Goal: Task Accomplishment & Management: Manage account settings

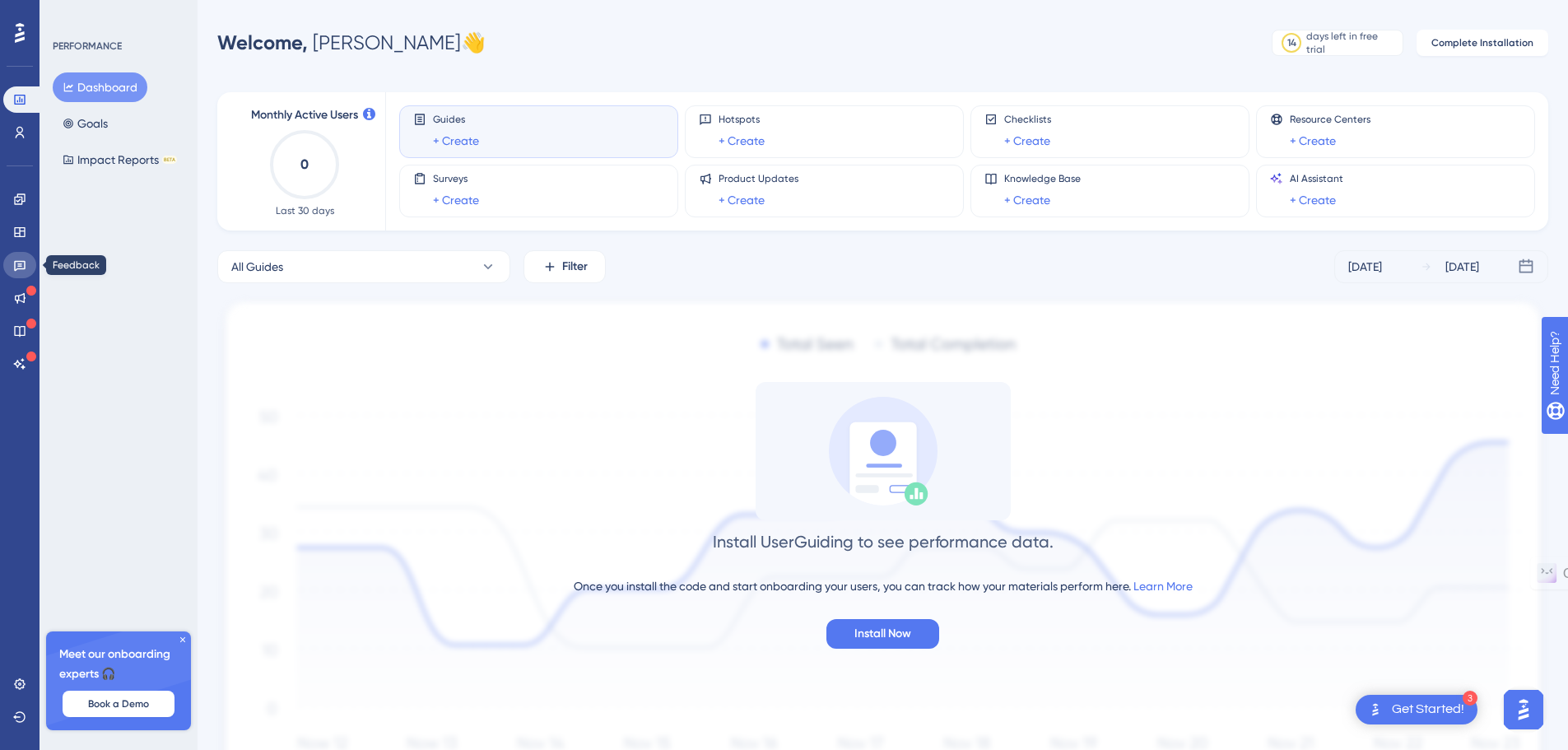
click at [22, 269] on icon at bounding box center [20, 266] width 12 height 11
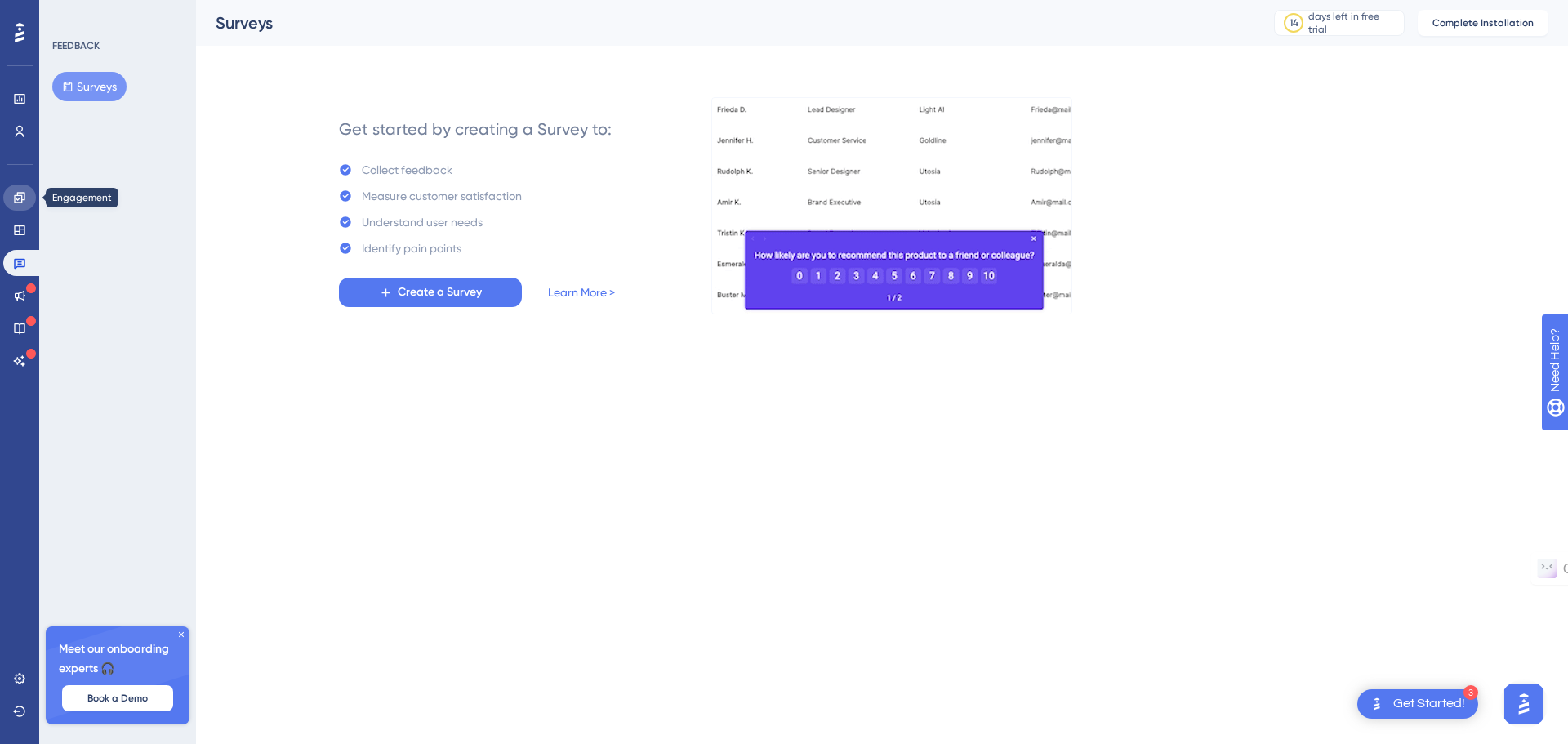
click at [23, 198] on icon at bounding box center [19, 197] width 13 height 13
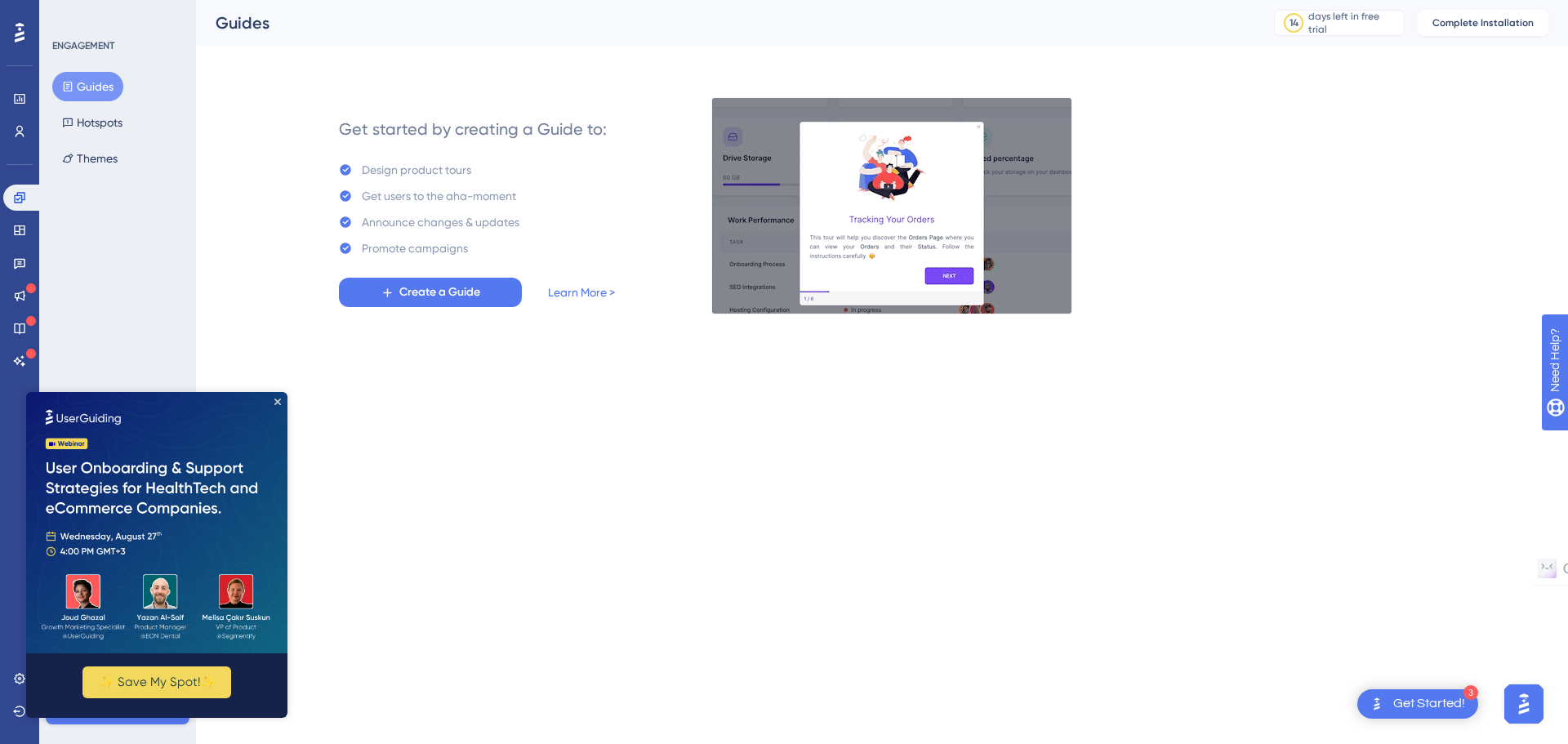
click at [98, 215] on div "ENGAGEMENT Guides Hotspots Themes Meet our onboarding experts 🎧 Book a Demo Upg…" at bounding box center [117, 372] width 157 height 744
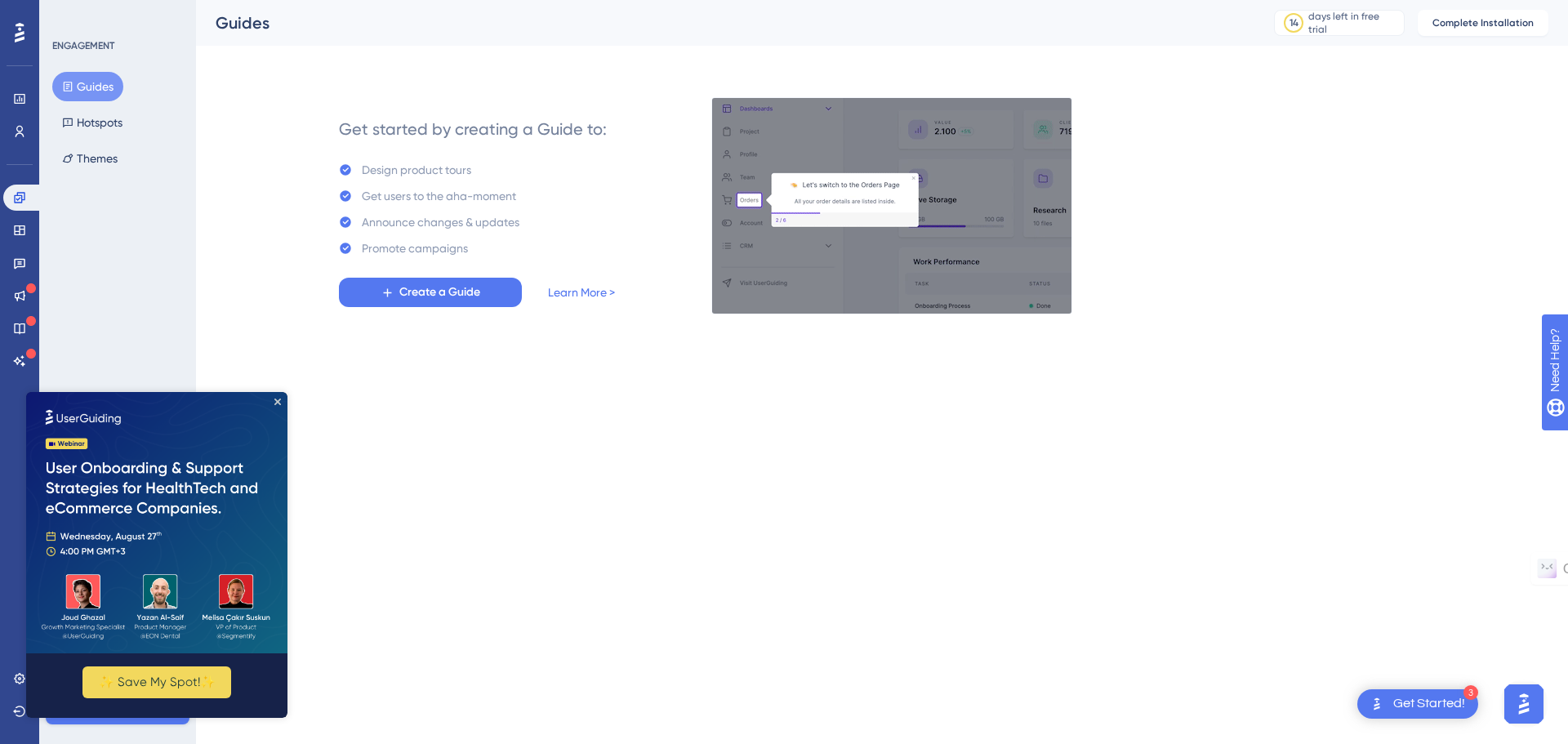
click at [101, 86] on button "Guides" at bounding box center [88, 87] width 71 height 30
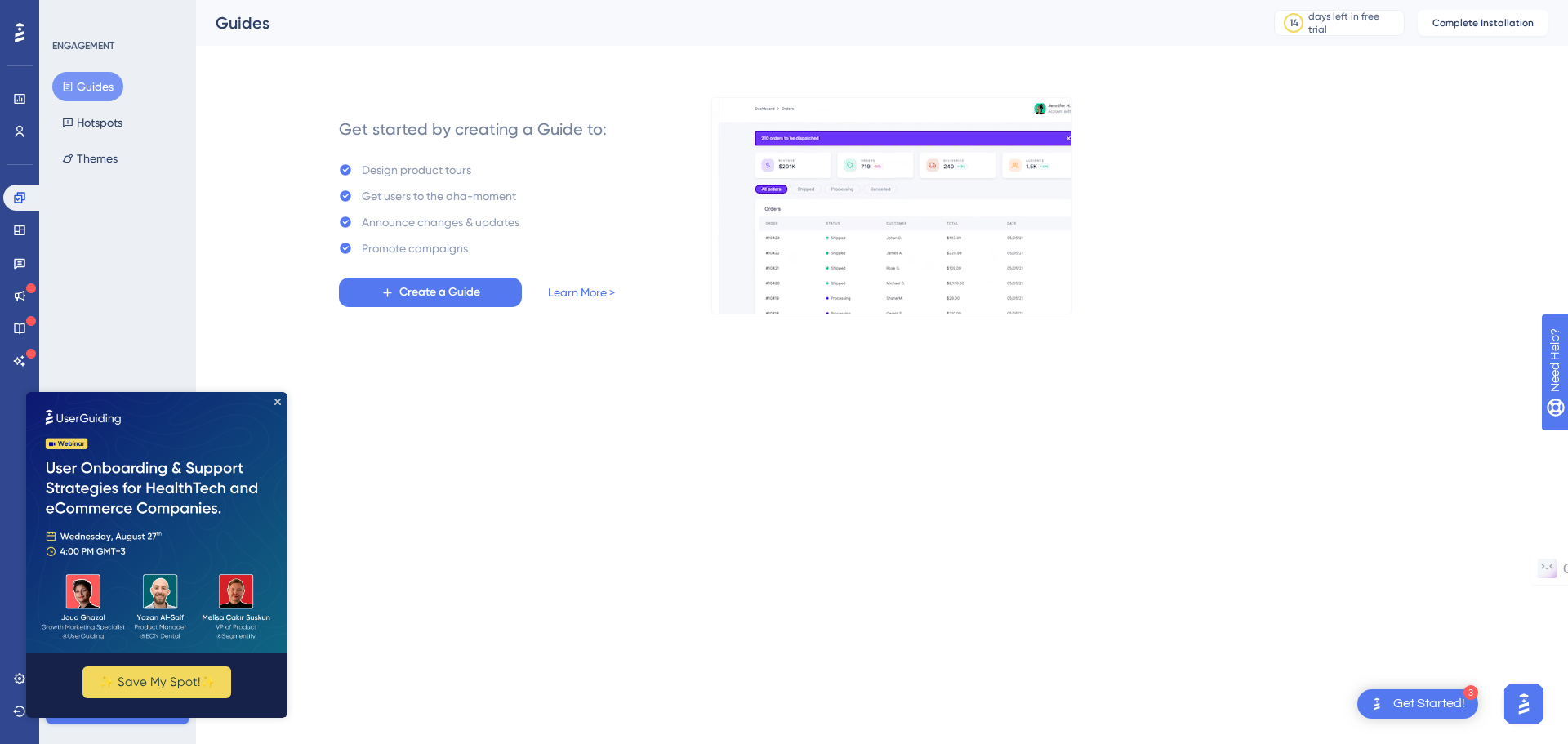
click at [113, 86] on button "Guides" at bounding box center [88, 87] width 71 height 30
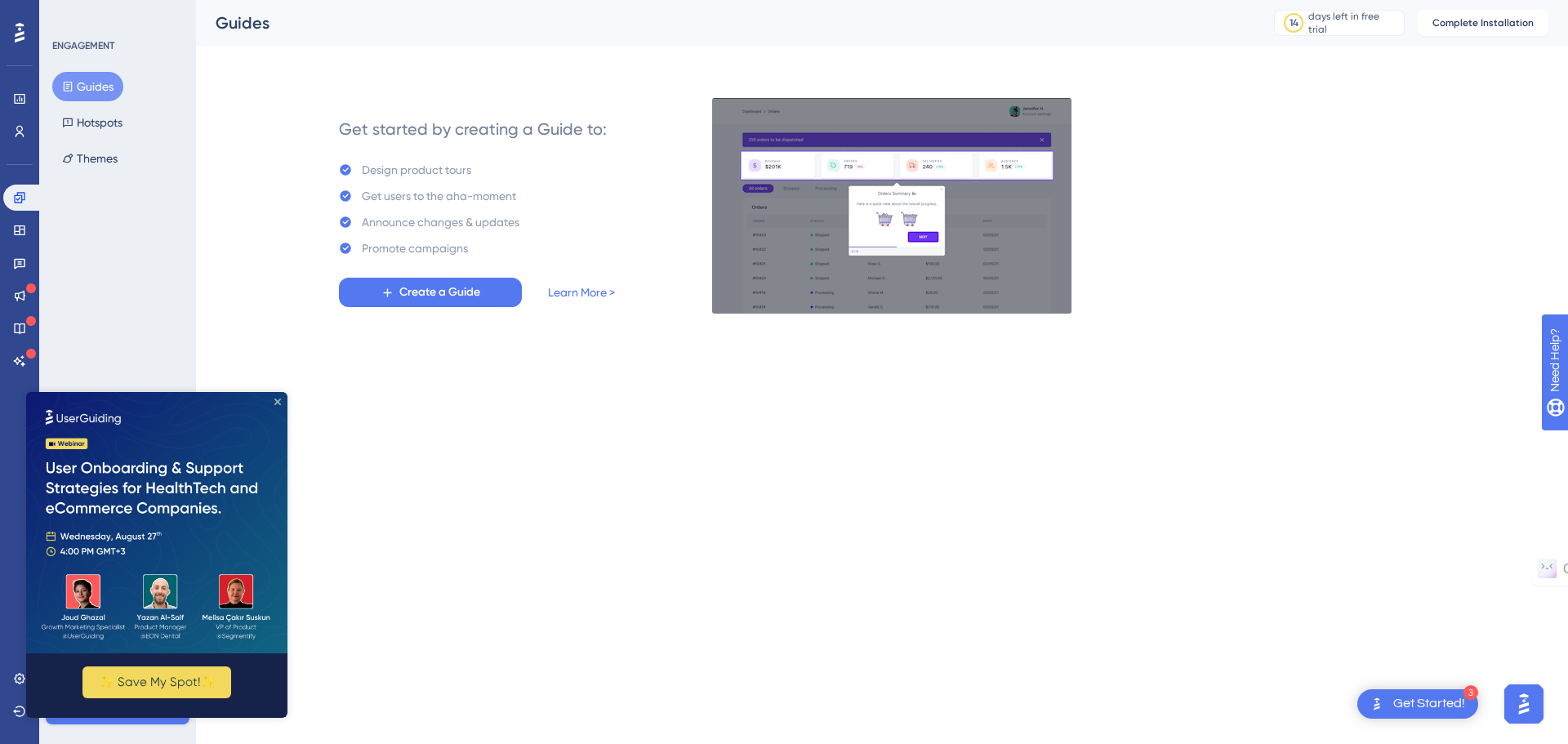
click at [277, 400] on icon "Close Preview" at bounding box center [277, 402] width 7 height 7
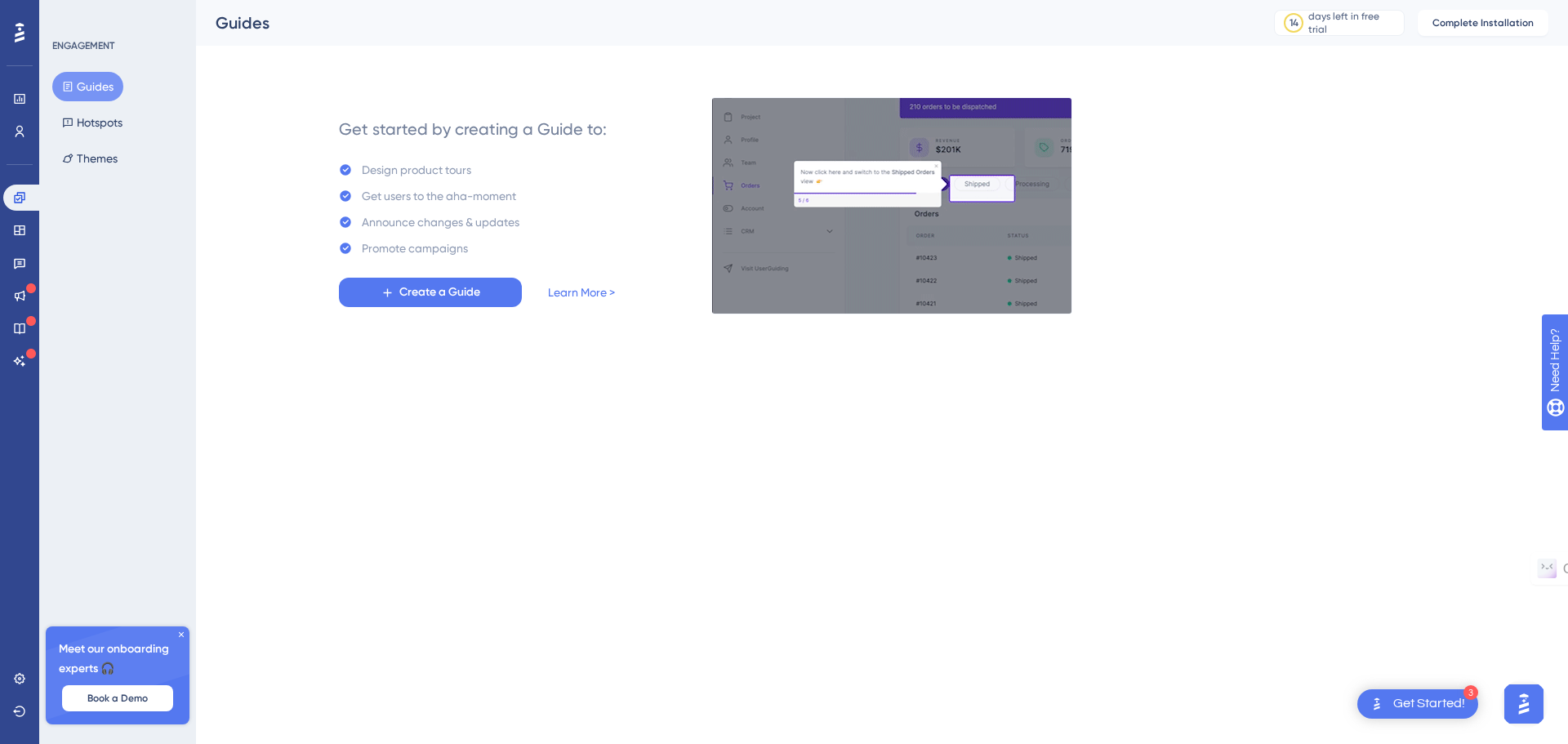
click at [100, 93] on button "Guides" at bounding box center [88, 87] width 71 height 30
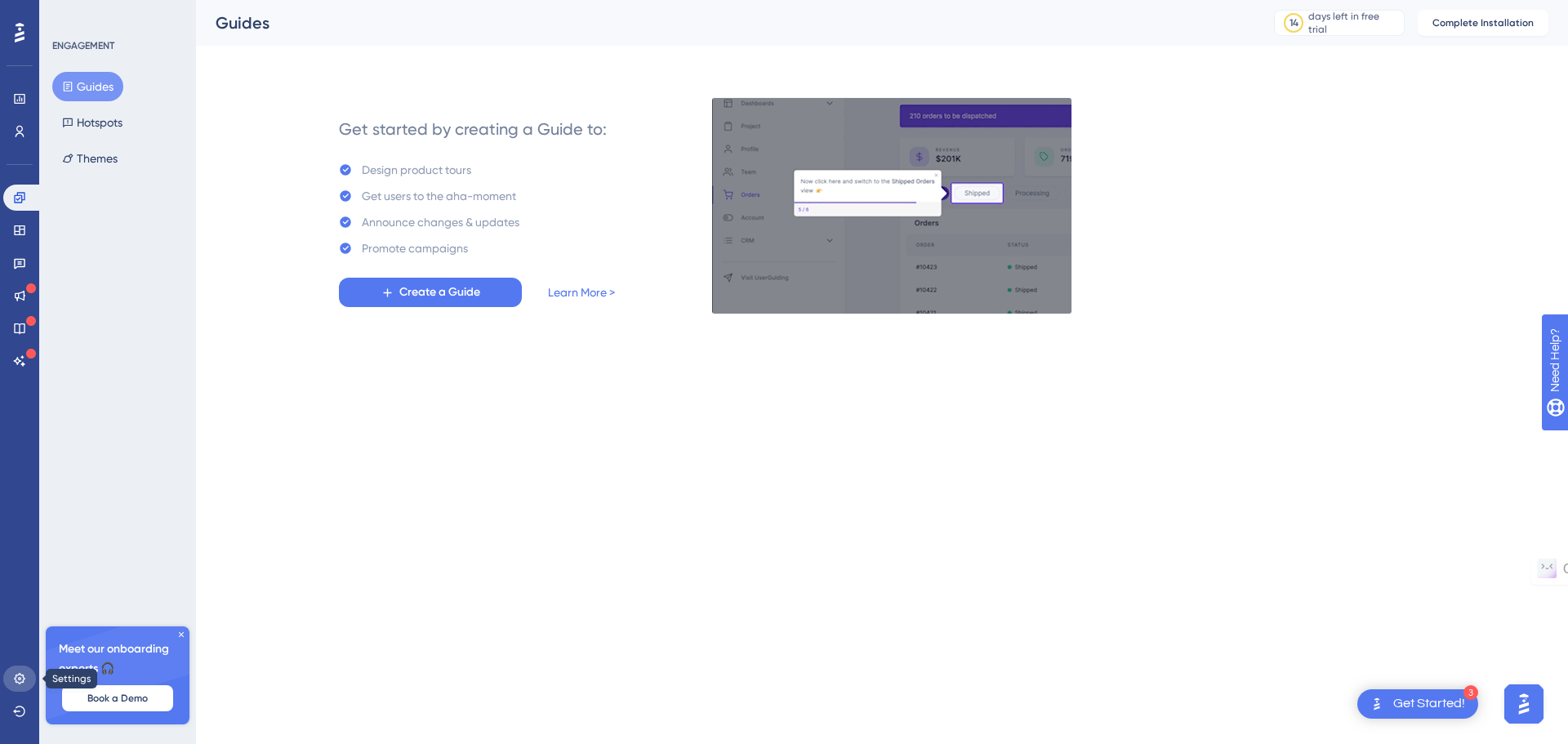
click at [25, 674] on icon at bounding box center [19, 678] width 13 height 13
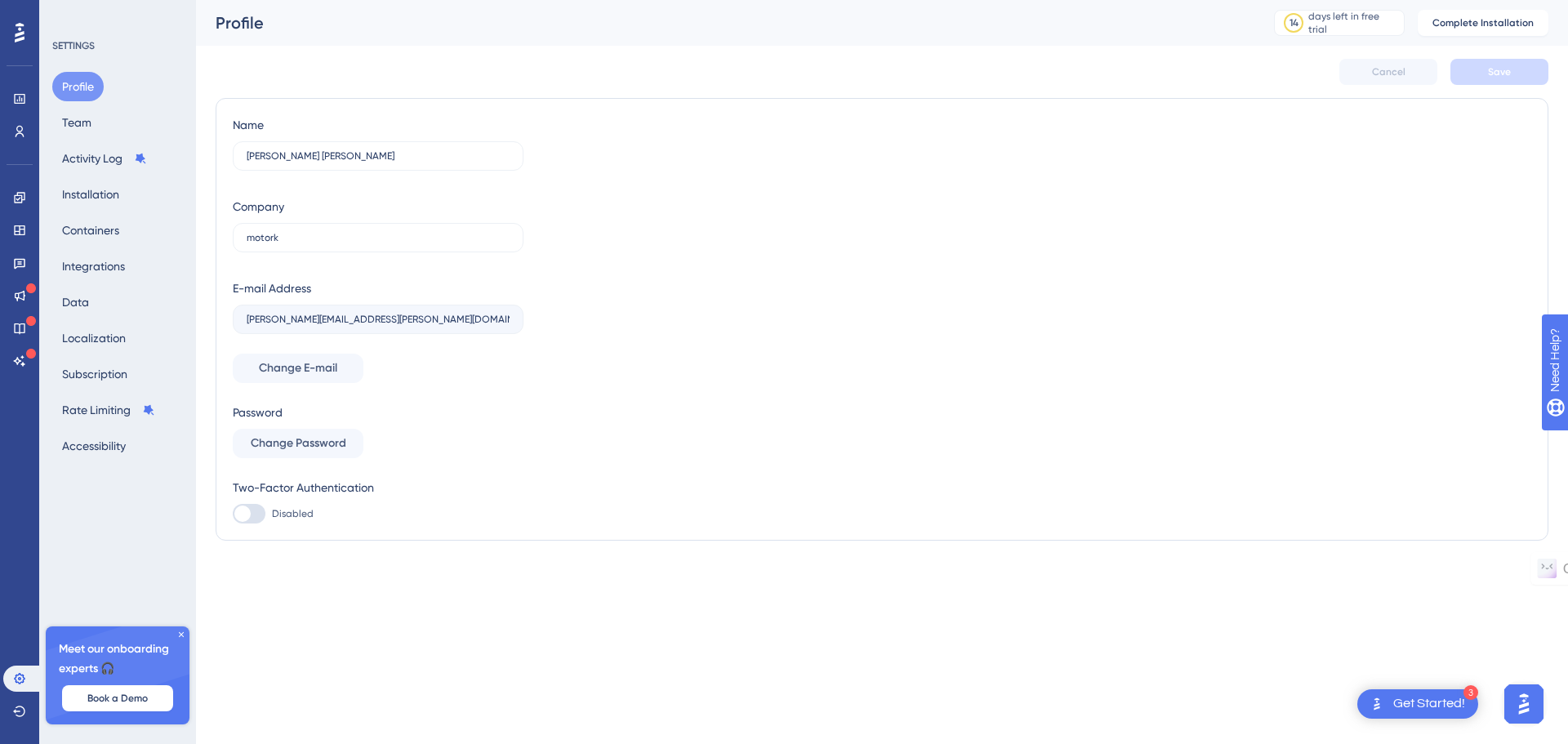
click at [105, 120] on div "Profile Team Activity Log Installation Containers Integrations Data Localizatio…" at bounding box center [118, 266] width 132 height 389
click at [87, 125] on button "Team" at bounding box center [77, 122] width 49 height 30
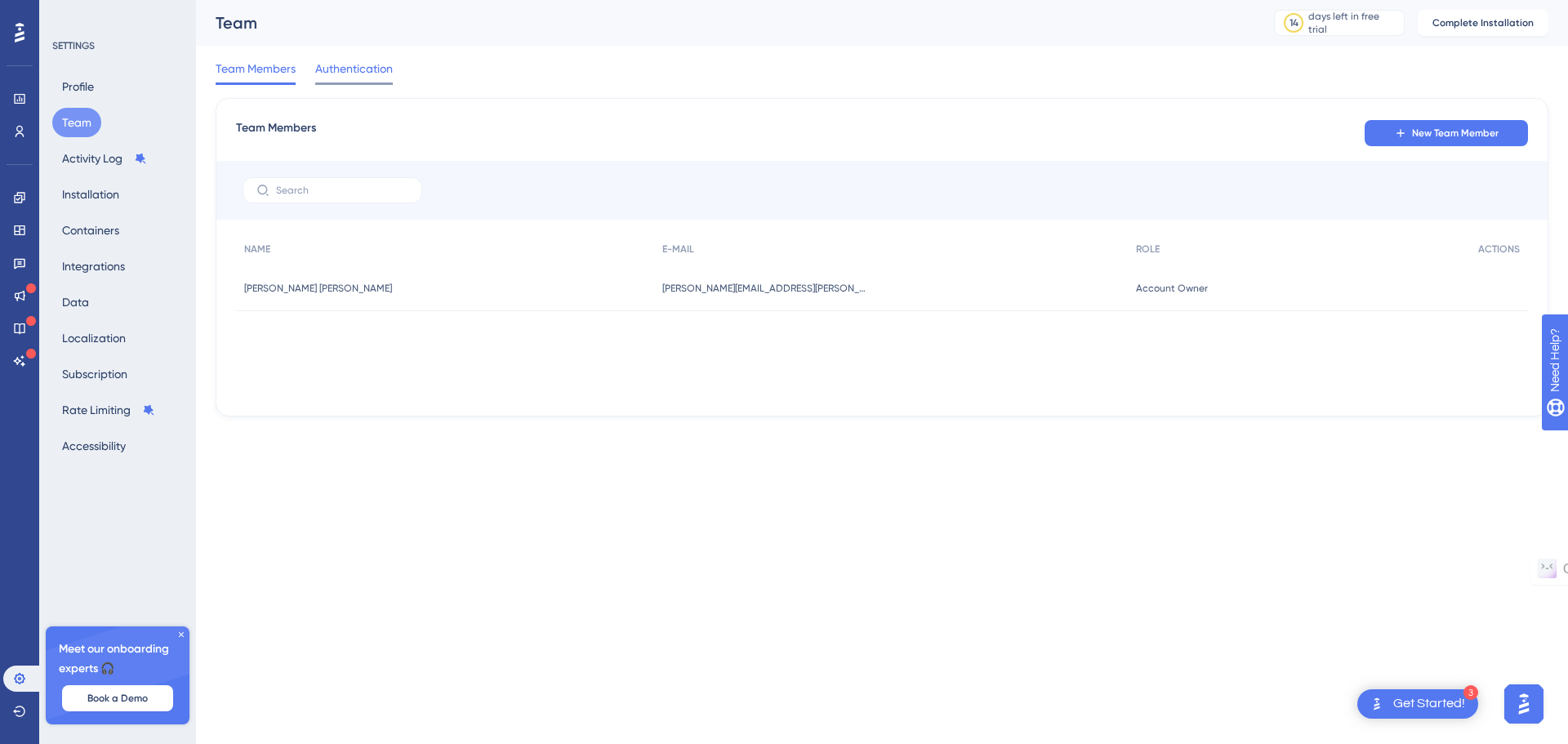
click at [356, 69] on span "Authentication" at bounding box center [353, 69] width 78 height 20
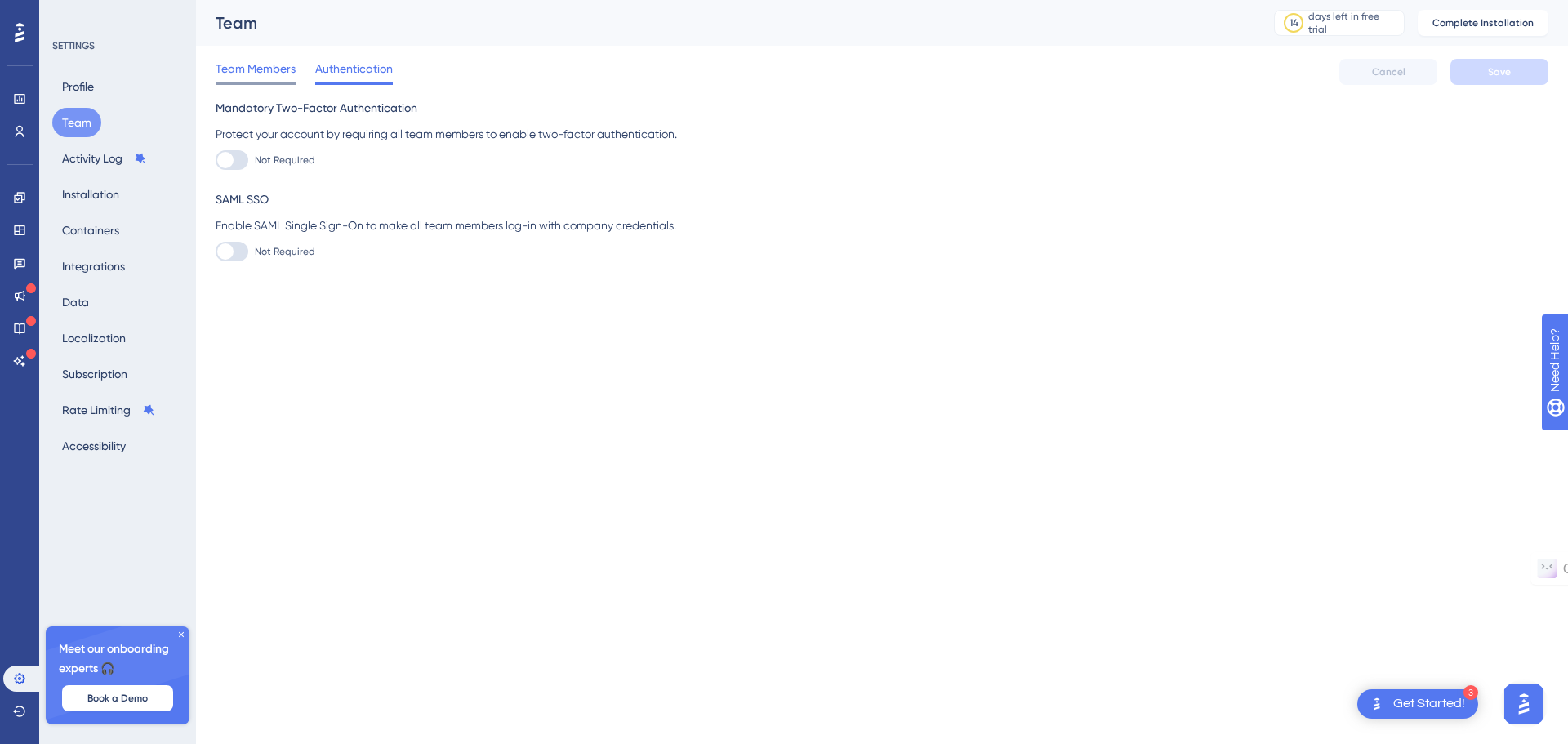
click at [274, 74] on span "Team Members" at bounding box center [255, 69] width 80 height 20
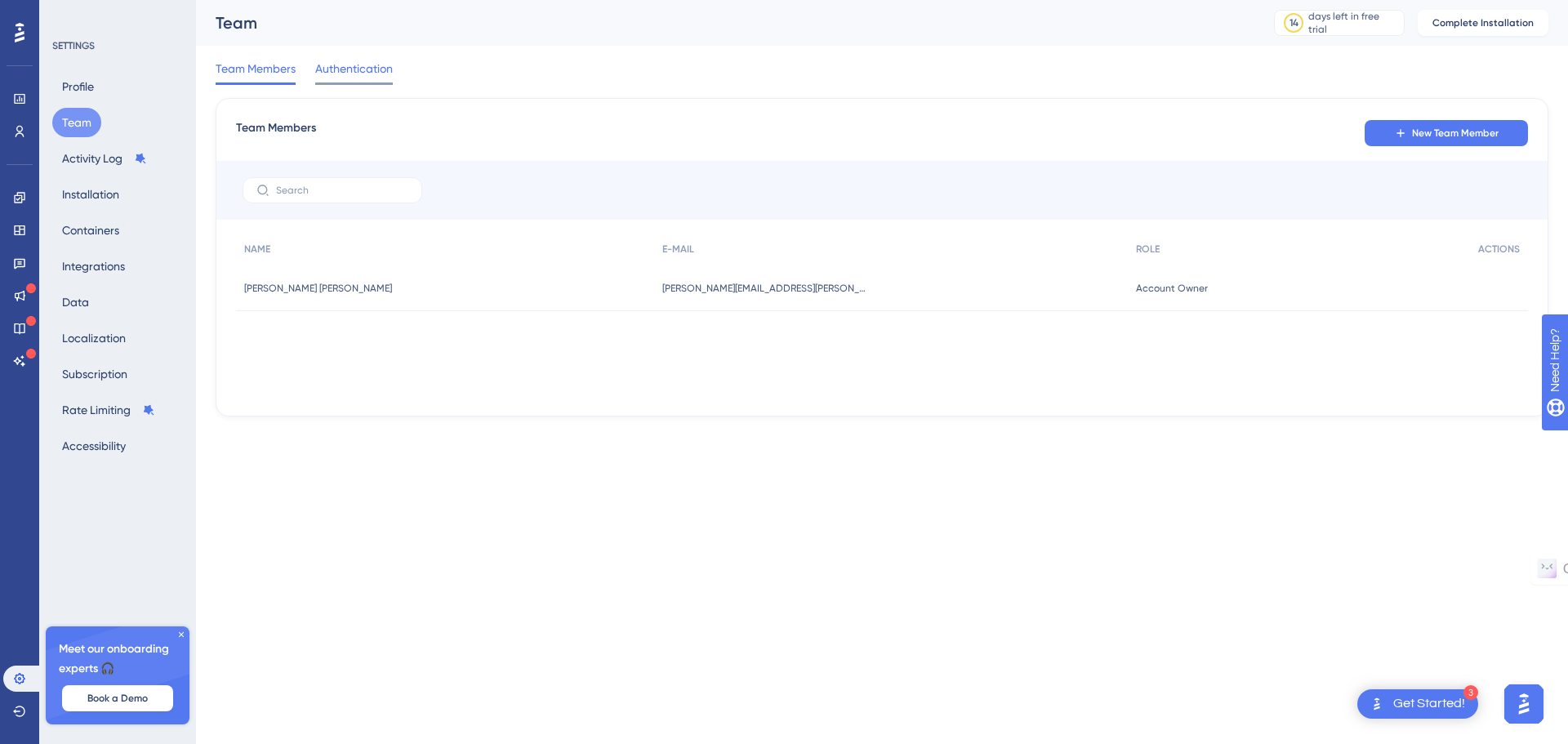
click at [367, 73] on span "Authentication" at bounding box center [353, 69] width 78 height 20
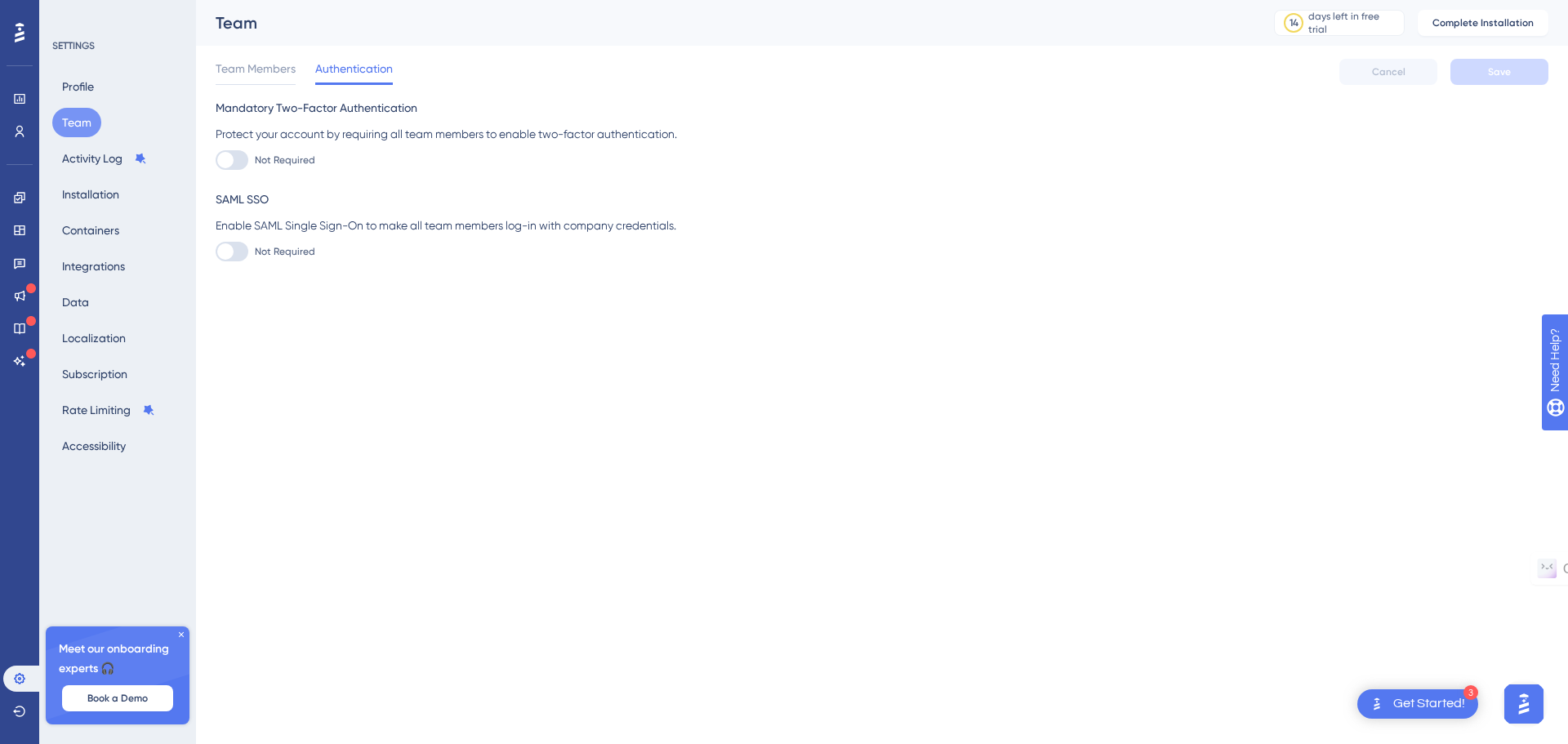
click at [230, 89] on div "Team Members Authentication Cancel Save" at bounding box center [881, 71] width 1333 height 52
click at [235, 69] on span "Team Members" at bounding box center [255, 69] width 80 height 20
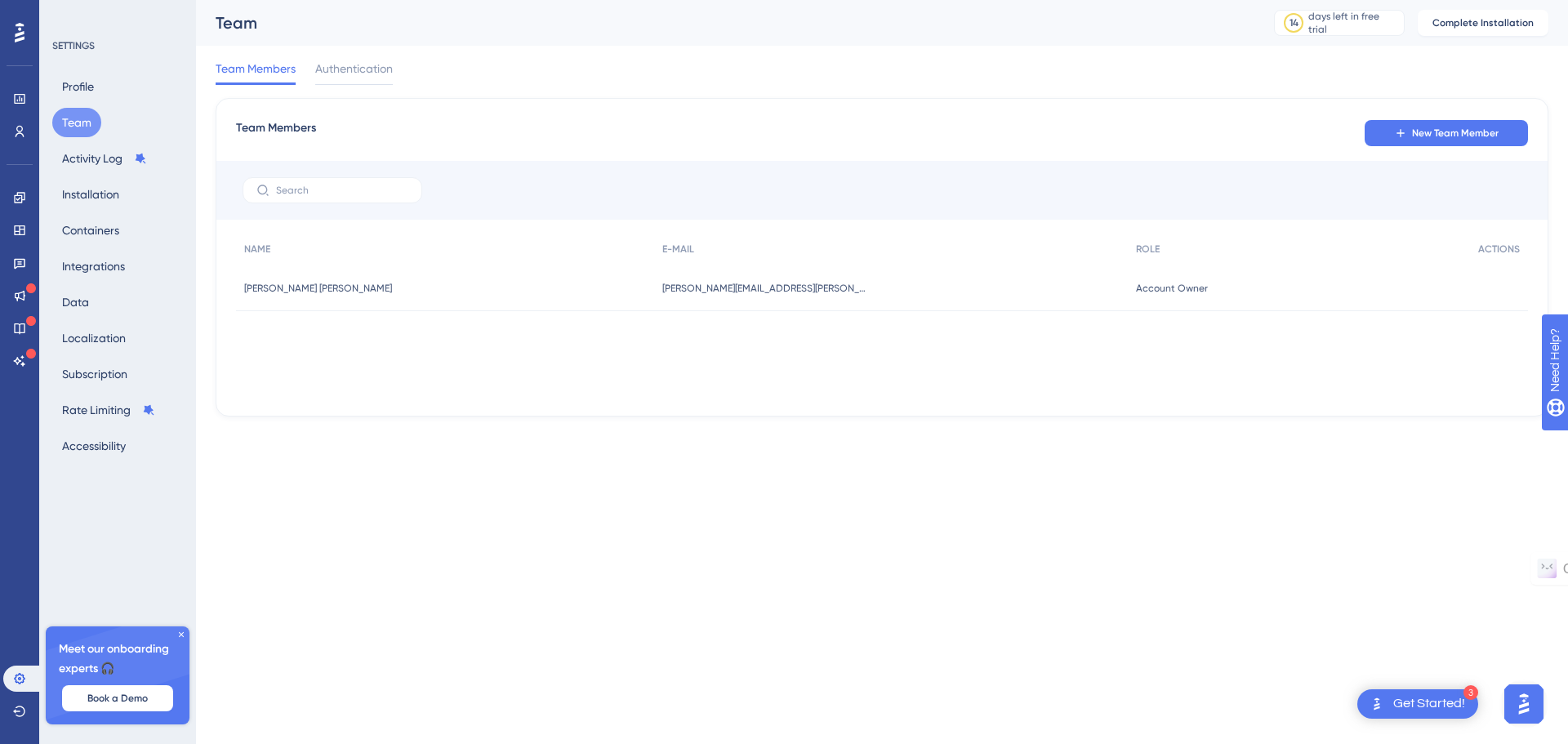
click at [178, 632] on icon at bounding box center [182, 634] width 10 height 10
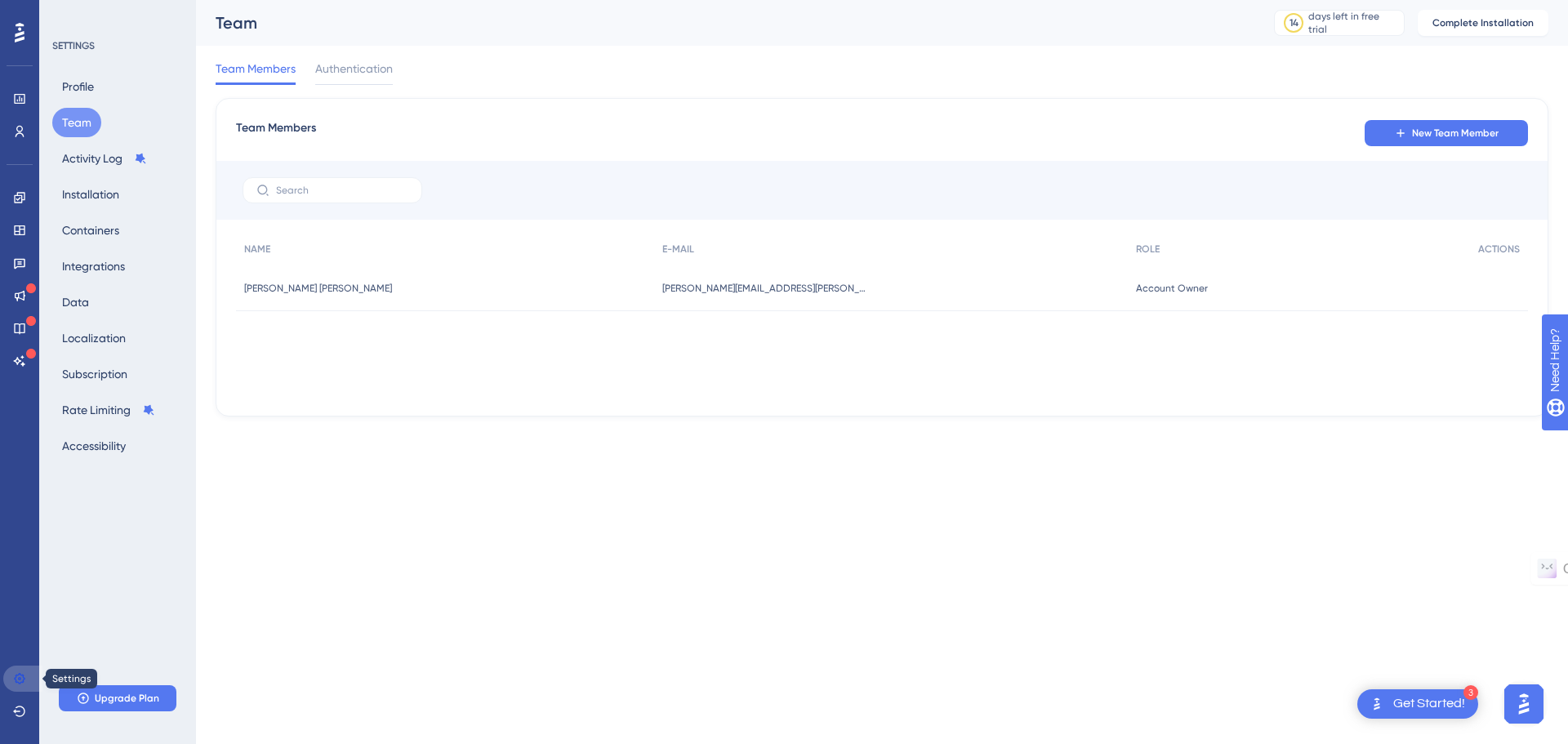
click at [20, 680] on icon at bounding box center [19, 678] width 11 height 11
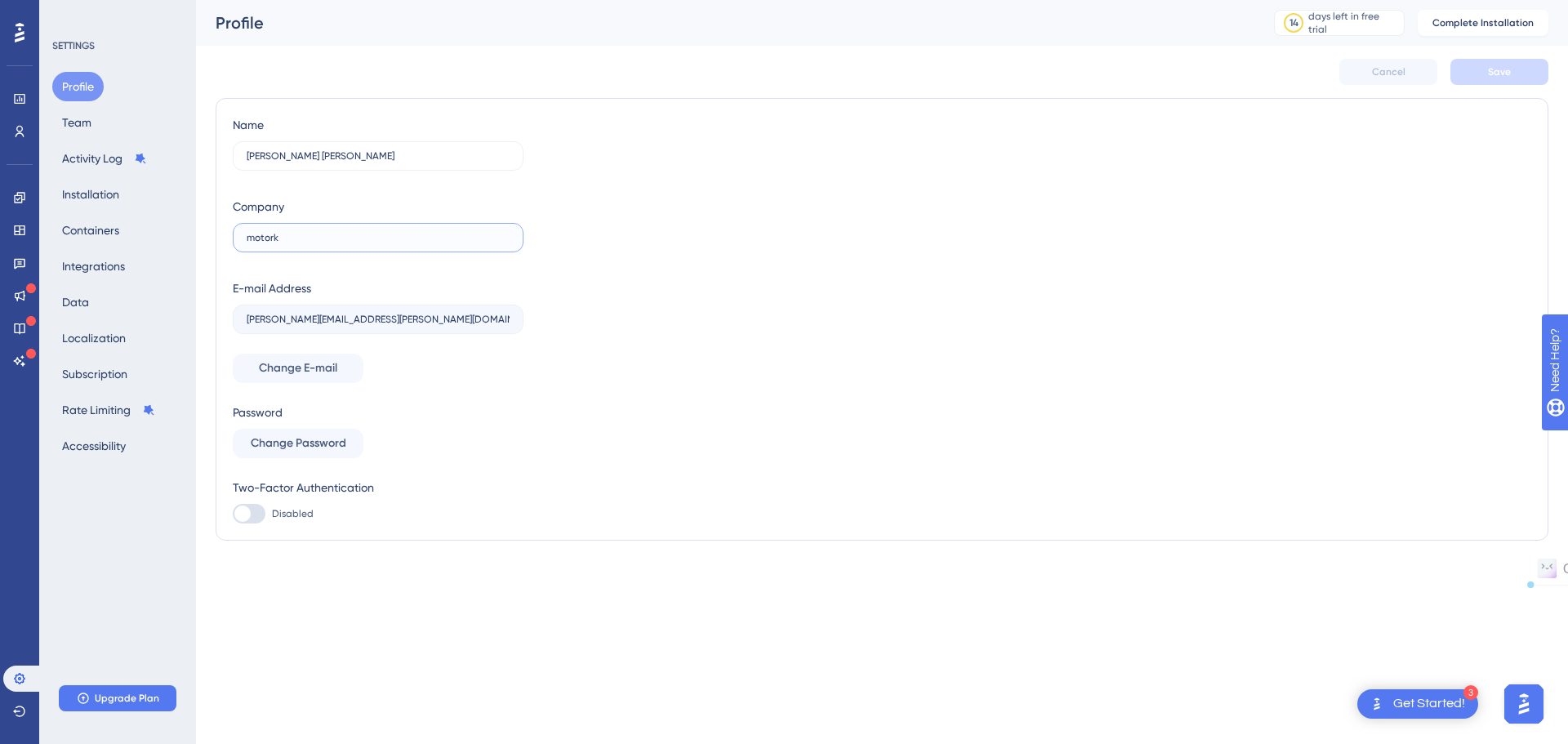
drag, startPoint x: 320, startPoint y: 237, endPoint x: 232, endPoint y: 238, distance: 88.0
click at [232, 238] on div "Name Beatriz Azevedo Andrés Company motork E-mail Address beatriz.azevedo@motor…" at bounding box center [881, 319] width 1333 height 443
click at [490, 434] on div "Password Change Password" at bounding box center [378, 430] width 291 height 55
click at [21, 97] on icon at bounding box center [19, 99] width 13 height 13
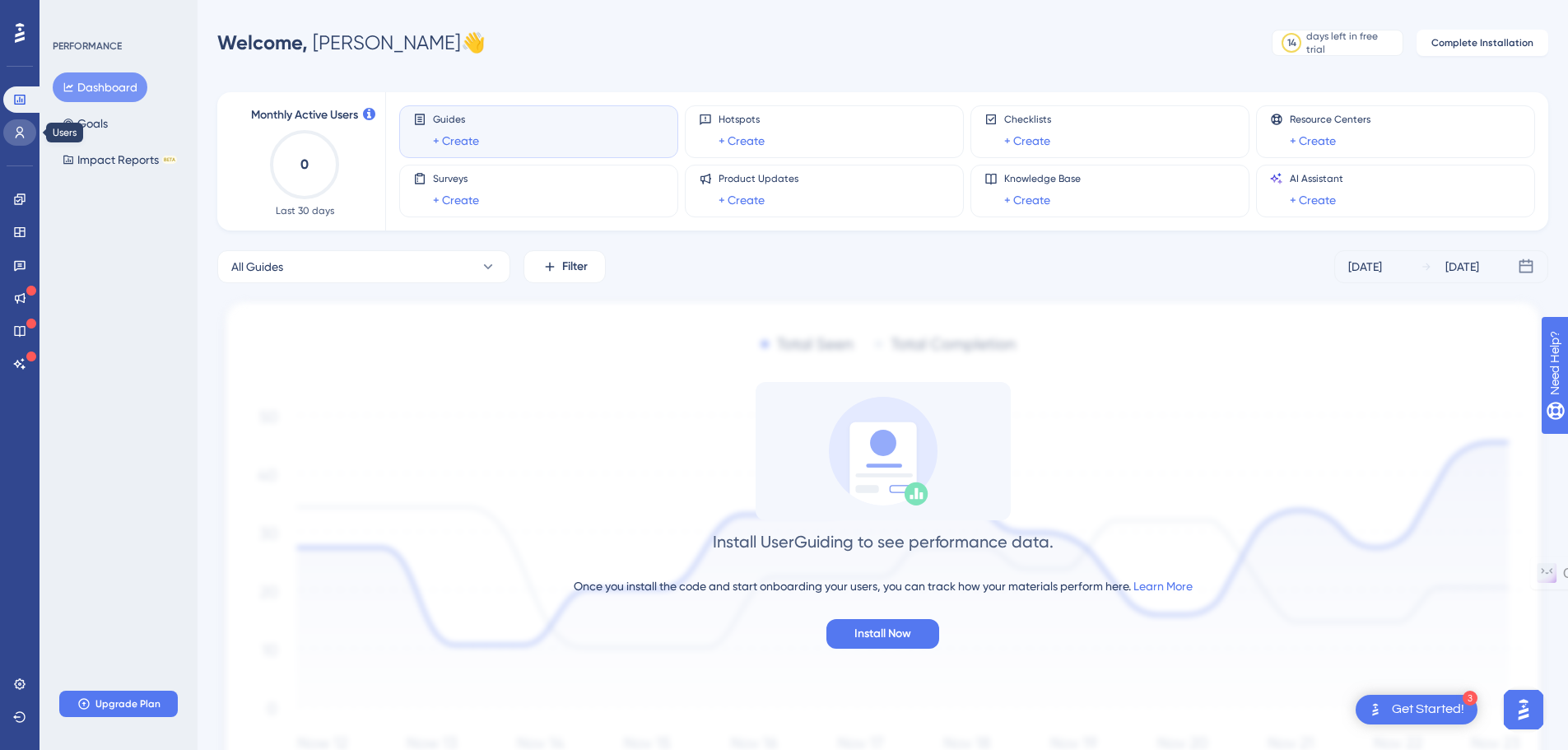
click at [21, 131] on icon at bounding box center [19, 132] width 13 height 13
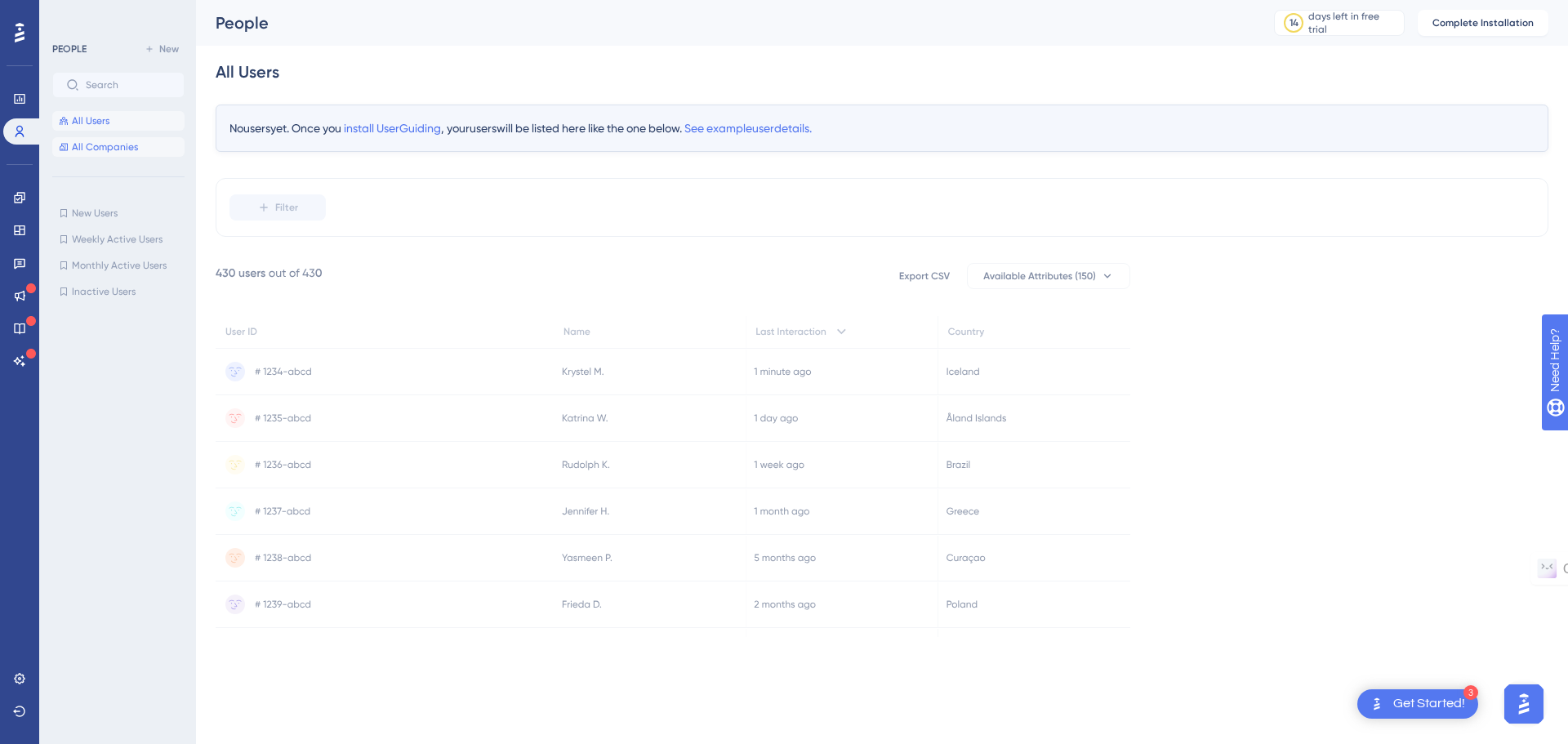
click at [119, 143] on span "All Companies" at bounding box center [105, 146] width 66 height 13
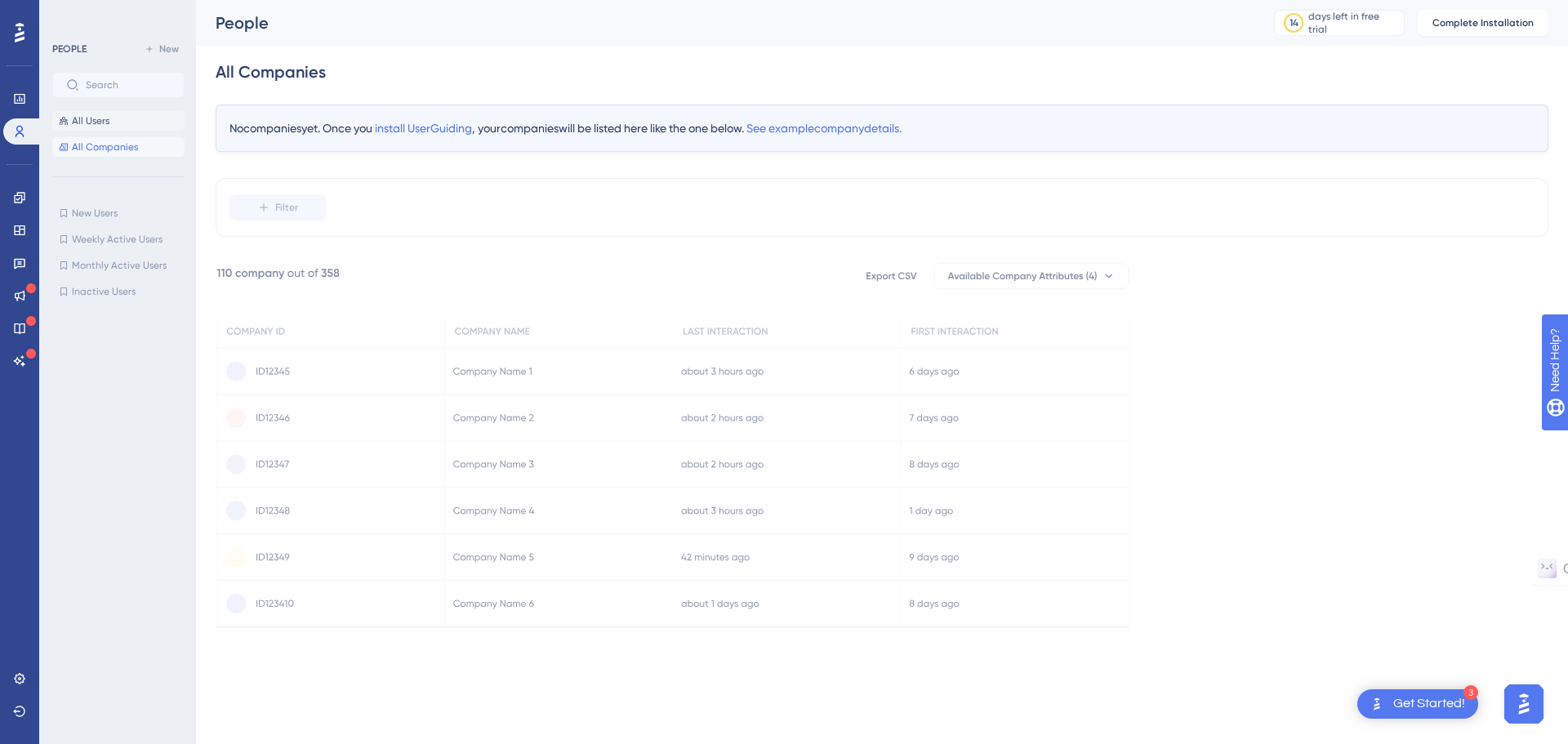
click at [119, 120] on button "All Users" at bounding box center [118, 121] width 132 height 20
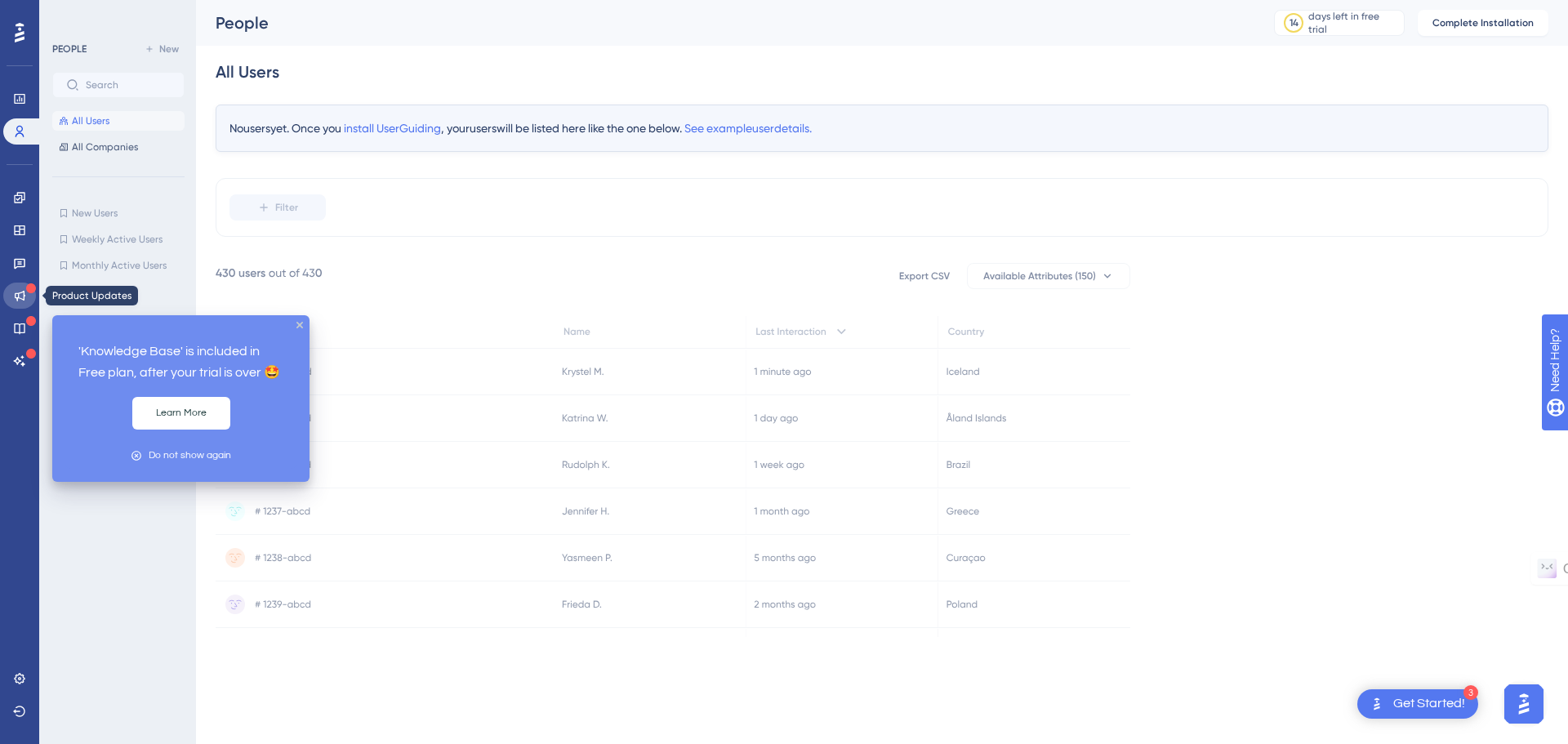
click at [28, 301] on link at bounding box center [19, 295] width 33 height 26
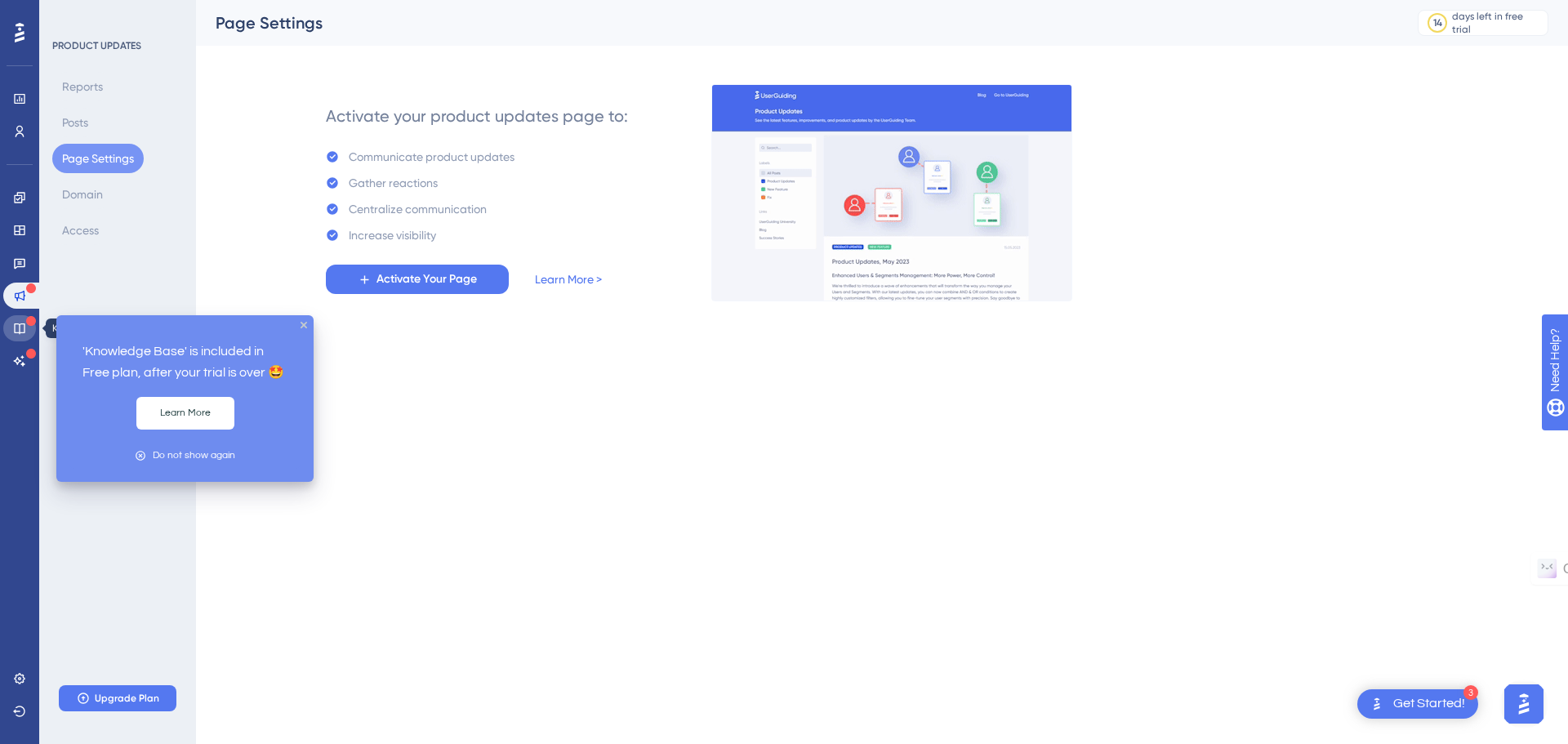
click at [21, 324] on icon at bounding box center [19, 328] width 13 height 13
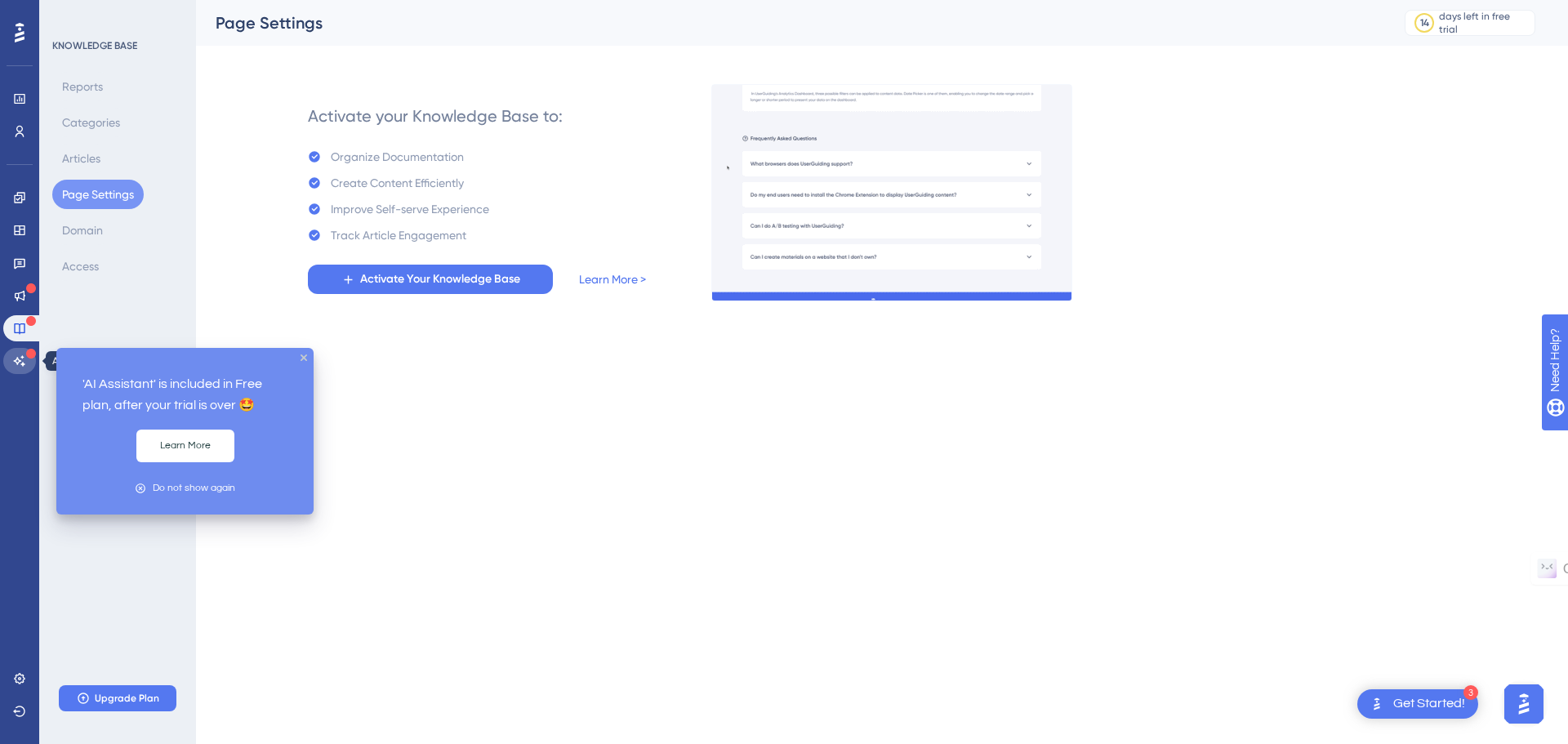
click at [10, 363] on link at bounding box center [19, 361] width 33 height 26
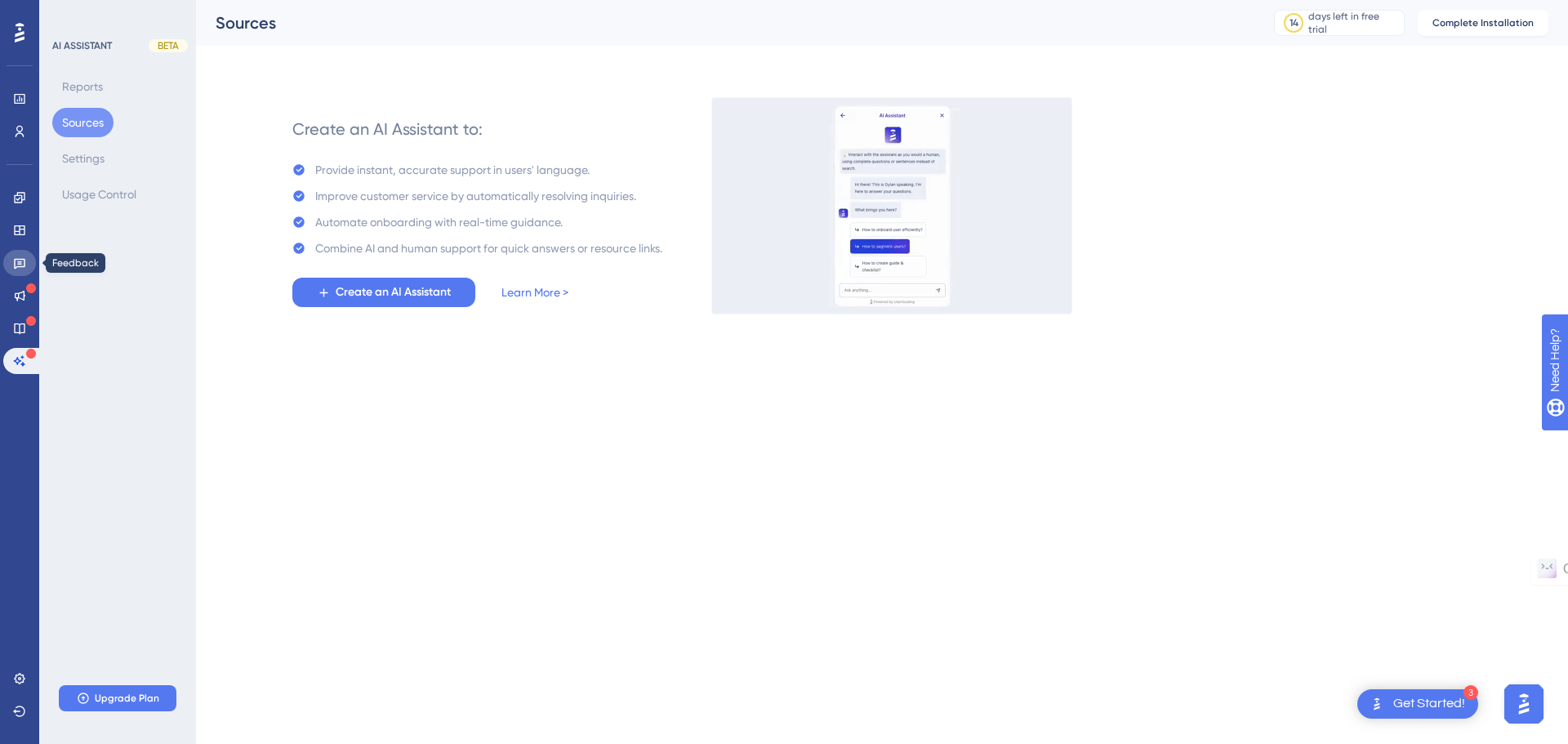
click at [26, 259] on icon at bounding box center [19, 262] width 13 height 13
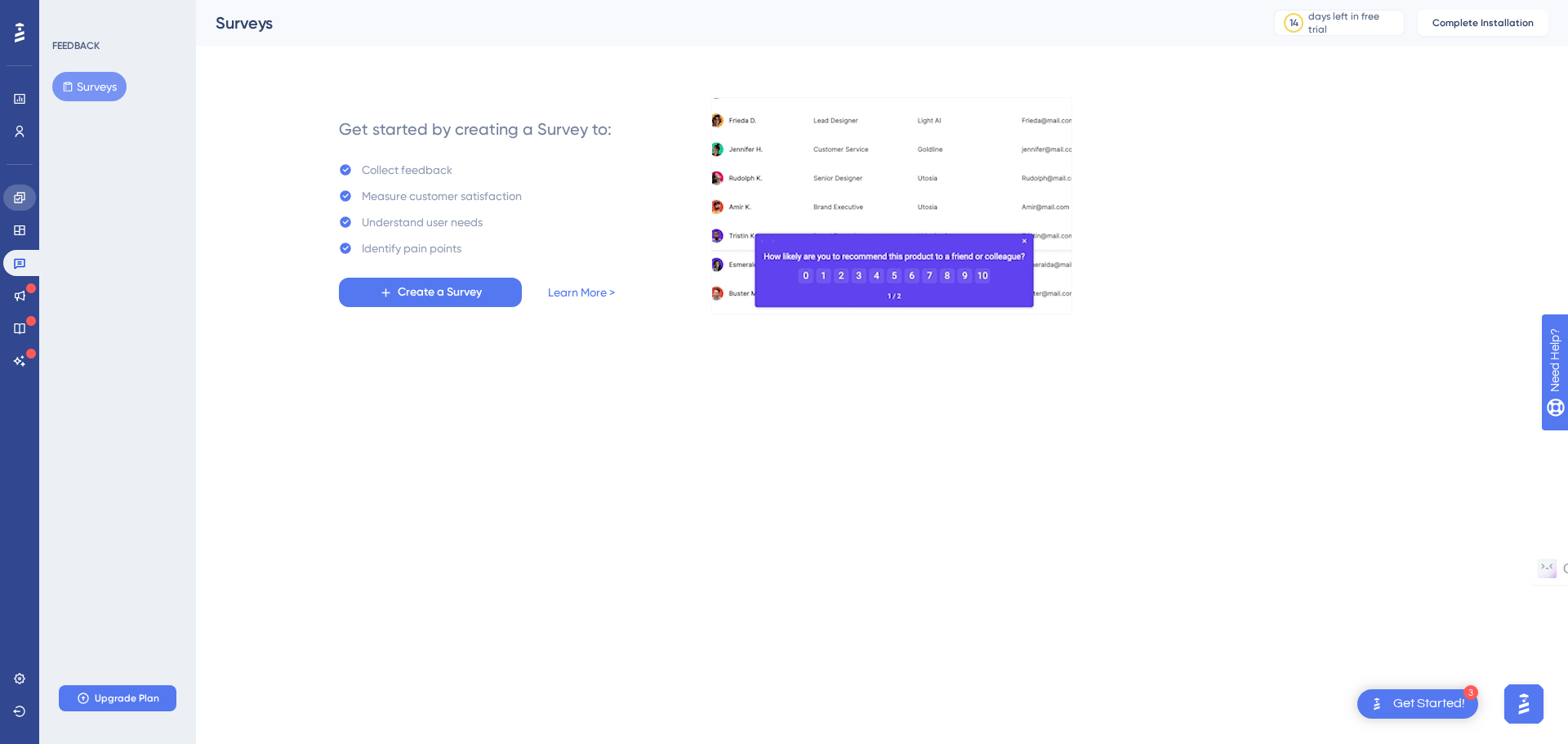
click at [14, 196] on icon at bounding box center [19, 197] width 13 height 13
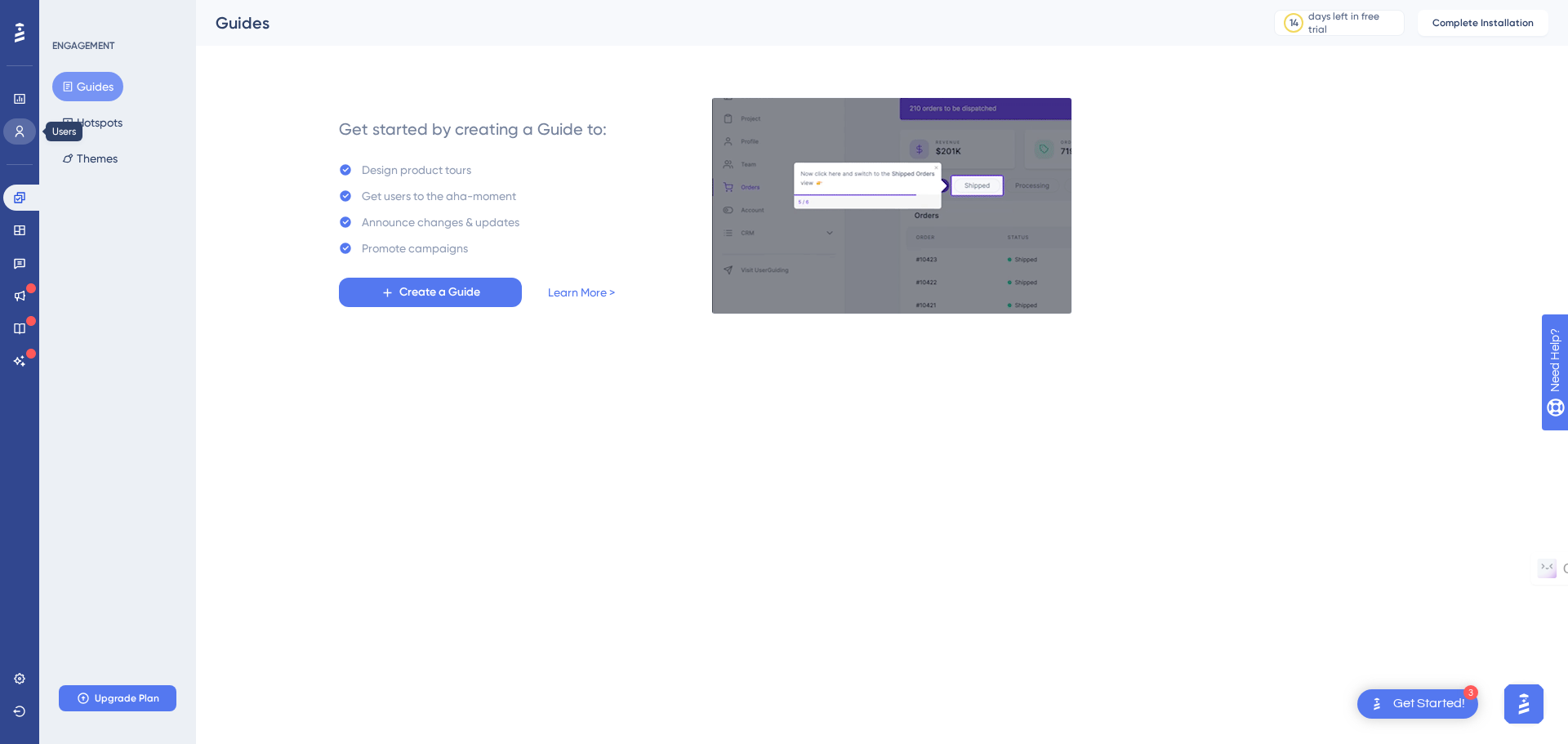
click at [31, 129] on link at bounding box center [19, 131] width 33 height 26
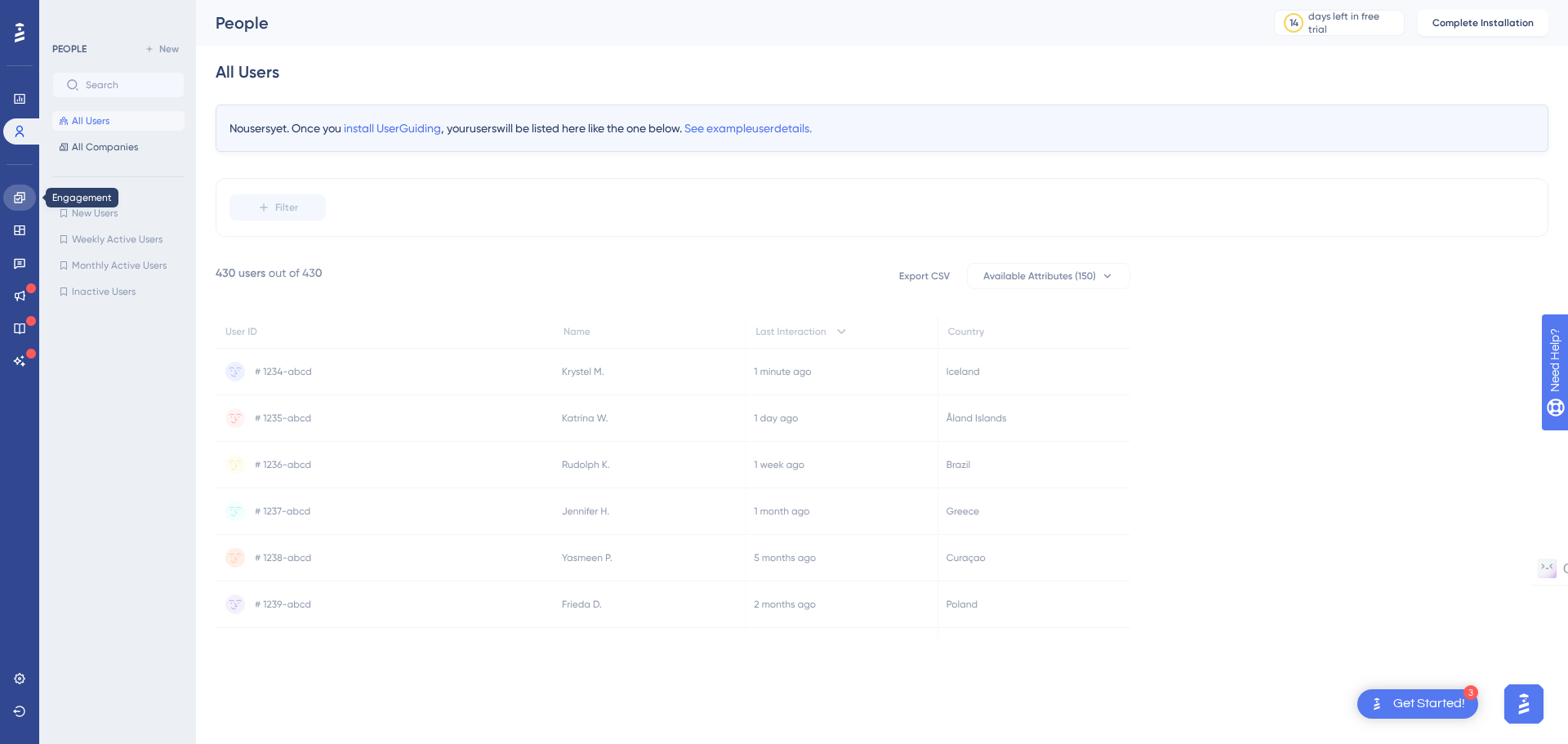
click at [22, 206] on link at bounding box center [19, 197] width 33 height 26
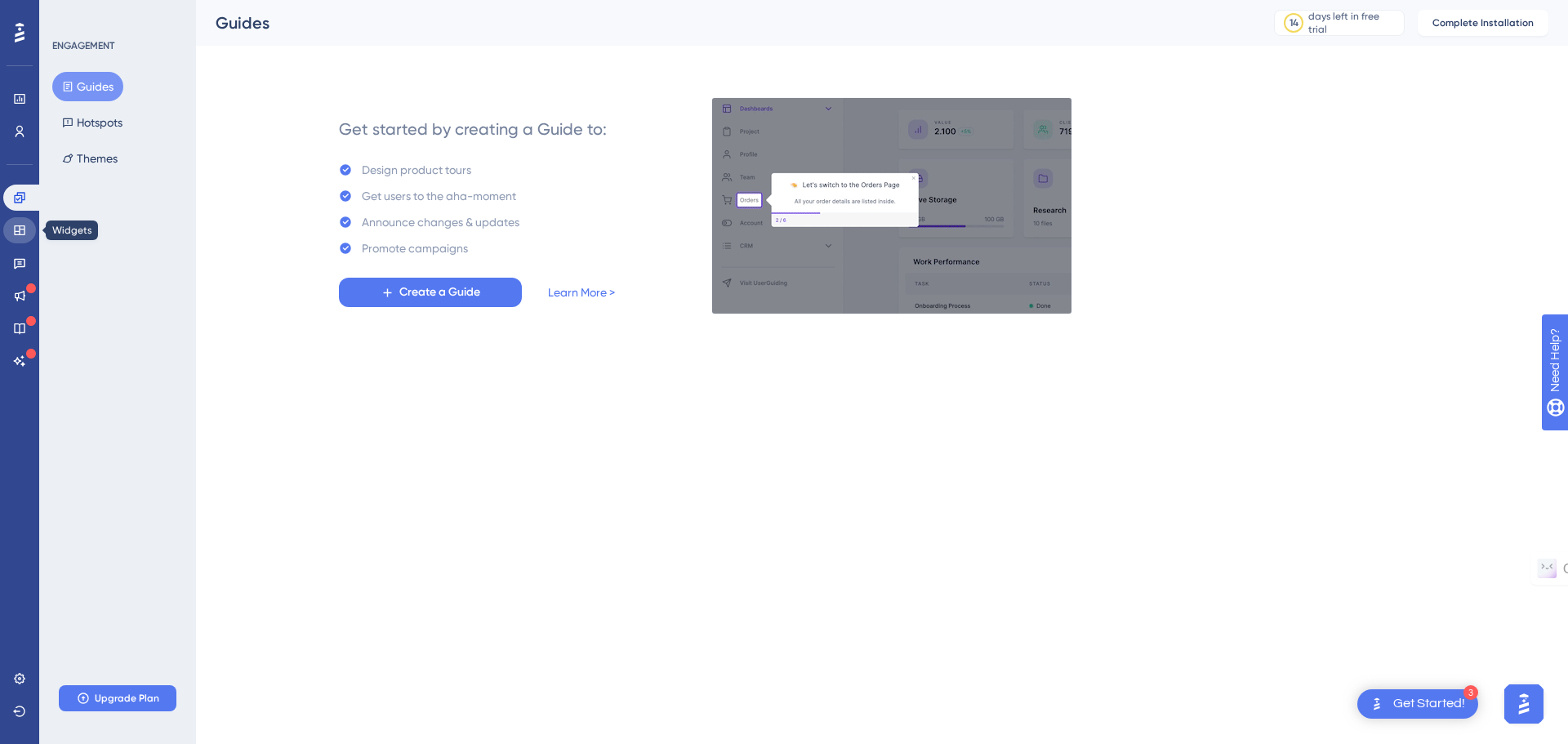
click at [19, 225] on icon at bounding box center [19, 230] width 13 height 13
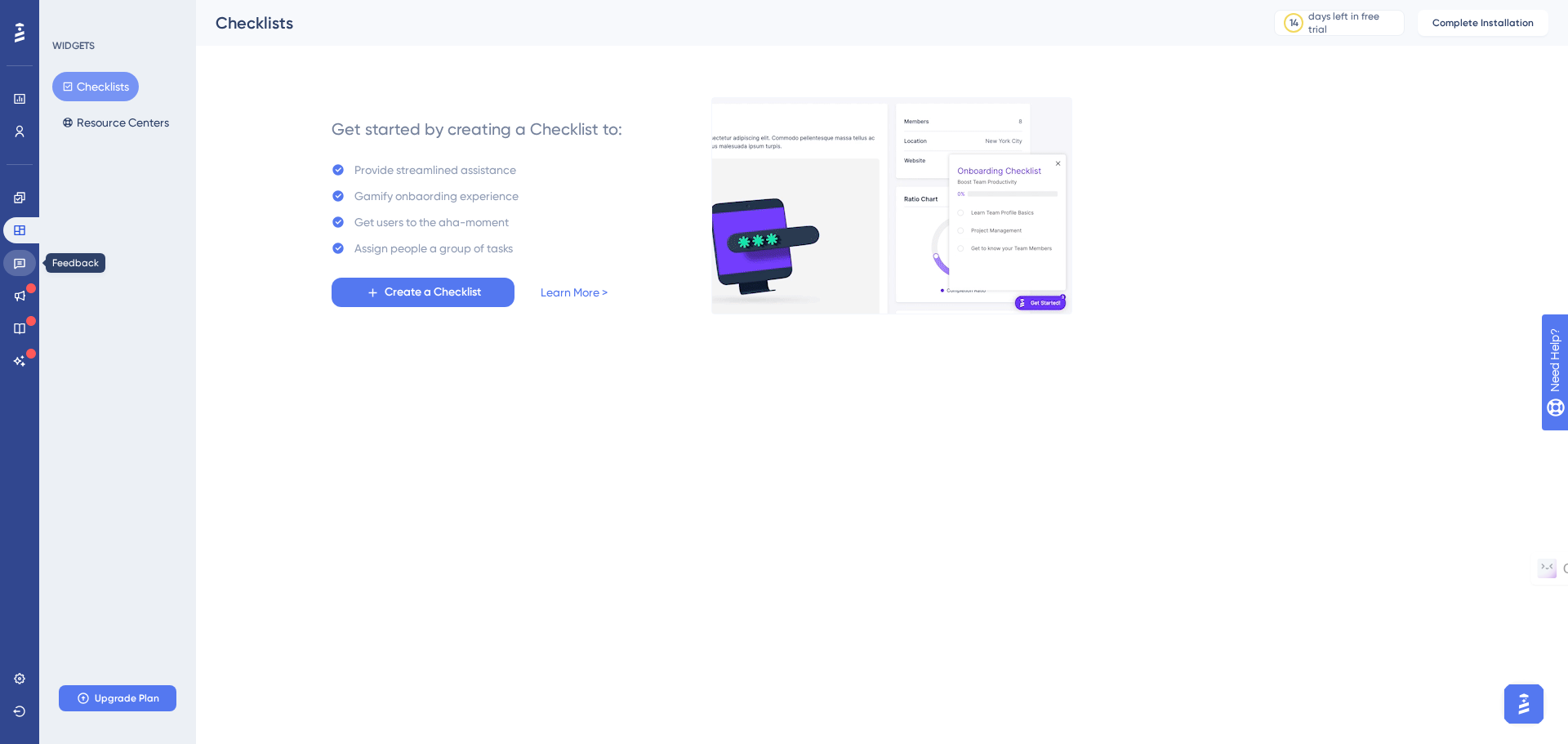
click at [21, 252] on link at bounding box center [19, 262] width 33 height 26
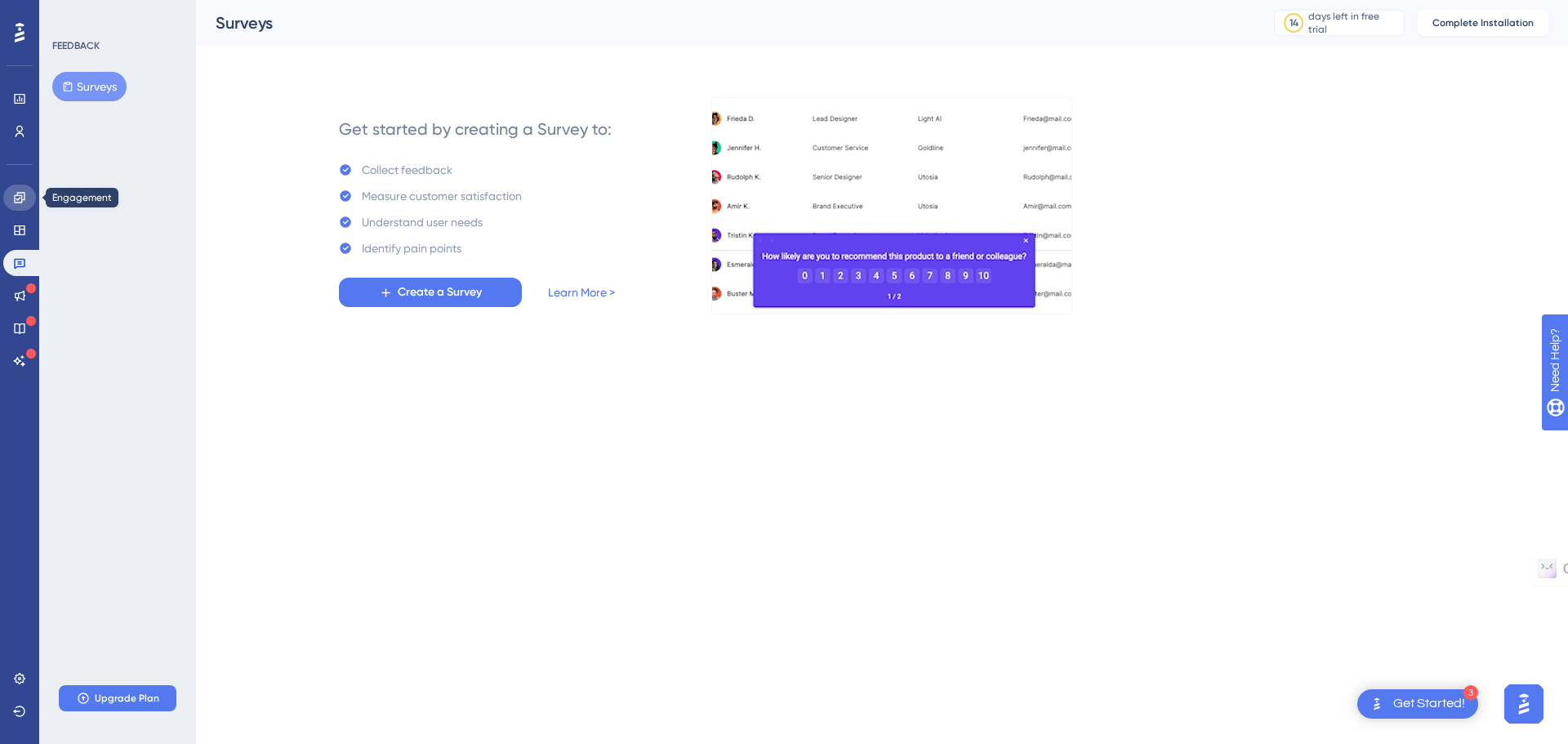
click at [22, 201] on icon at bounding box center [19, 196] width 11 height 11
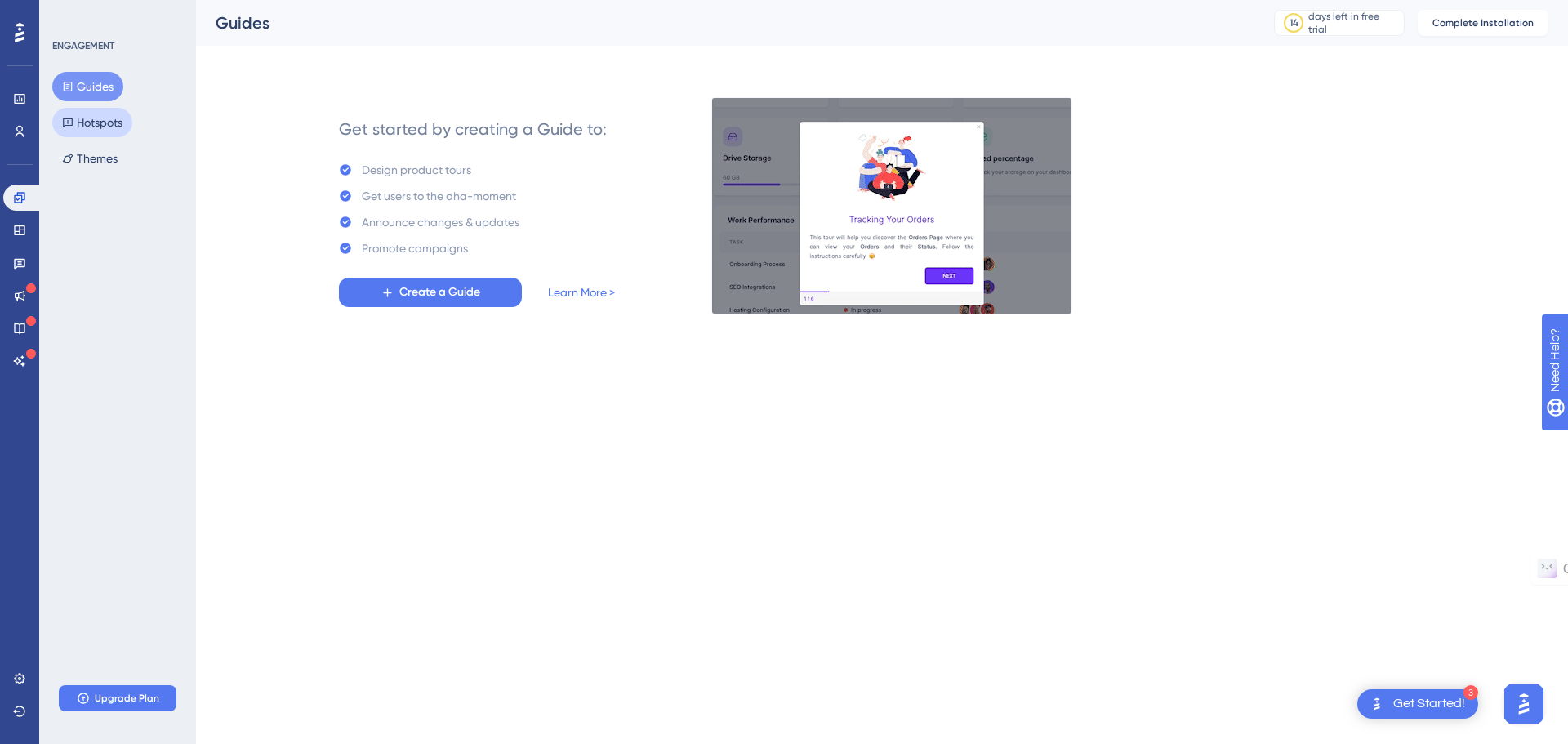
click at [89, 120] on button "Hotspots" at bounding box center [92, 122] width 80 height 30
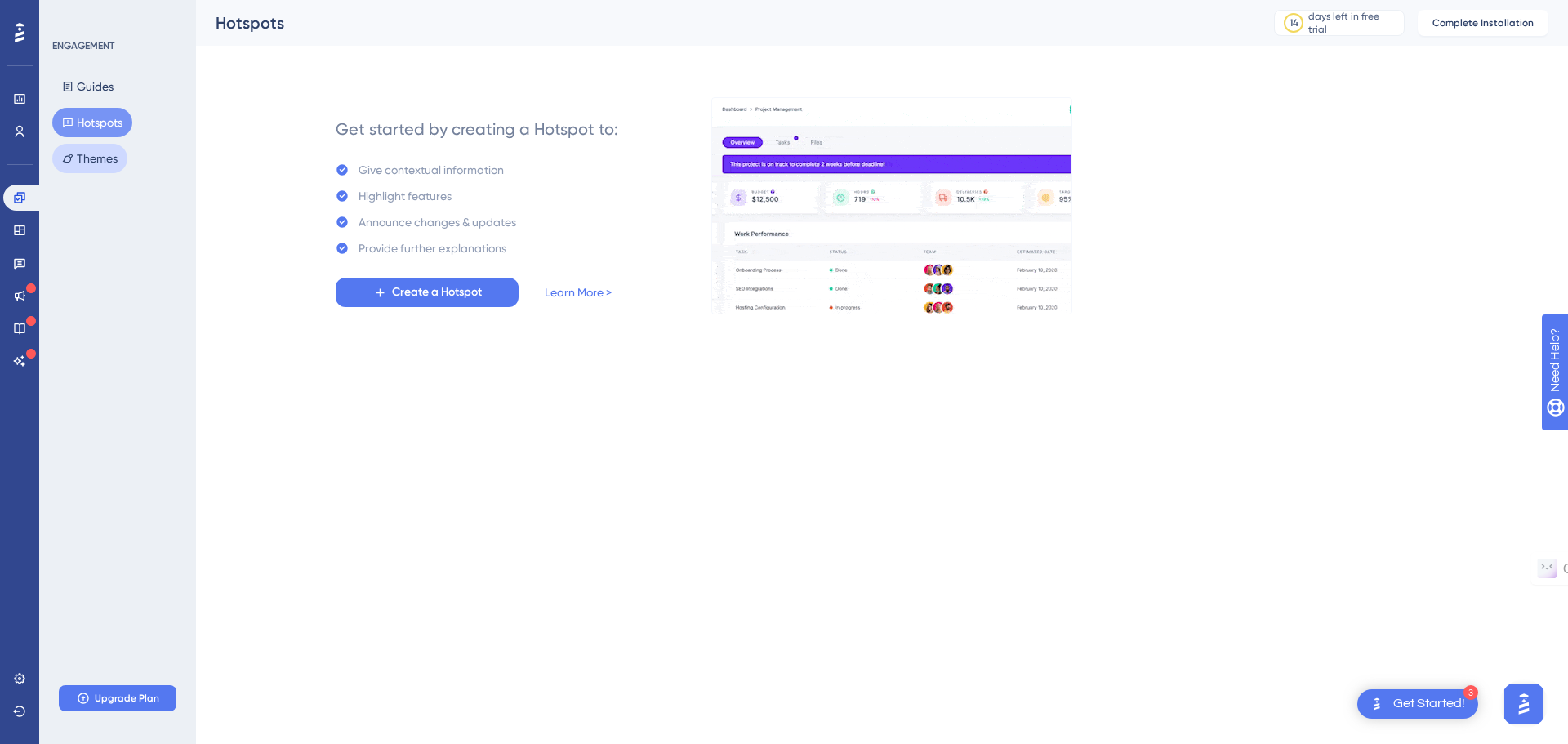
click at [95, 153] on button "Themes" at bounding box center [90, 159] width 75 height 30
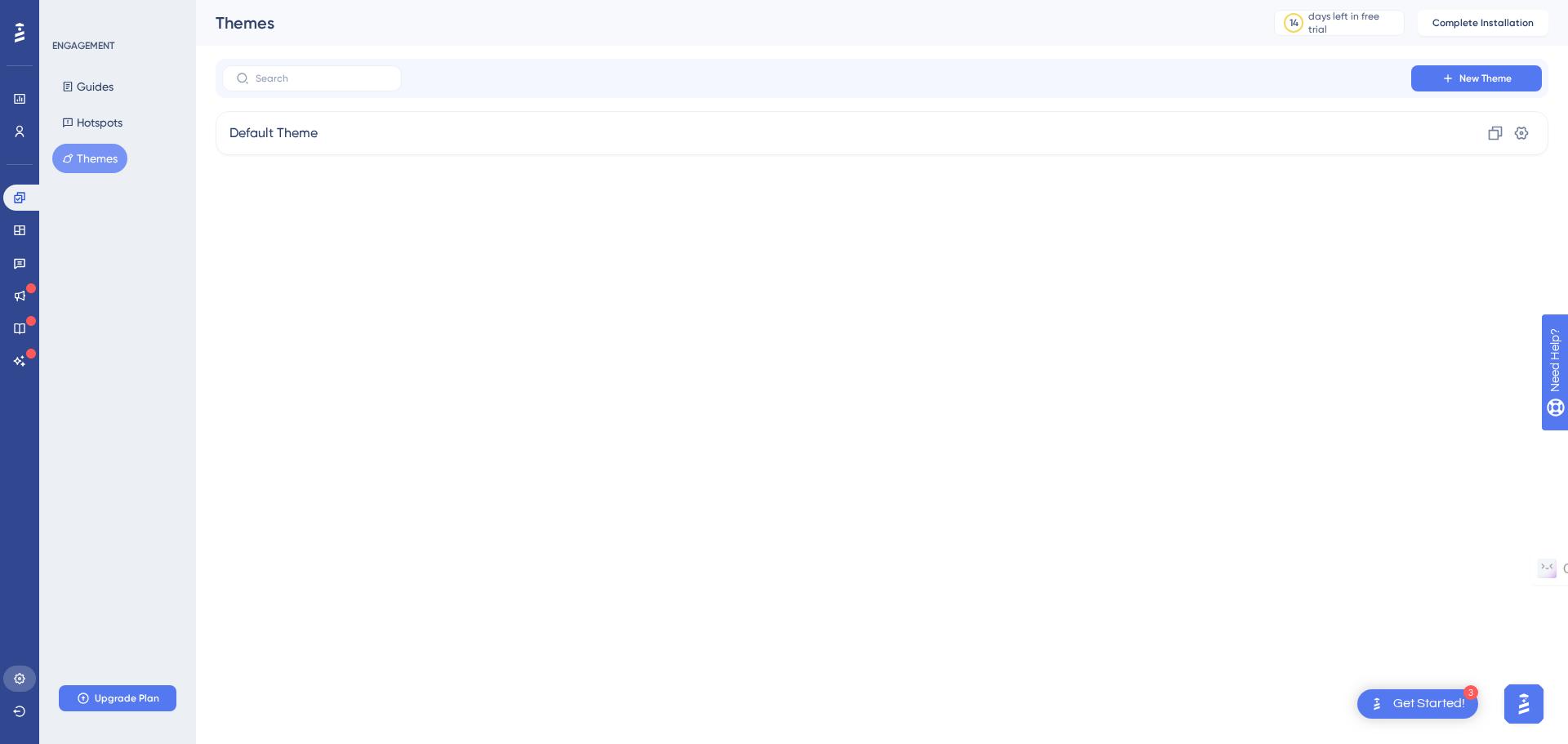
click at [11, 678] on link at bounding box center [19, 679] width 33 height 26
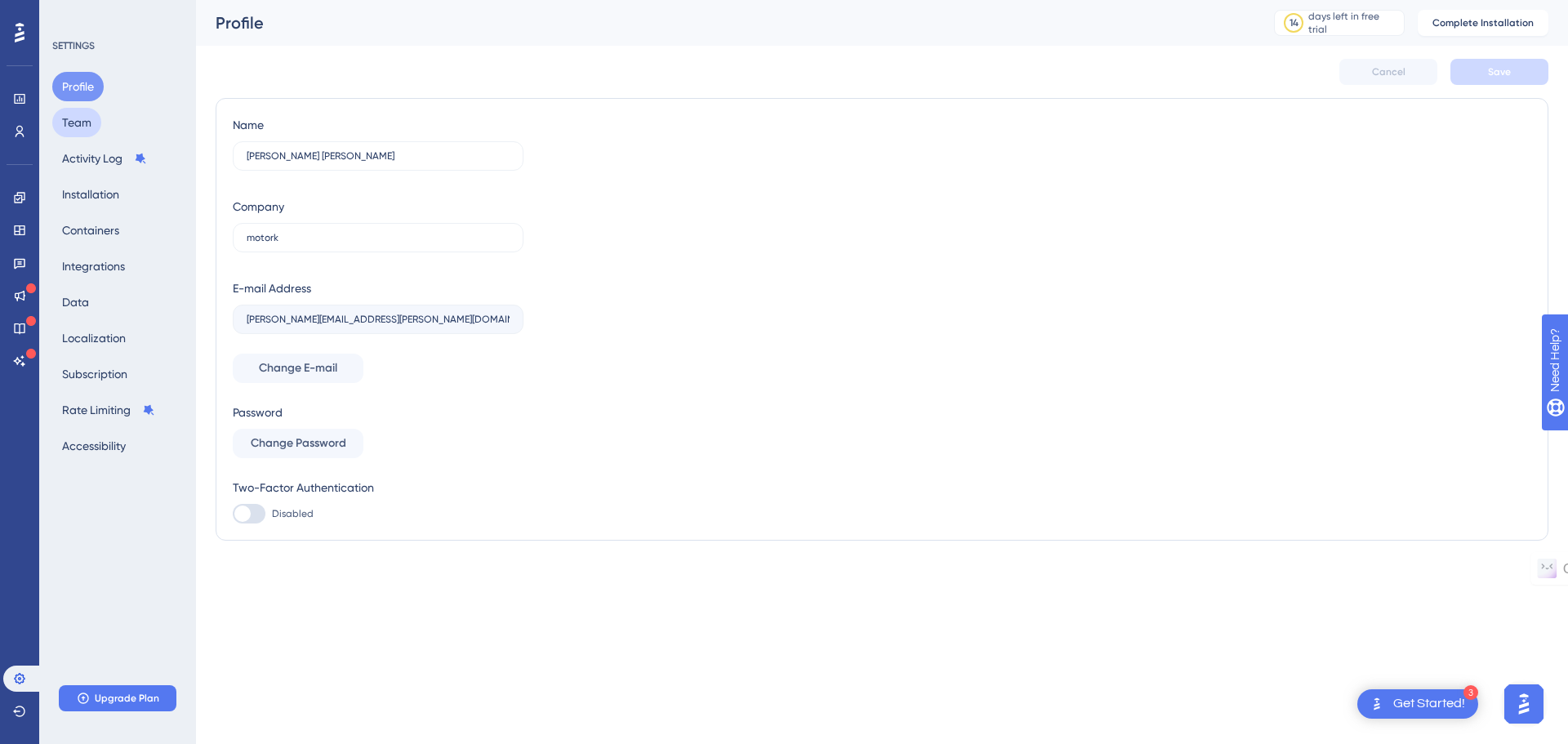
click at [83, 117] on button "Team" at bounding box center [77, 122] width 49 height 30
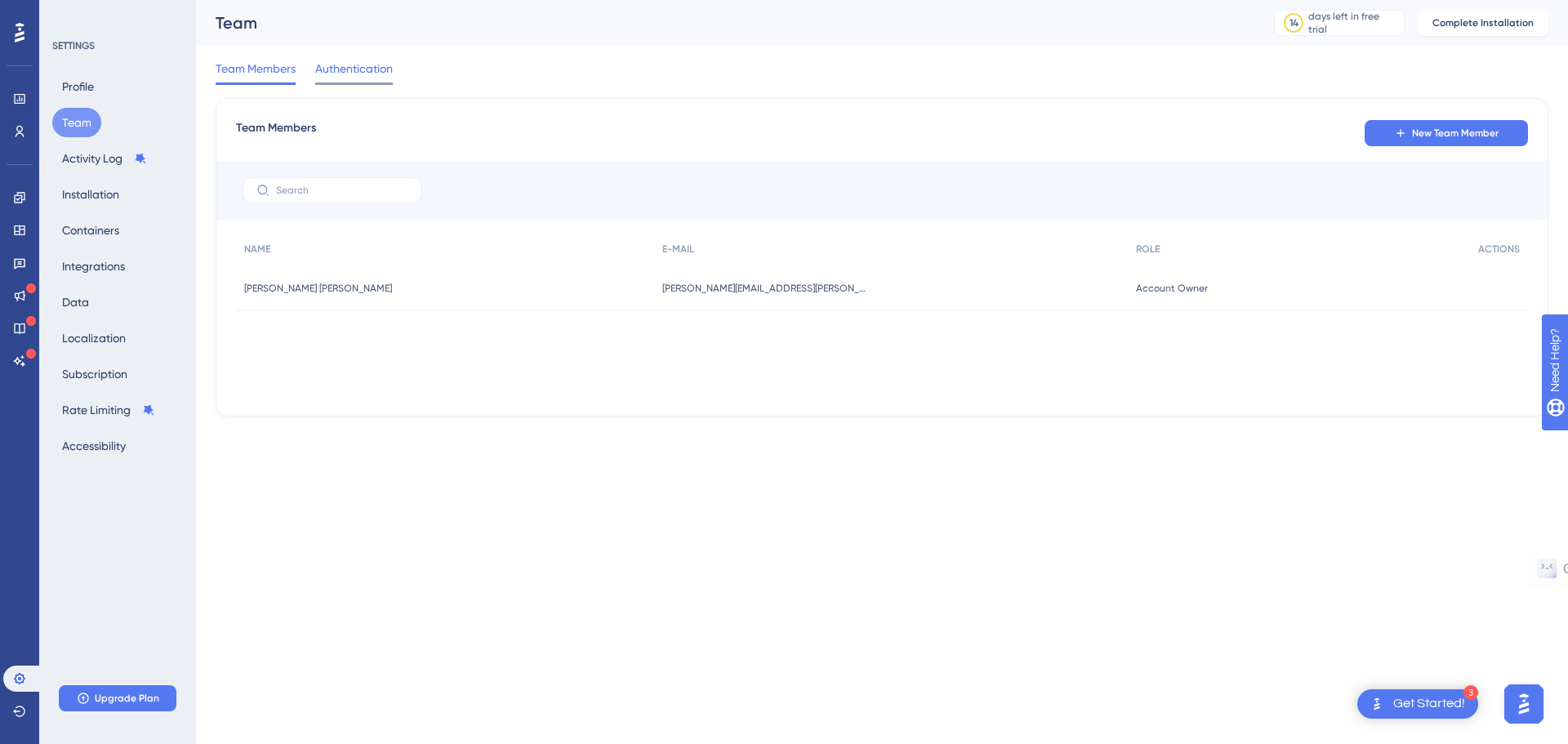
click at [344, 82] on div "Authentication" at bounding box center [353, 72] width 78 height 26
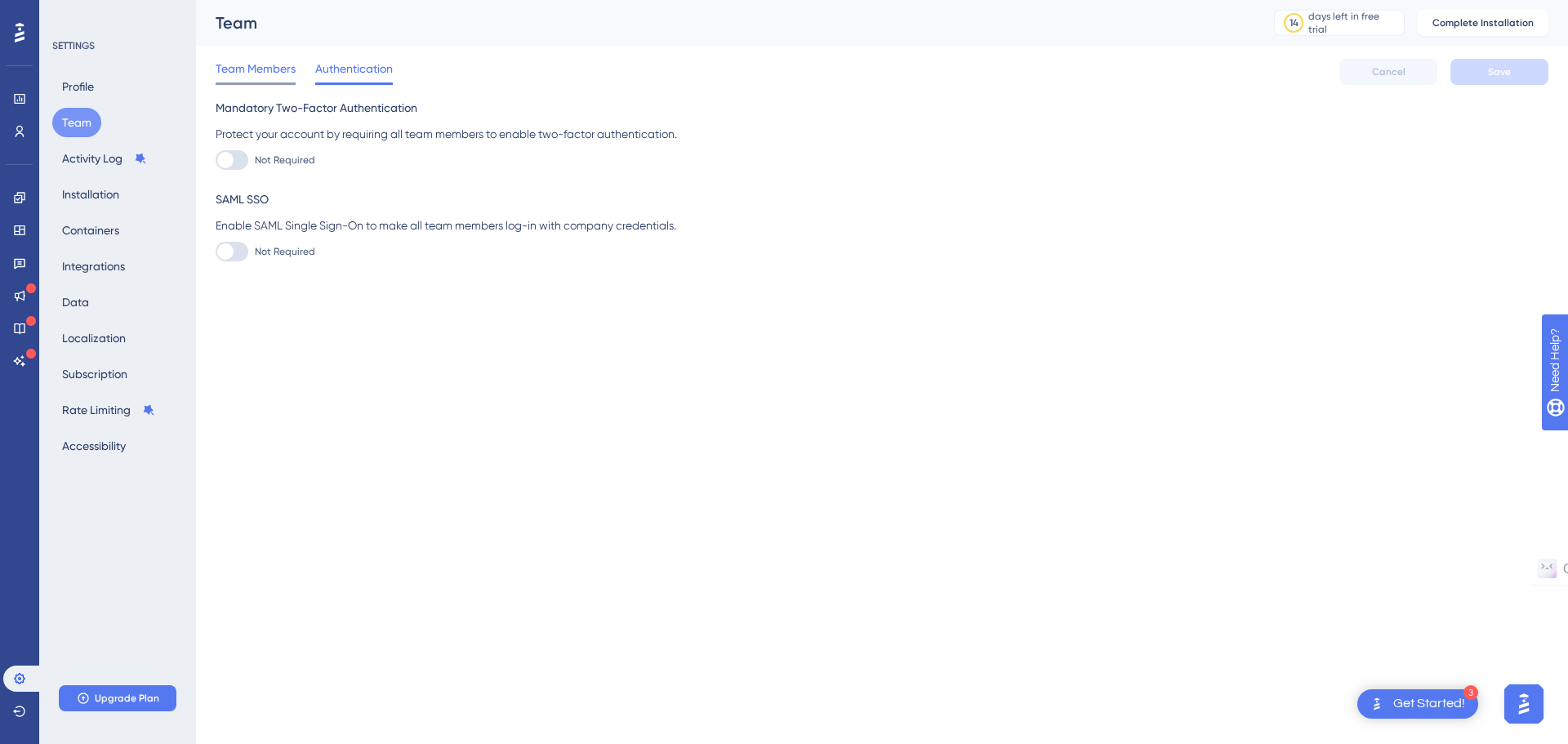
click at [267, 79] on div "Team Members" at bounding box center [255, 72] width 80 height 26
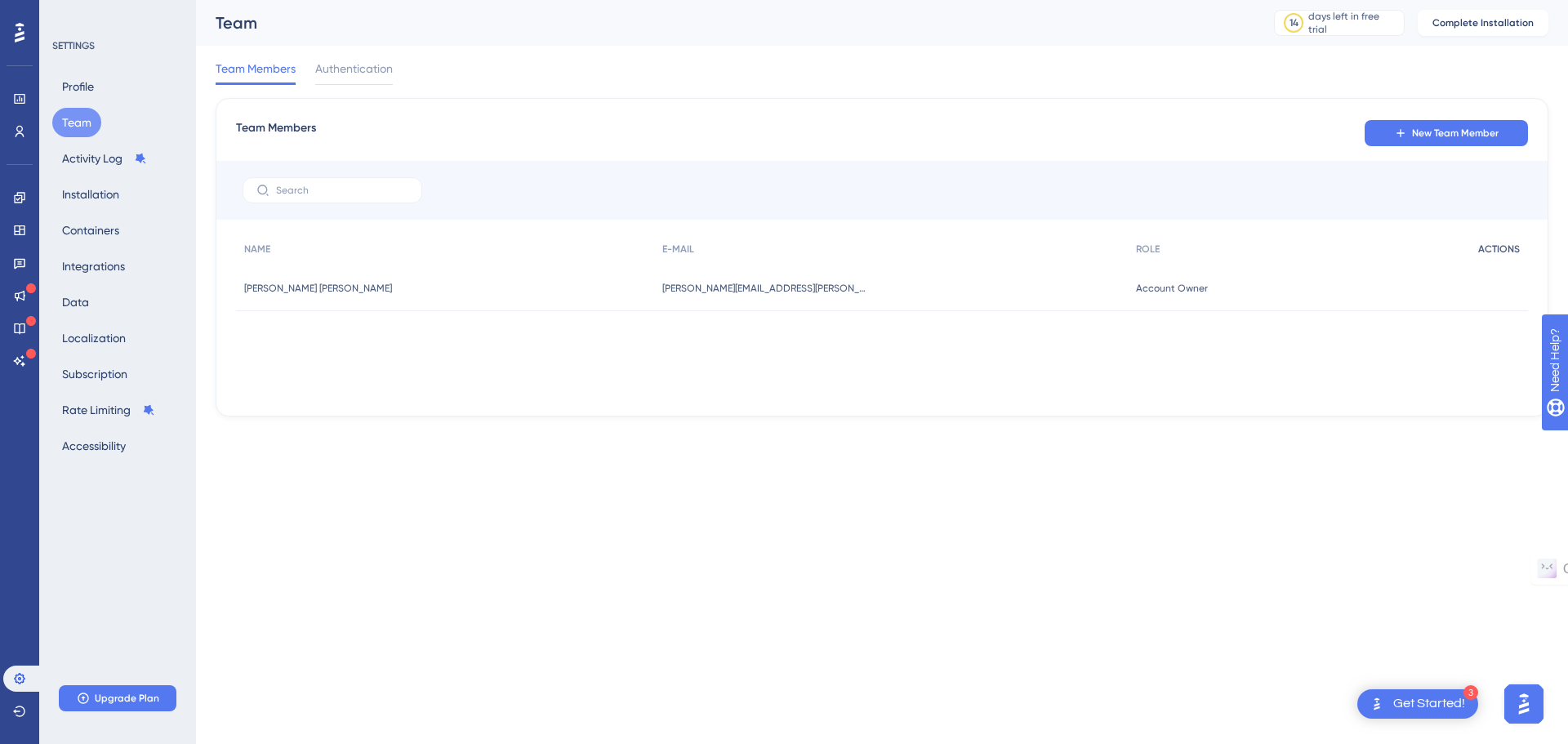
click at [1501, 245] on span "ACTIONS" at bounding box center [1499, 249] width 41 height 13
click at [1502, 249] on span "ACTIONS" at bounding box center [1499, 249] width 41 height 13
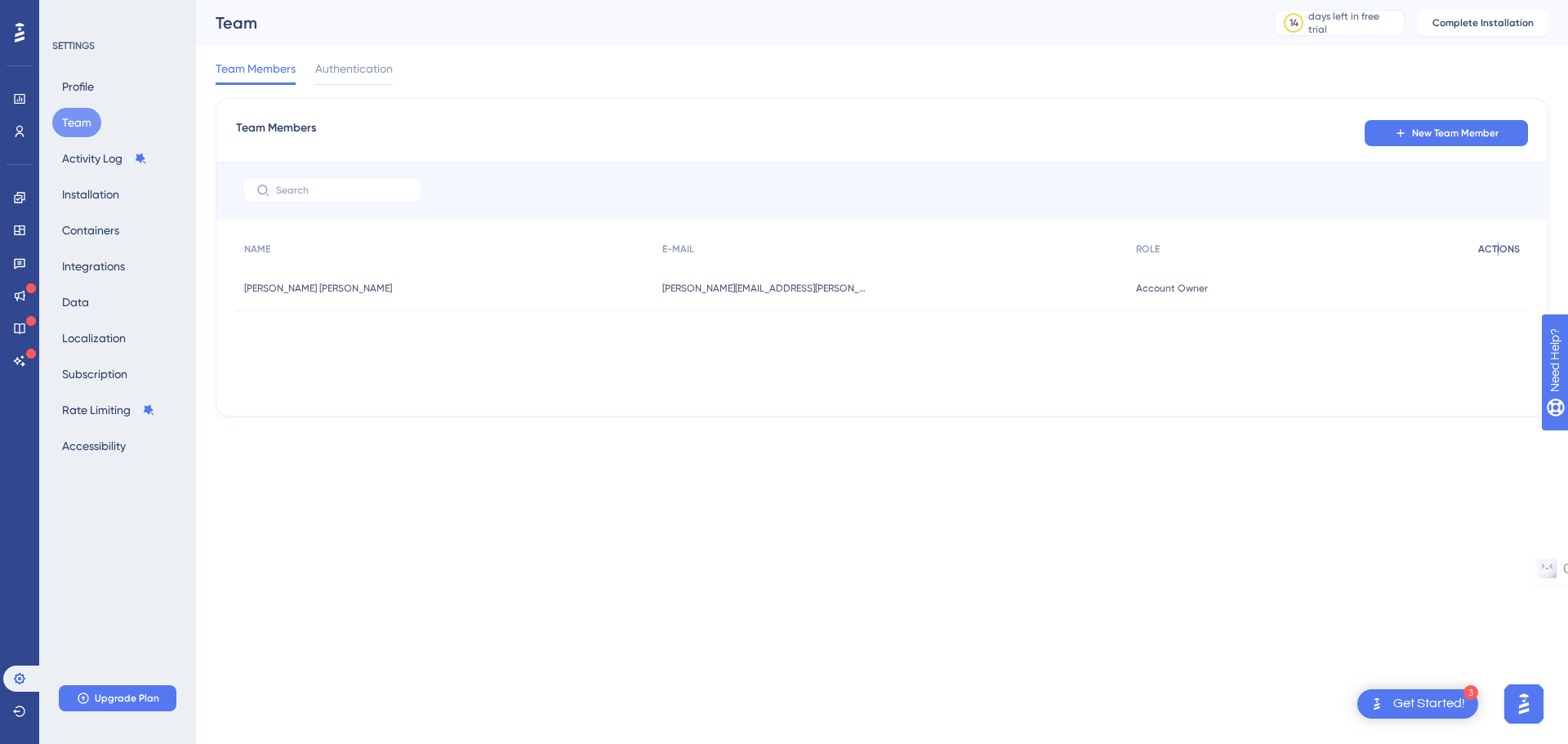
click at [1500, 253] on span "ACTIONS" at bounding box center [1499, 249] width 41 height 13
click at [1490, 248] on span "ACTIONS" at bounding box center [1499, 249] width 41 height 13
click at [1136, 291] on span "Account Owner" at bounding box center [1171, 288] width 72 height 13
click at [724, 297] on div "beatriz.azevedo@motork.io beatriz.azevedo@motork.io" at bounding box center [891, 288] width 475 height 45
click at [330, 280] on div "Beatriz Azevedo Andrés Beatriz Azevedo Andrés" at bounding box center [445, 288] width 418 height 45
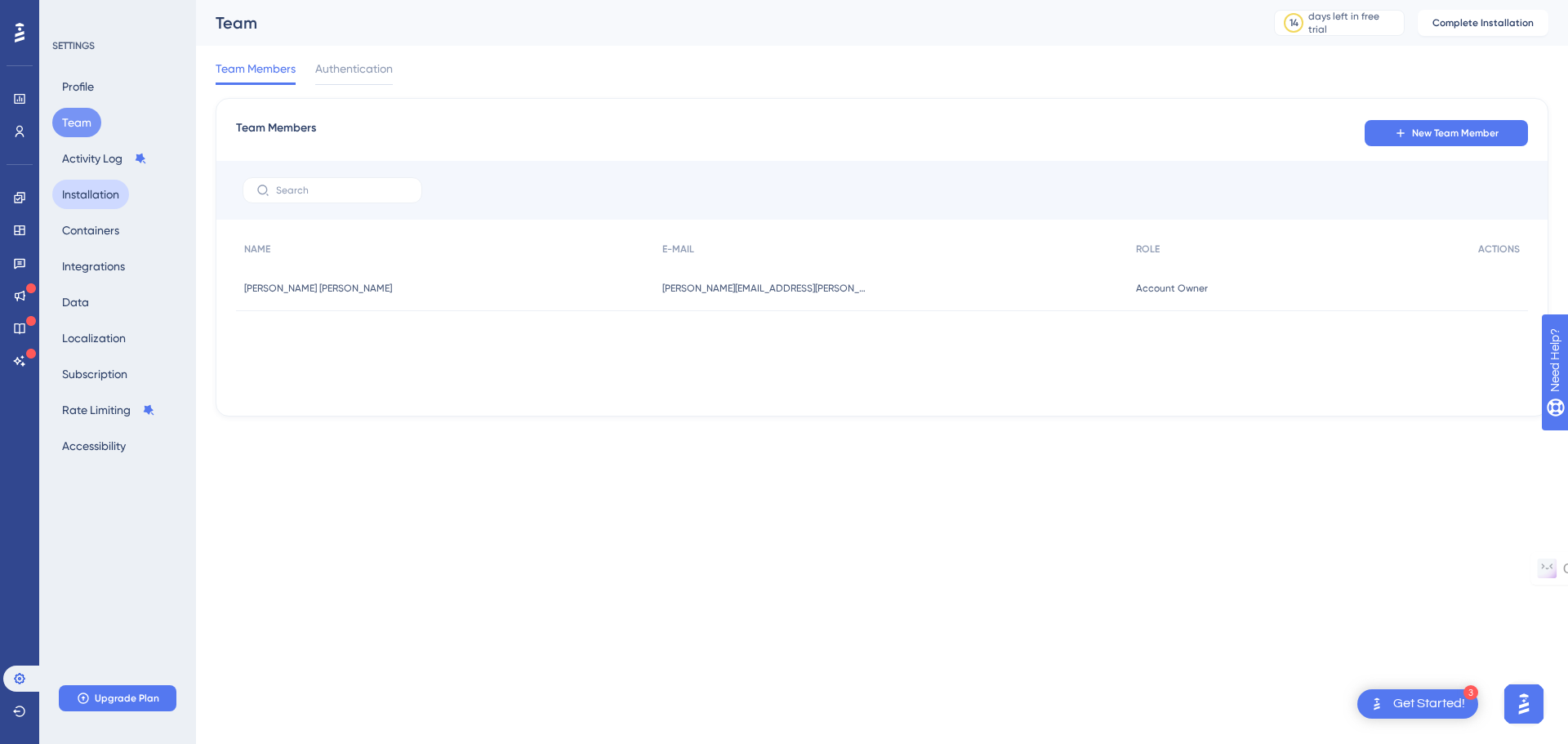
click at [88, 196] on button "Installation" at bounding box center [91, 194] width 77 height 30
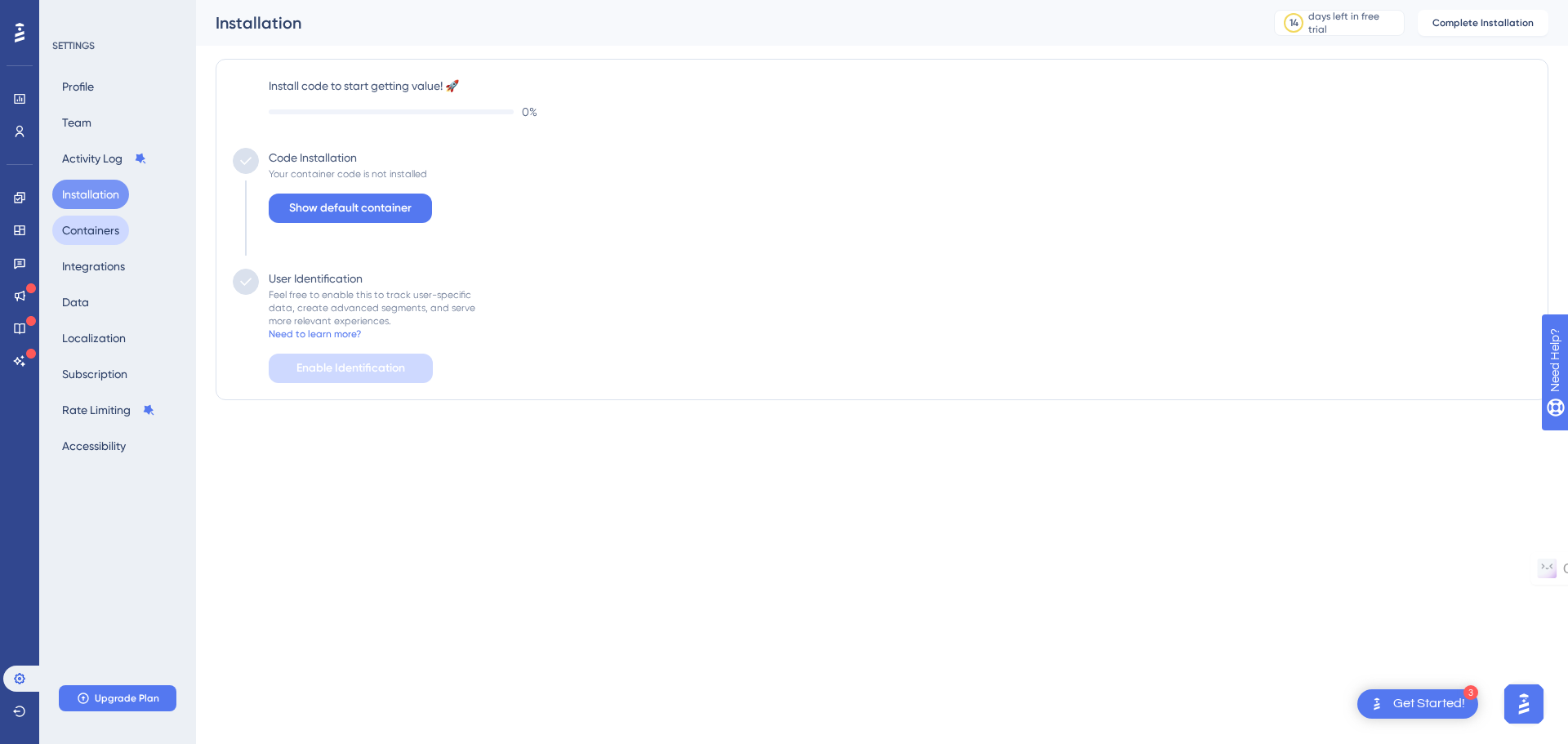
click at [87, 225] on button "Containers" at bounding box center [91, 230] width 77 height 30
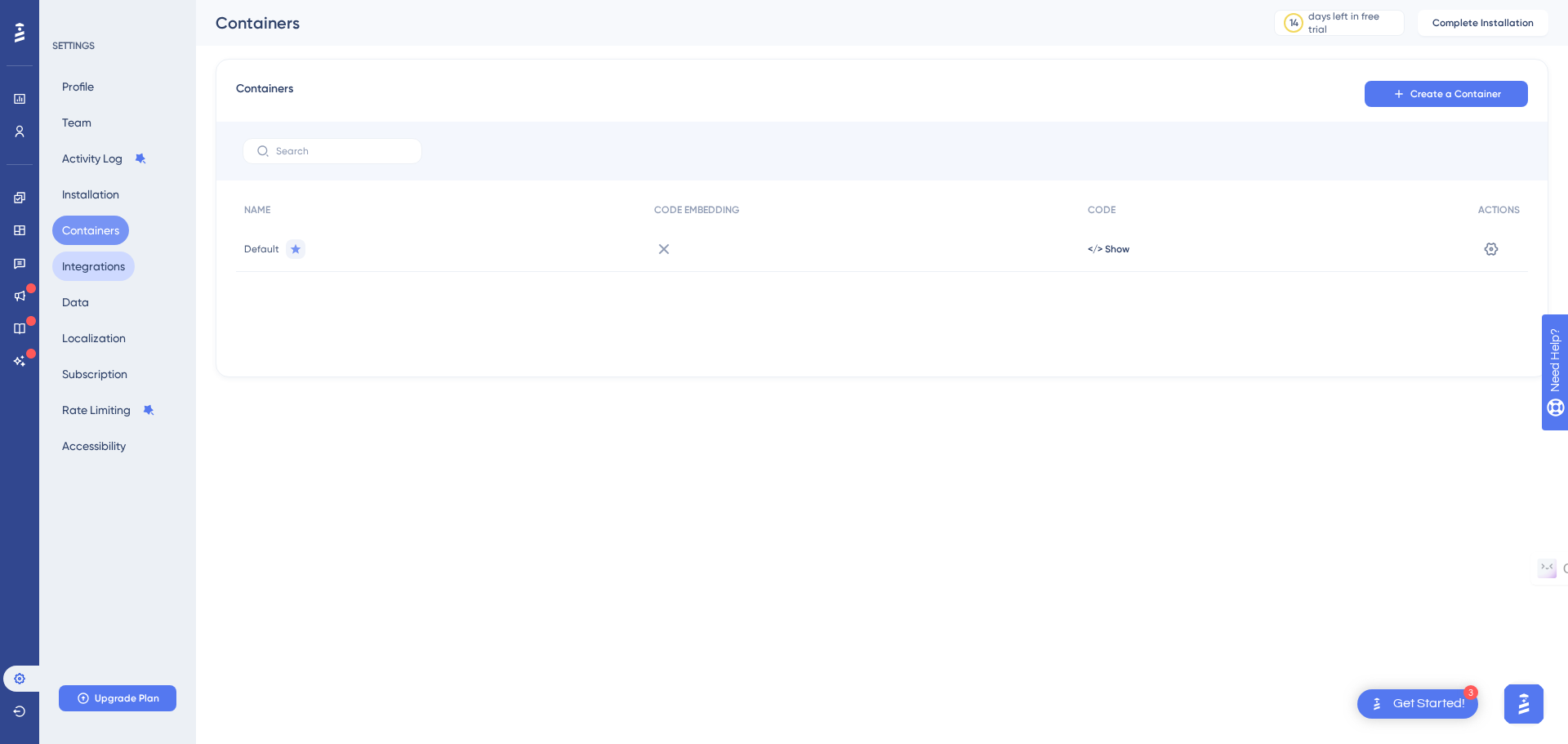
click at [87, 267] on button "Integrations" at bounding box center [94, 266] width 83 height 30
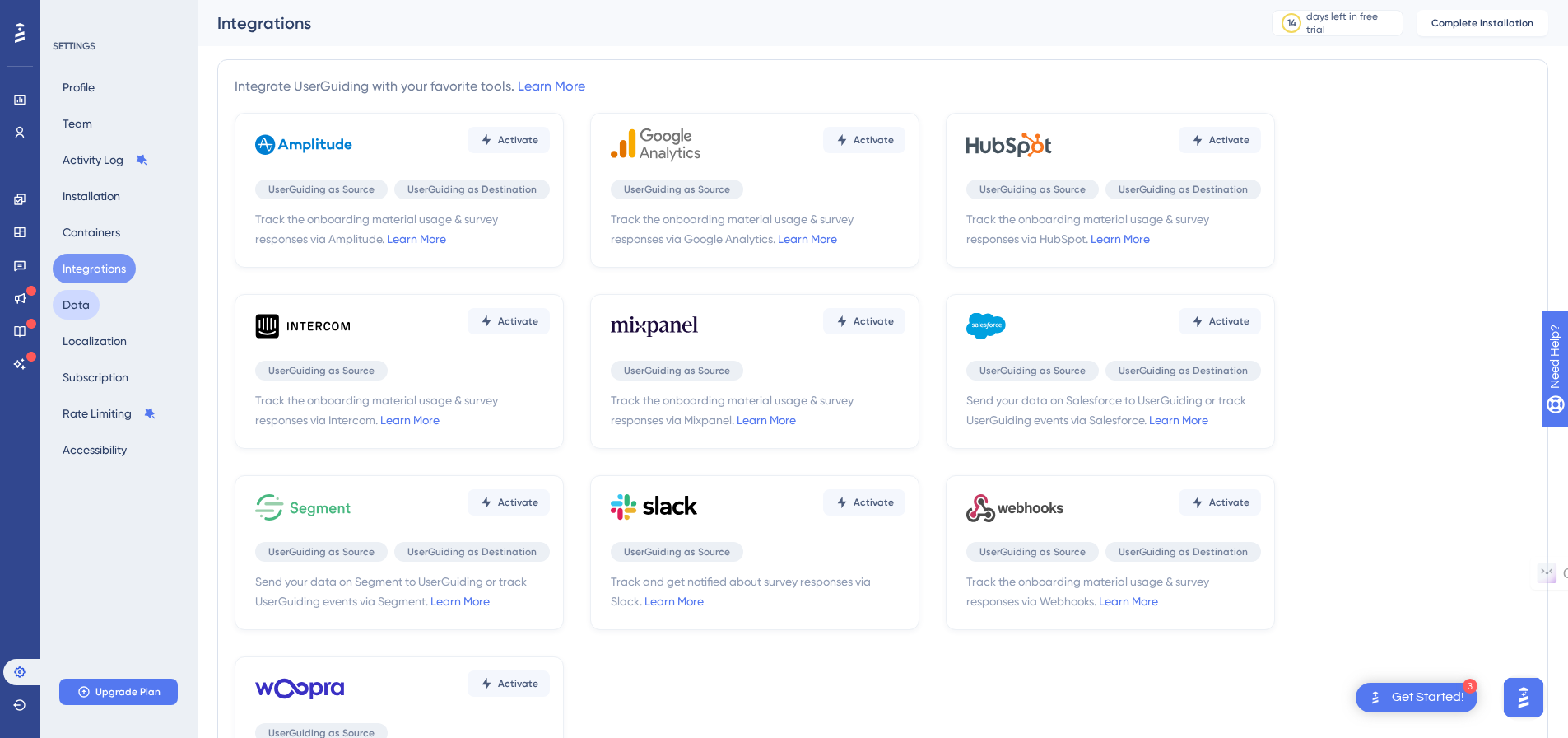
click at [87, 318] on button "Data" at bounding box center [76, 304] width 47 height 30
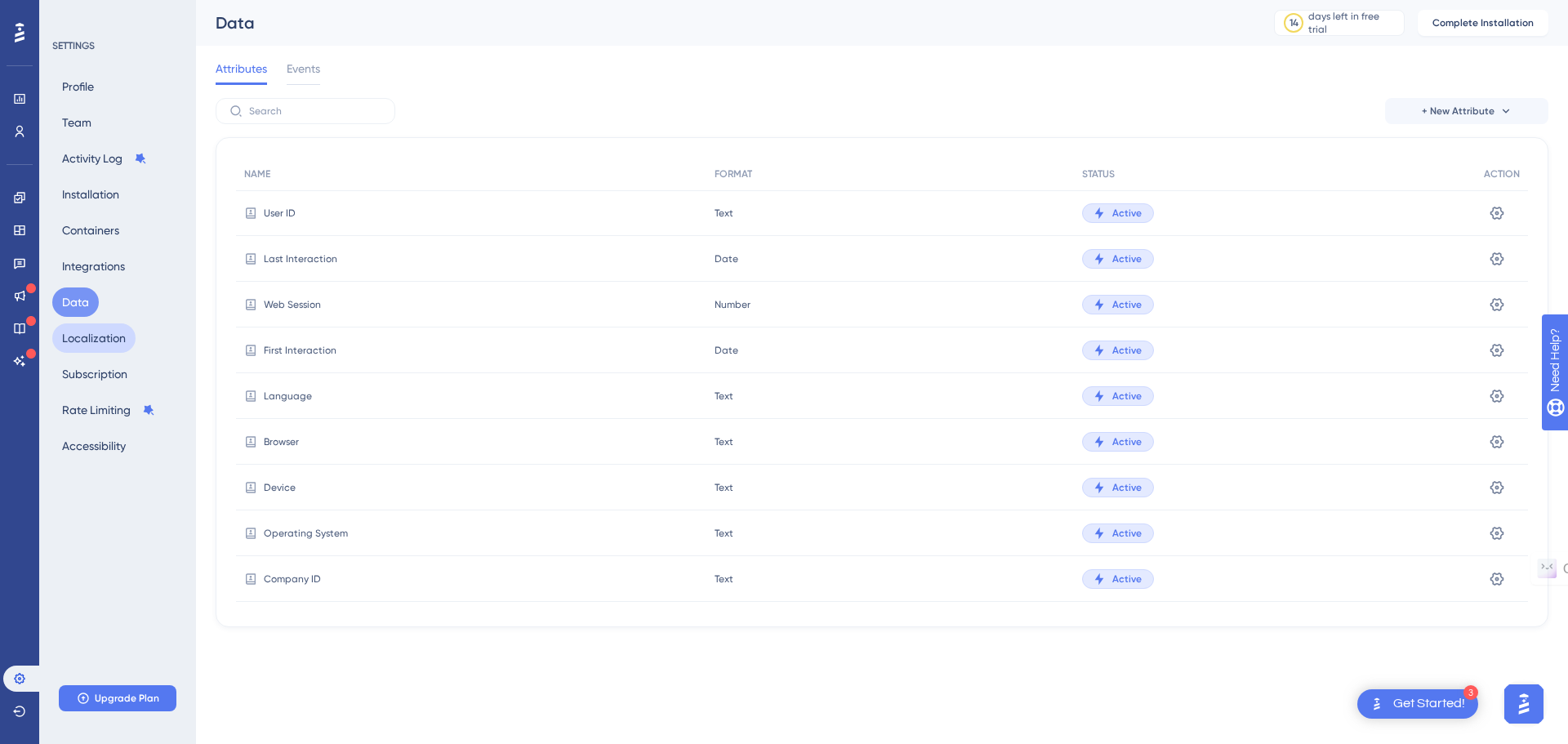
click at [91, 345] on button "Localization" at bounding box center [94, 338] width 83 height 30
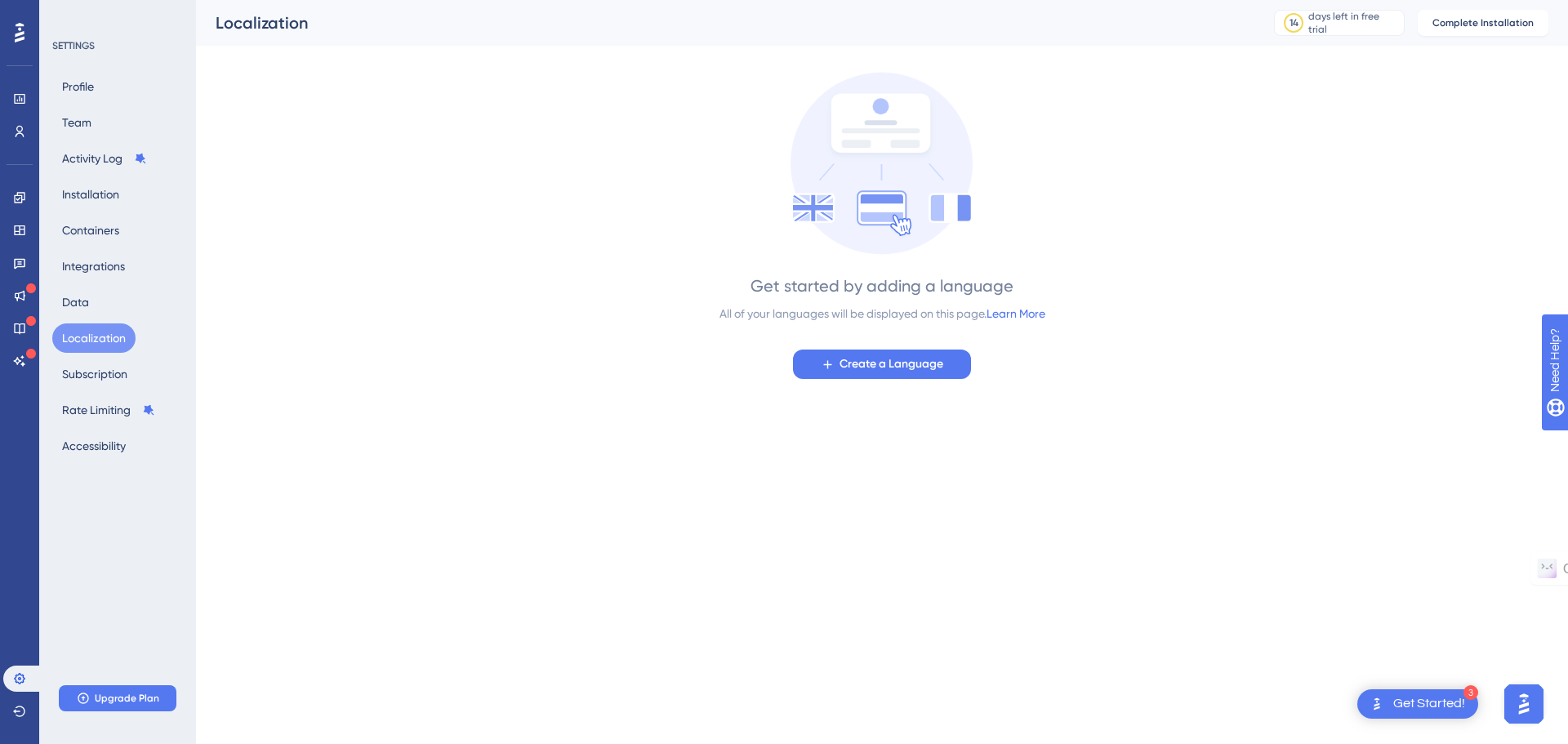
click at [85, 390] on div "Profile Team Activity Log Installation Containers Integrations Data Localizatio…" at bounding box center [118, 266] width 132 height 389
click at [92, 376] on button "Subscription" at bounding box center [95, 374] width 85 height 30
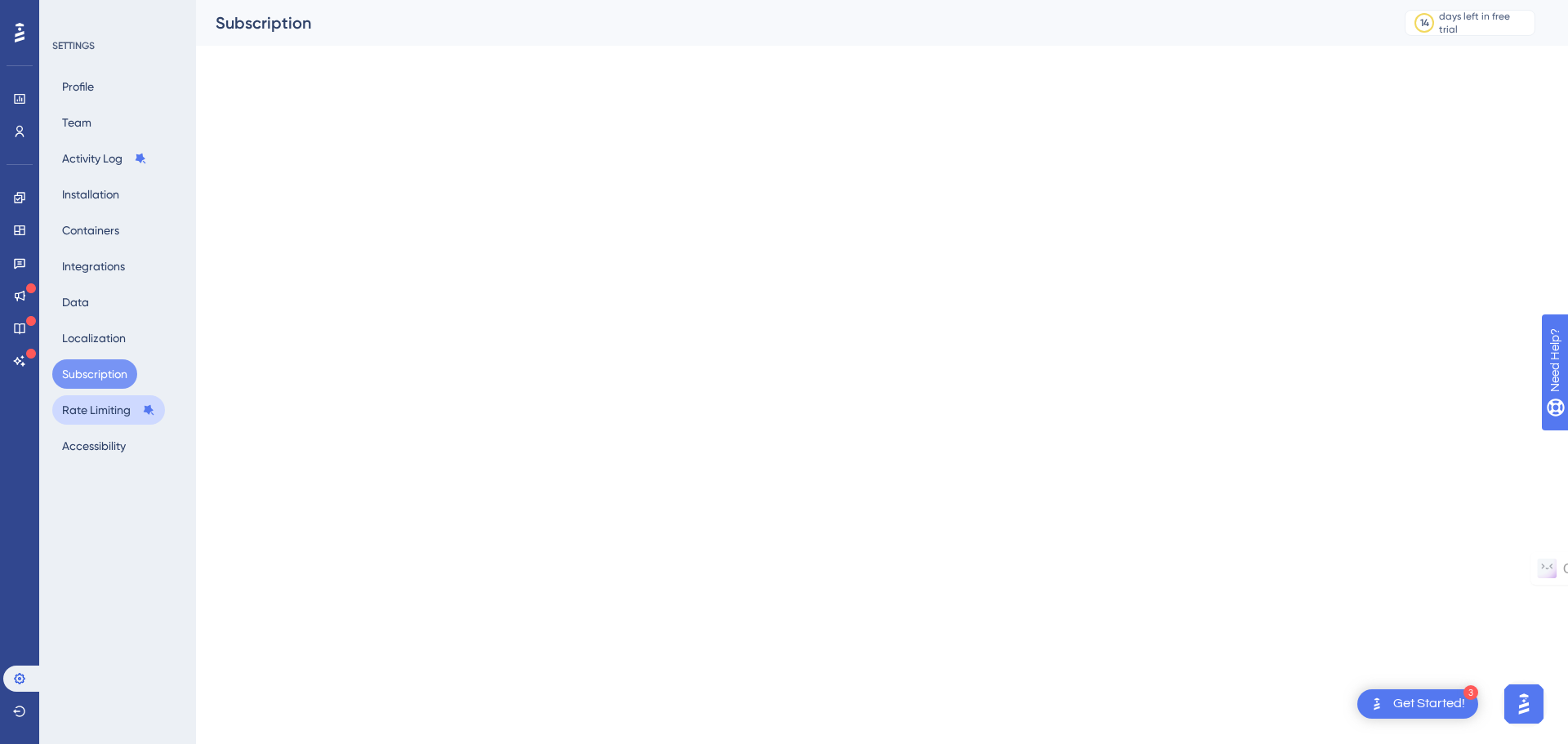
click at [97, 406] on button "Rate Limiting" at bounding box center [109, 410] width 112 height 30
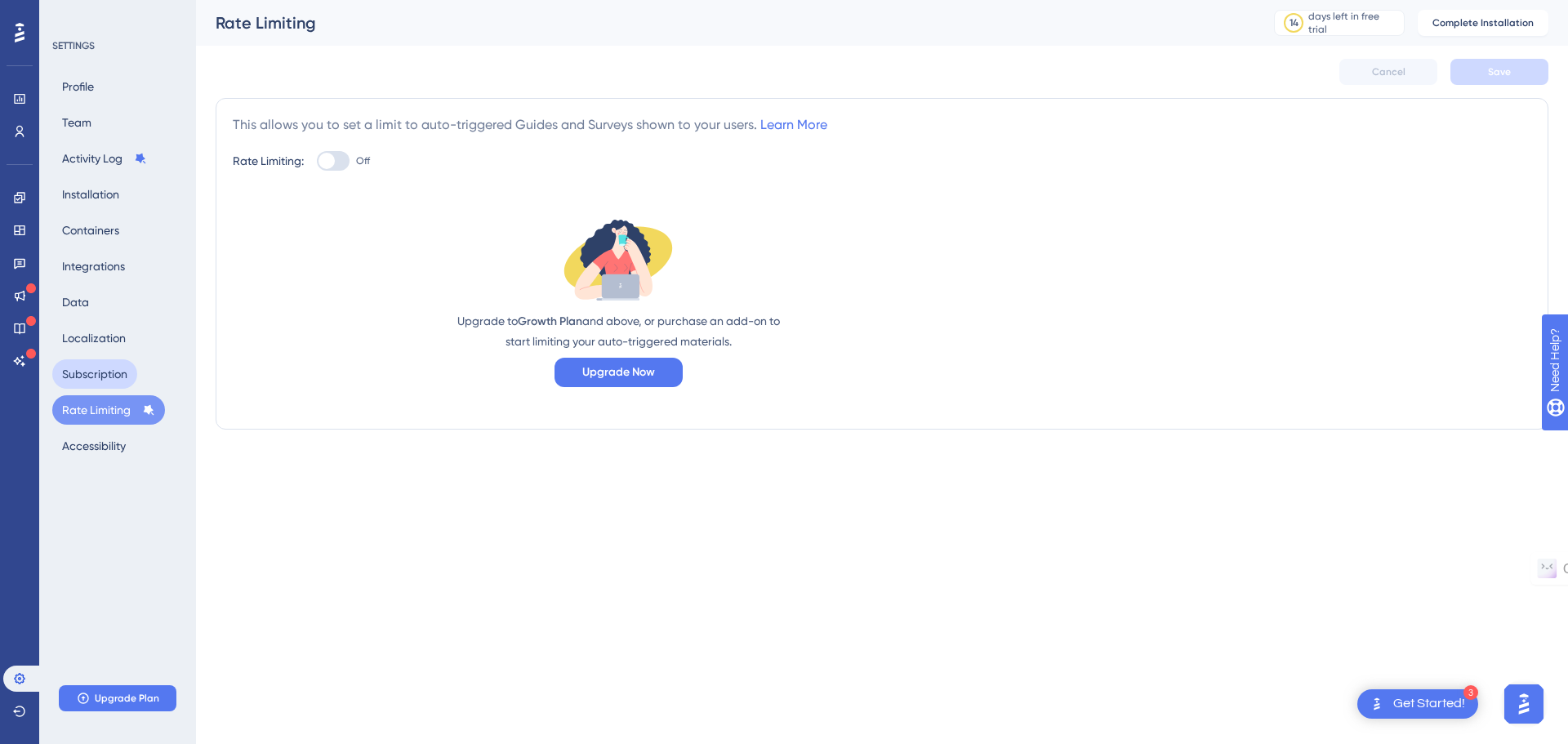
click at [102, 369] on button "Subscription" at bounding box center [95, 374] width 85 height 30
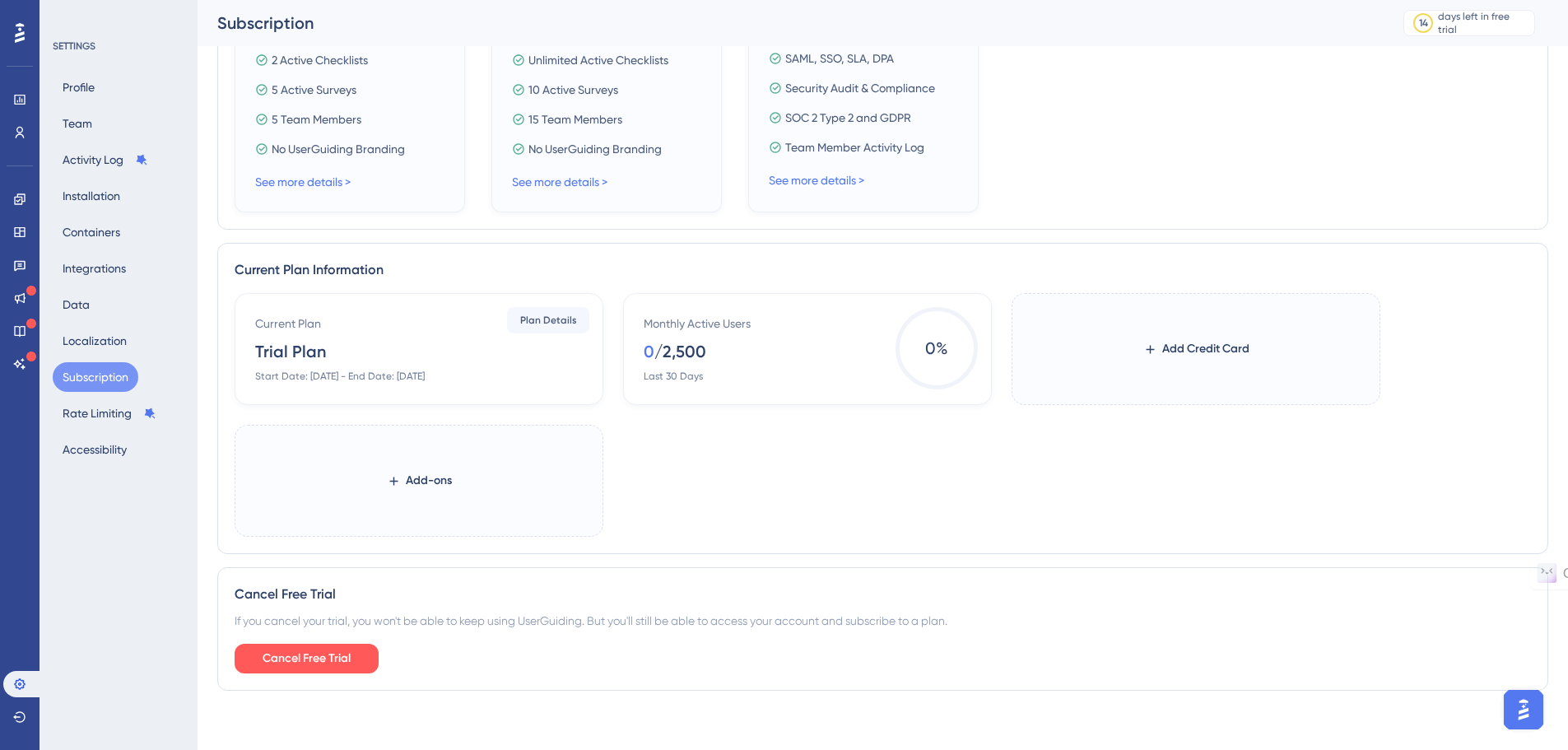
scroll to position [576, 0]
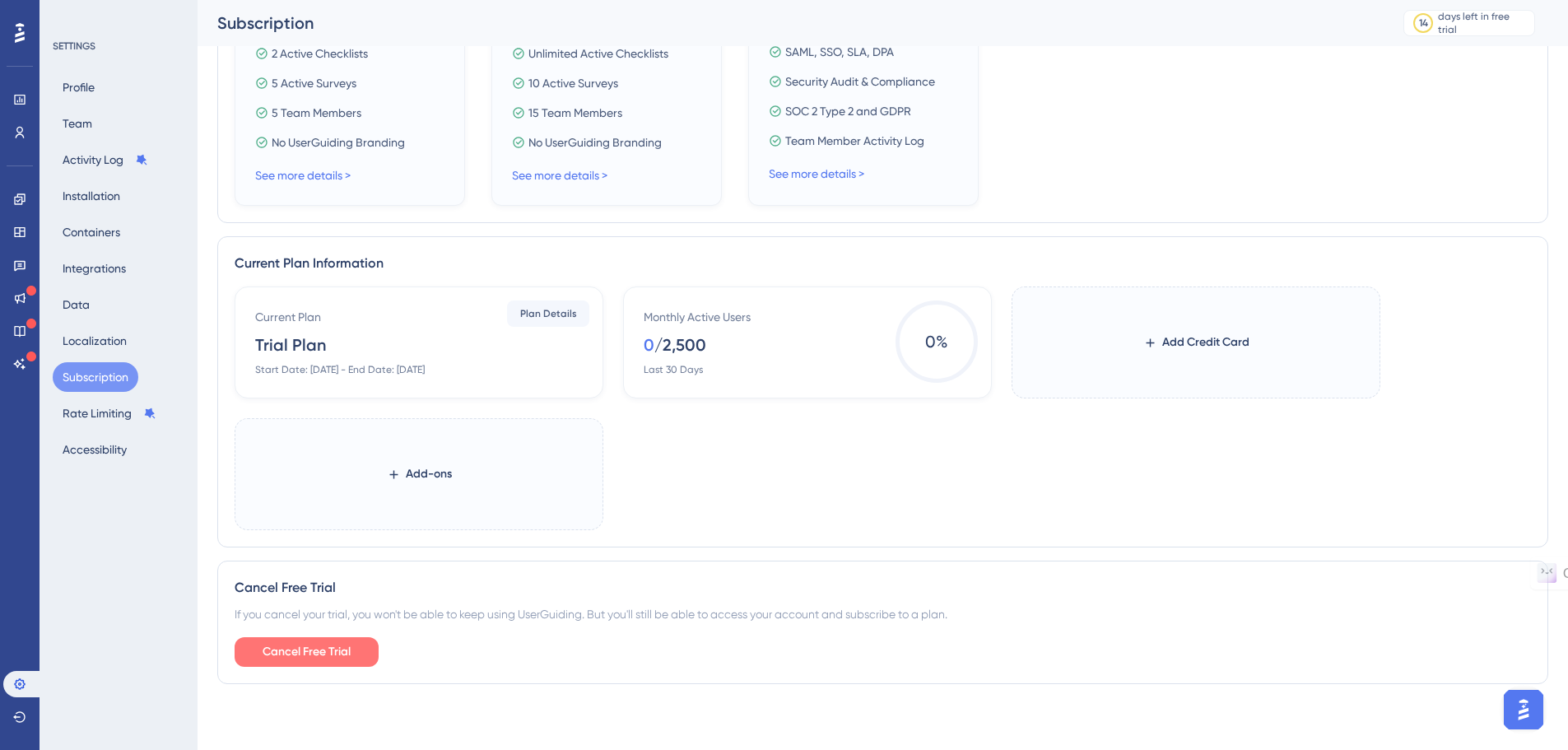
click at [319, 656] on span "Cancel Free Trial" at bounding box center [306, 653] width 88 height 20
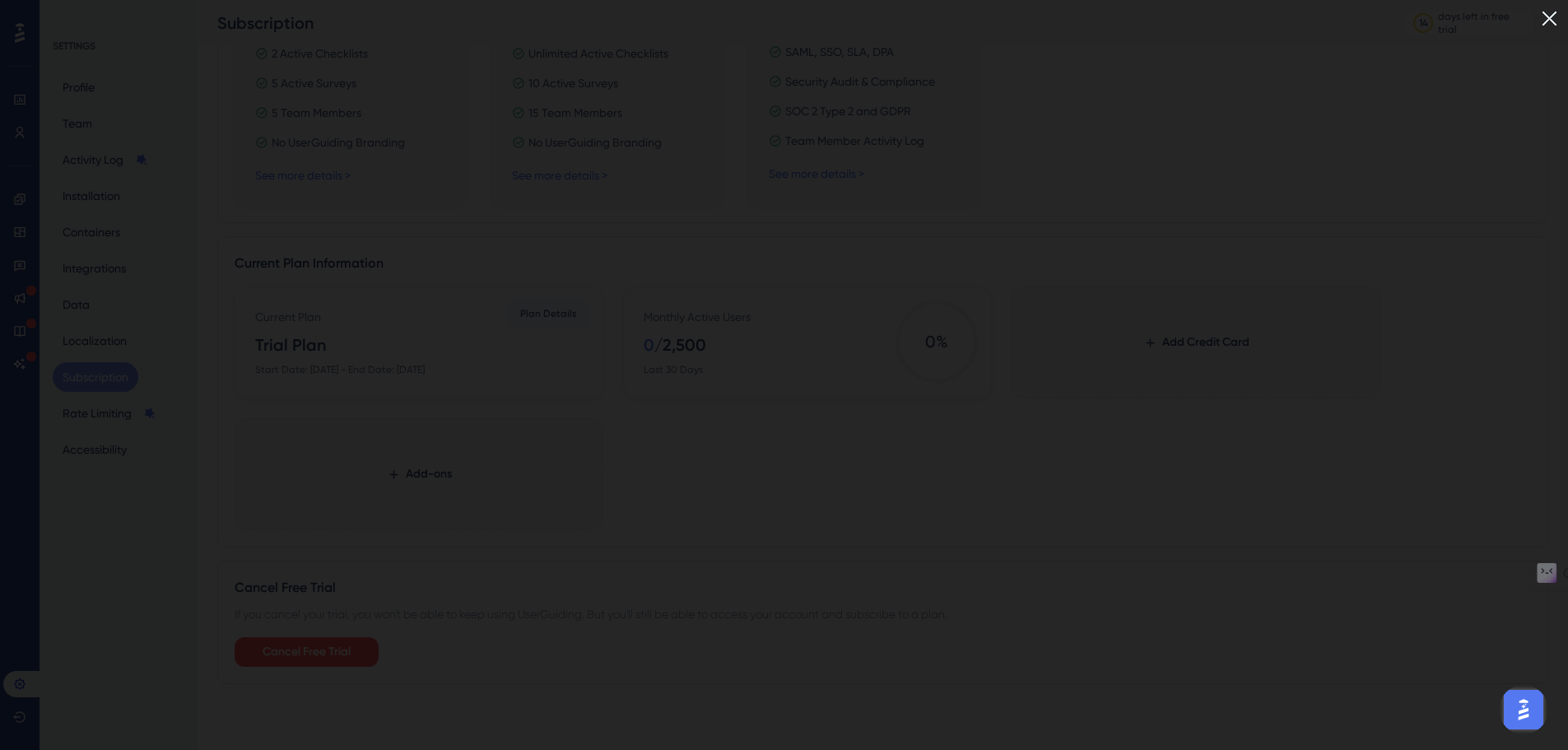
click at [1557, 22] on img at bounding box center [1548, 18] width 27 height 27
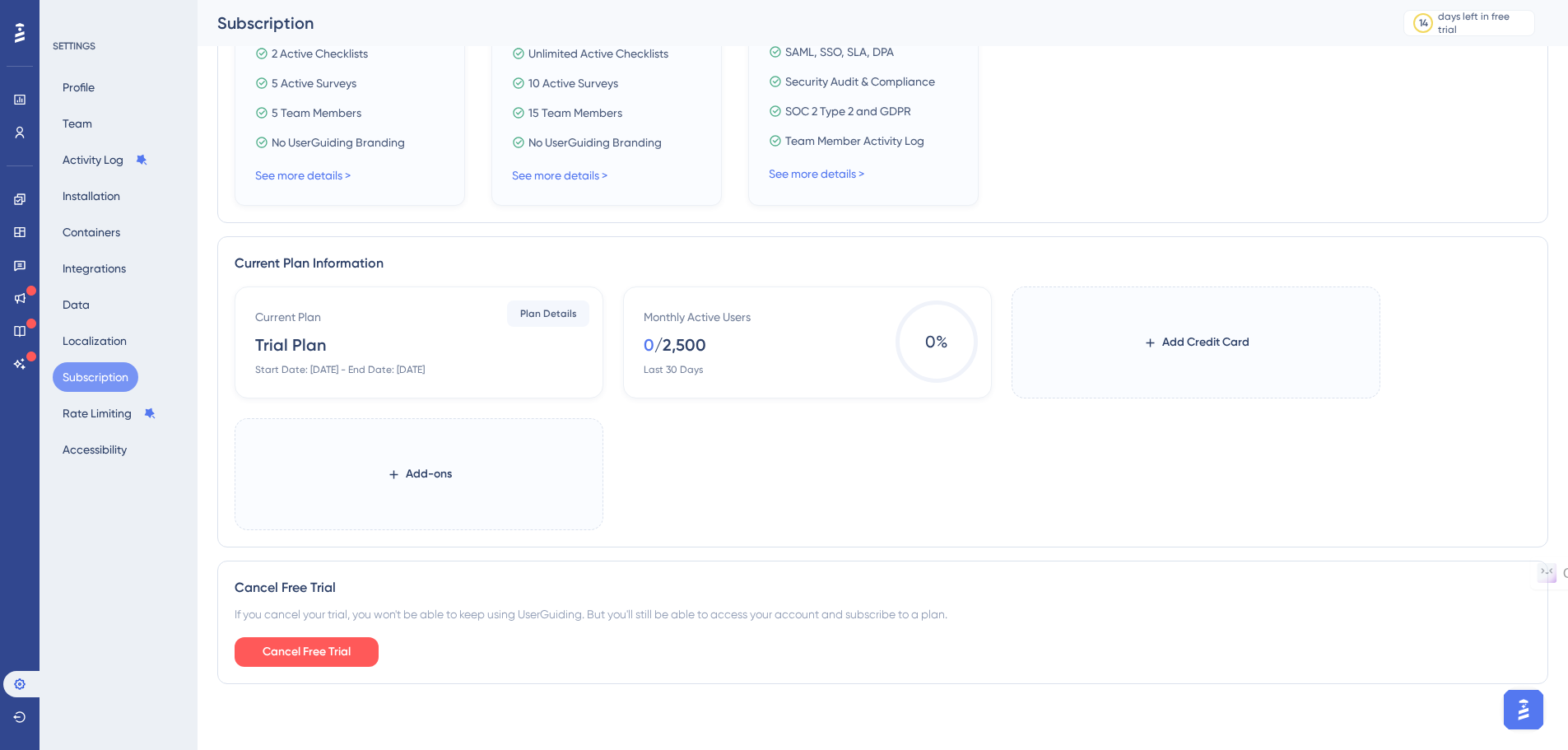
scroll to position [165, 0]
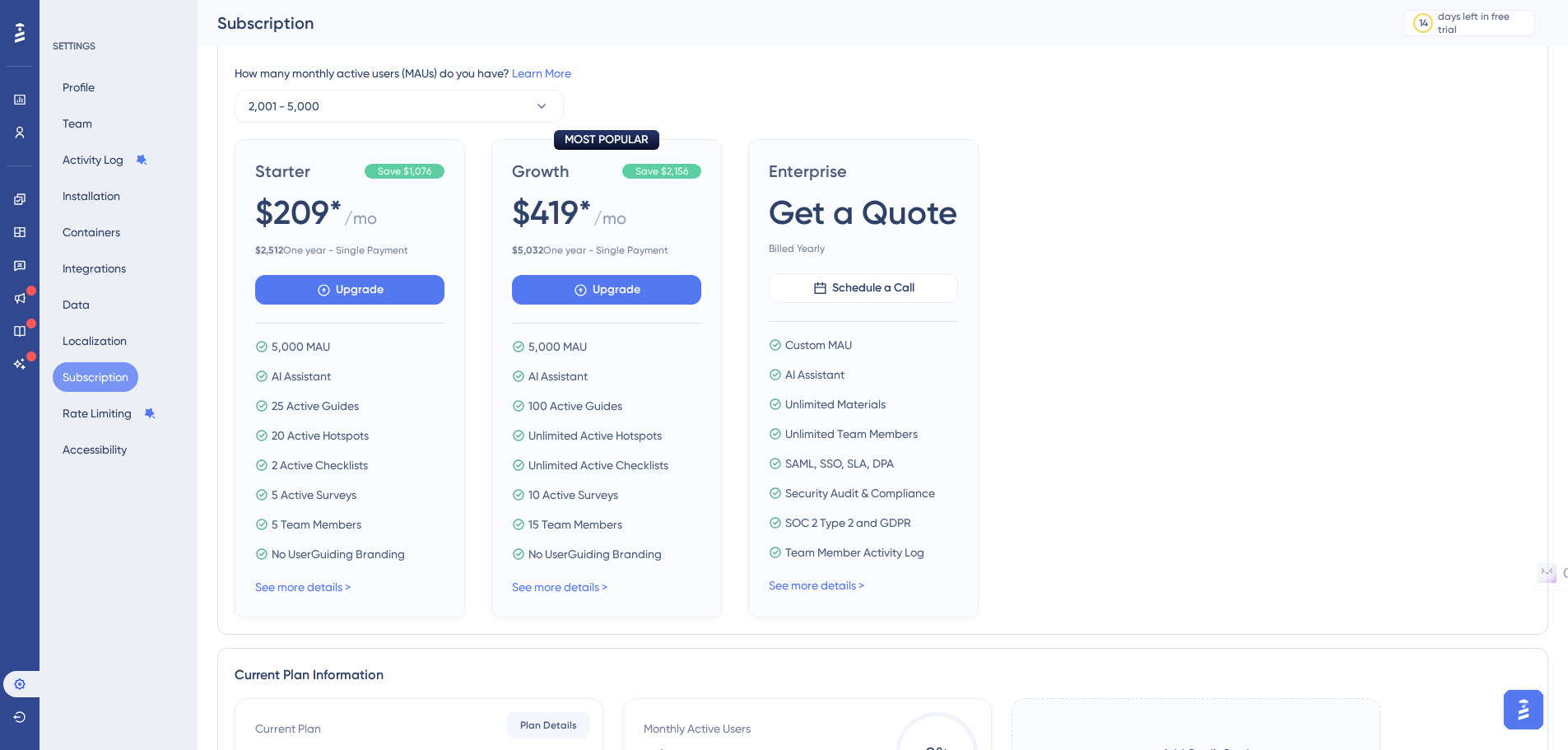
click at [17, 23] on icon at bounding box center [20, 33] width 10 height 22
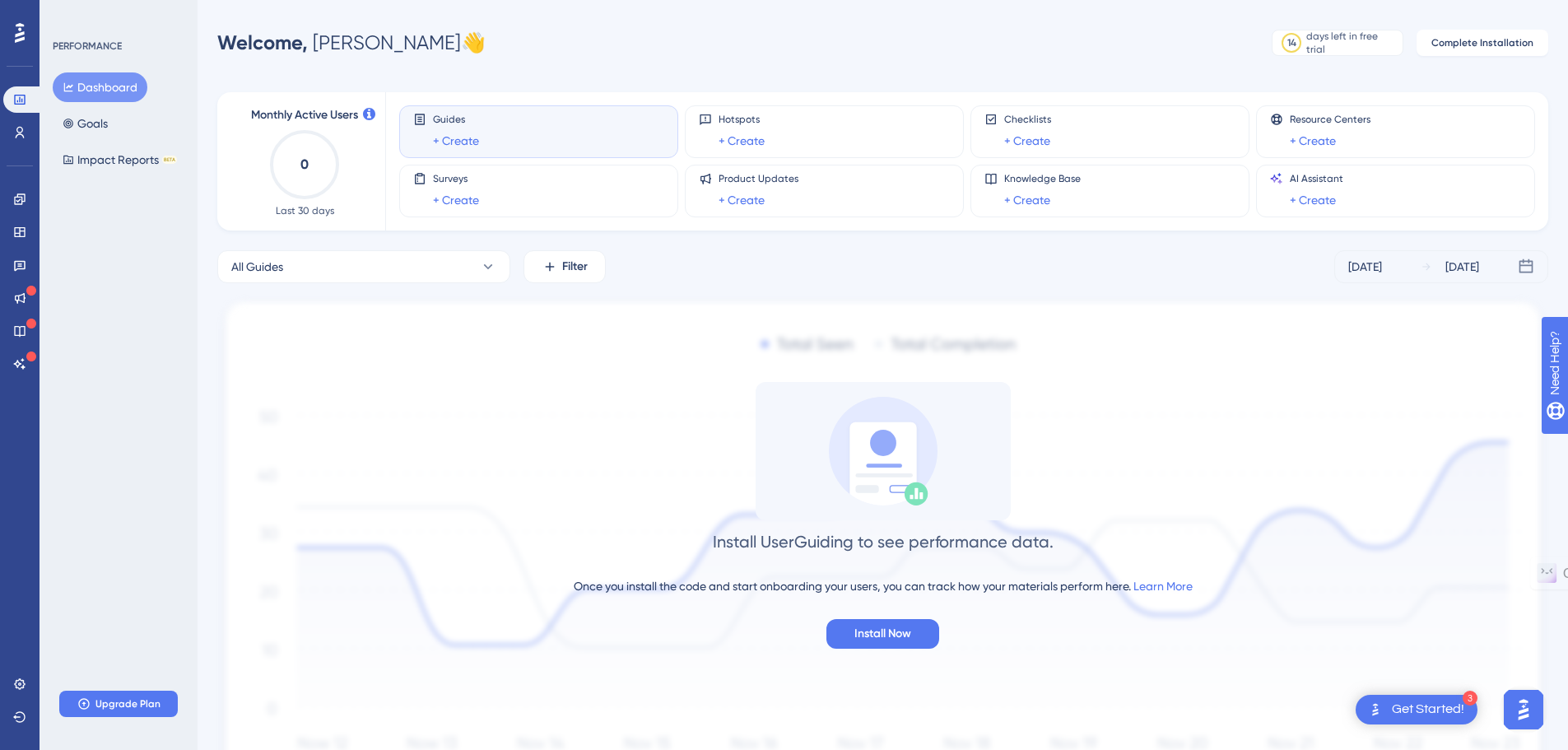
click at [125, 127] on div "Dashboard Goals Impact Reports BETA" at bounding box center [119, 123] width 133 height 102
click at [102, 121] on button "Goals" at bounding box center [85, 123] width 65 height 30
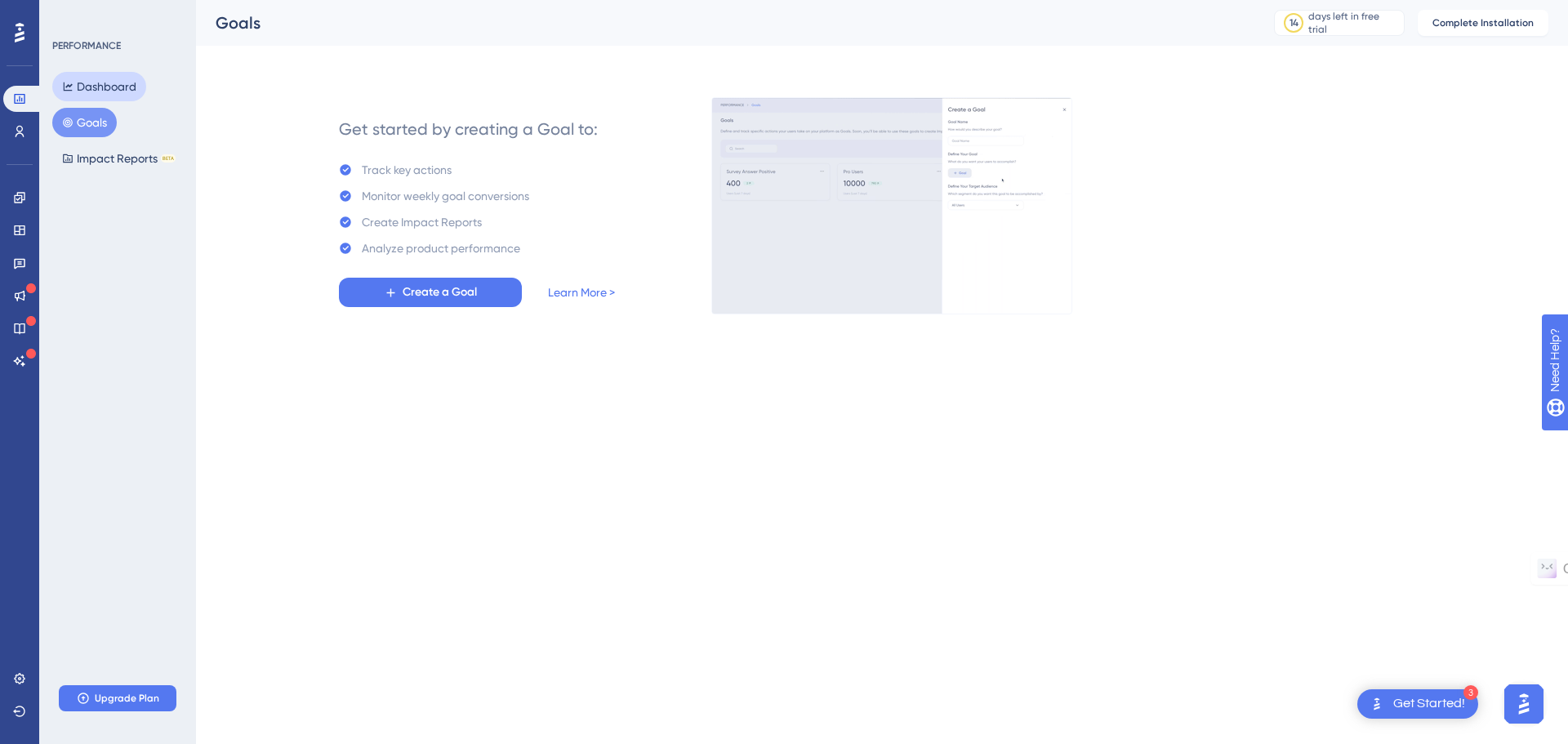
click at [83, 83] on button "Dashboard" at bounding box center [99, 87] width 94 height 30
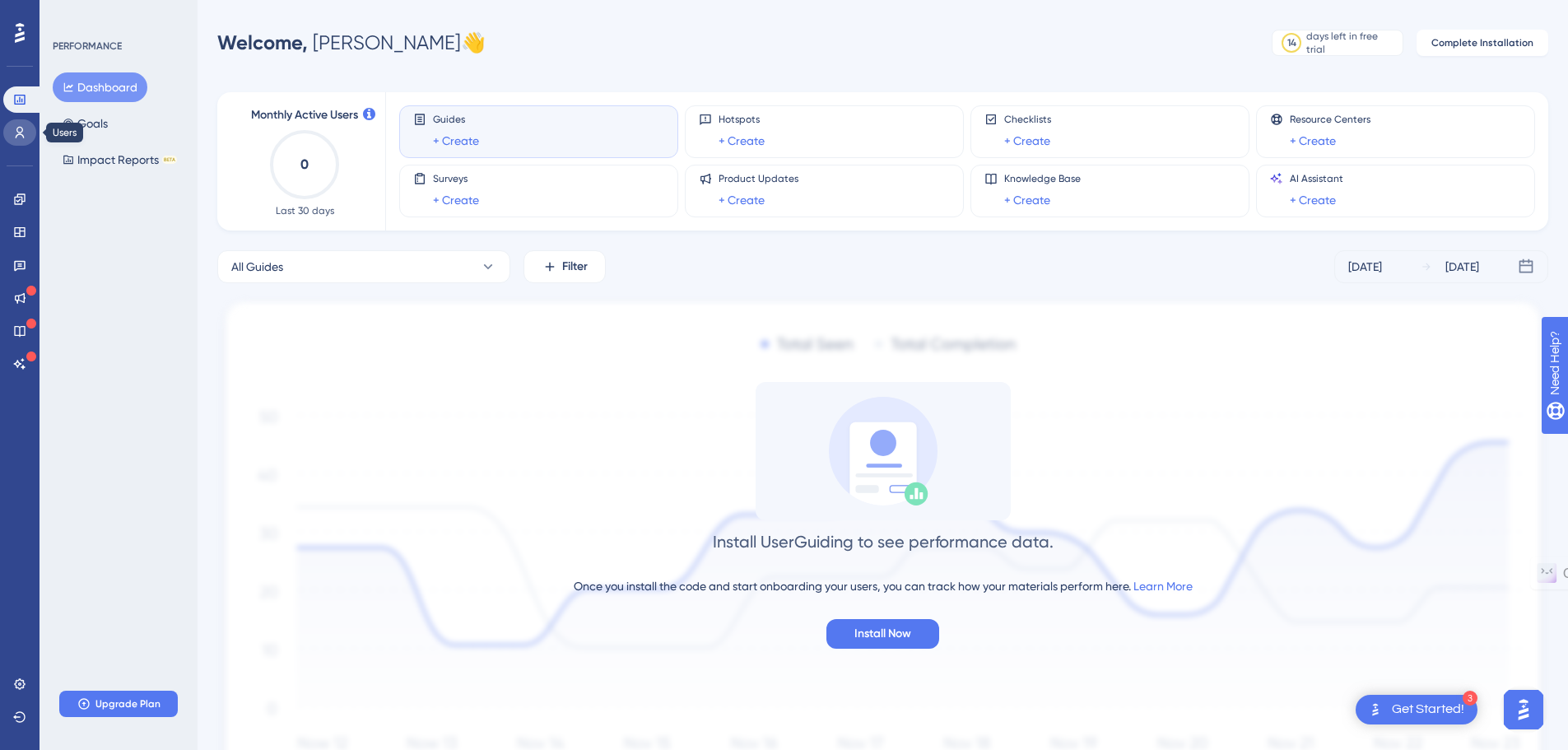
click at [17, 140] on link at bounding box center [19, 132] width 33 height 26
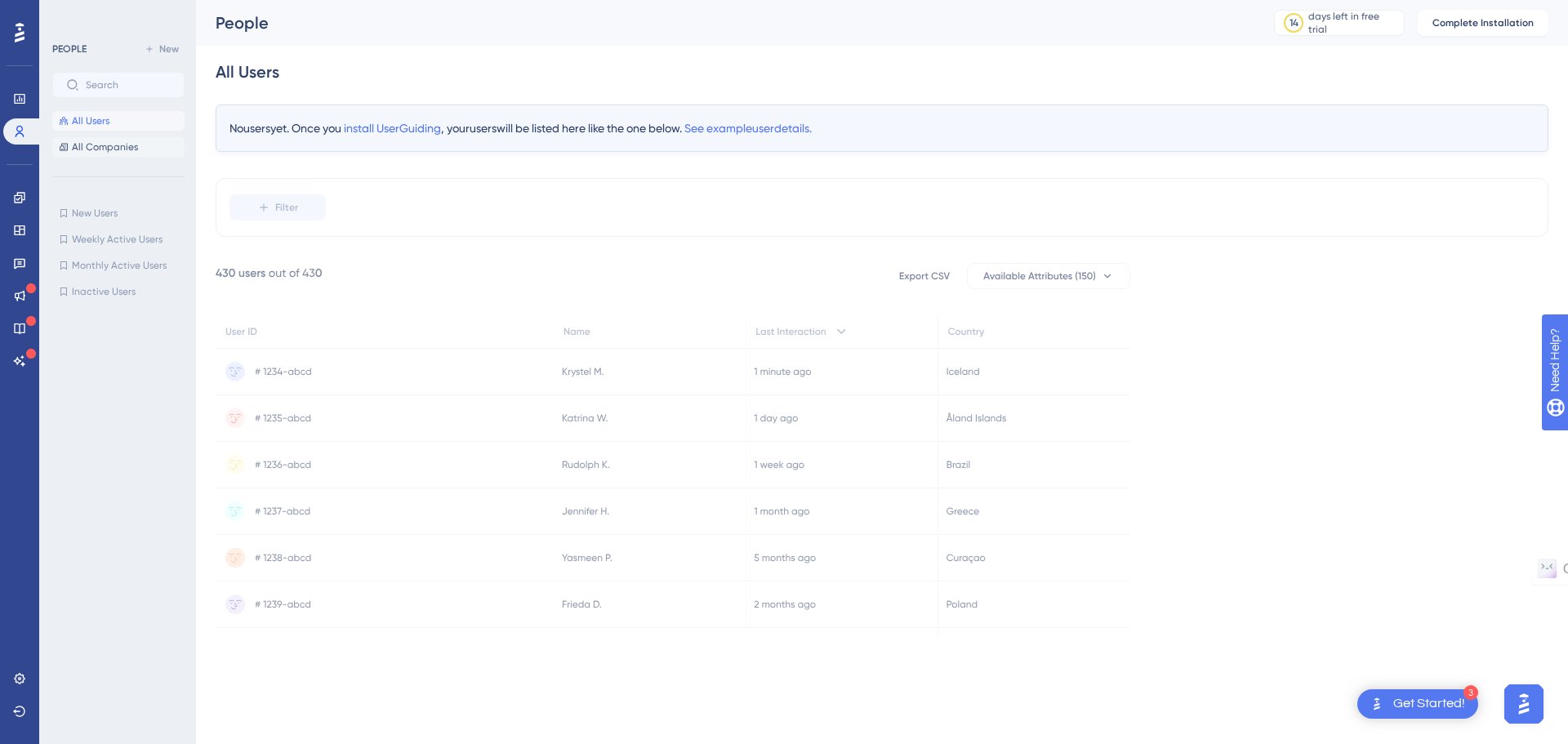
click at [90, 146] on span "All Companies" at bounding box center [105, 146] width 66 height 13
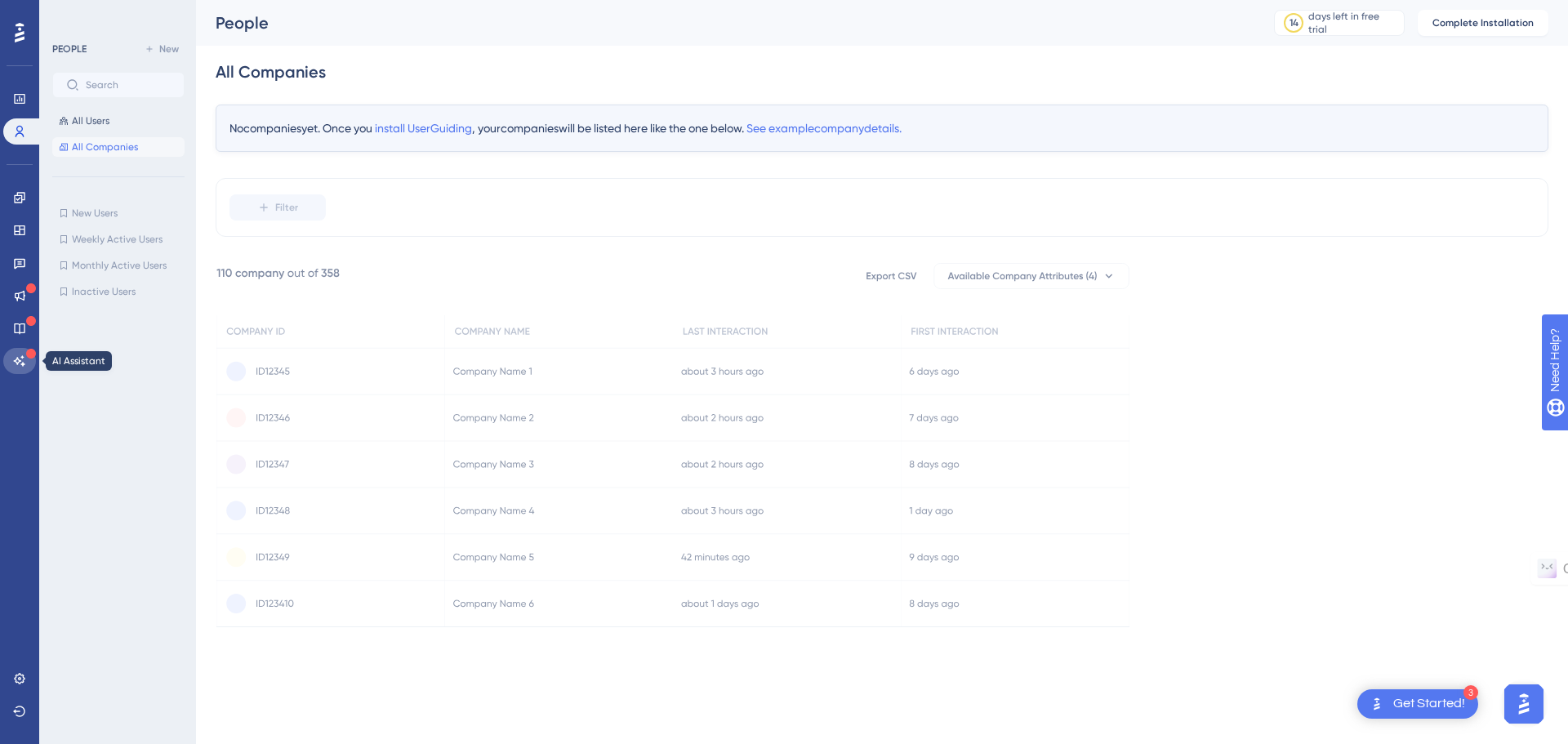
click at [12, 359] on link at bounding box center [19, 361] width 33 height 26
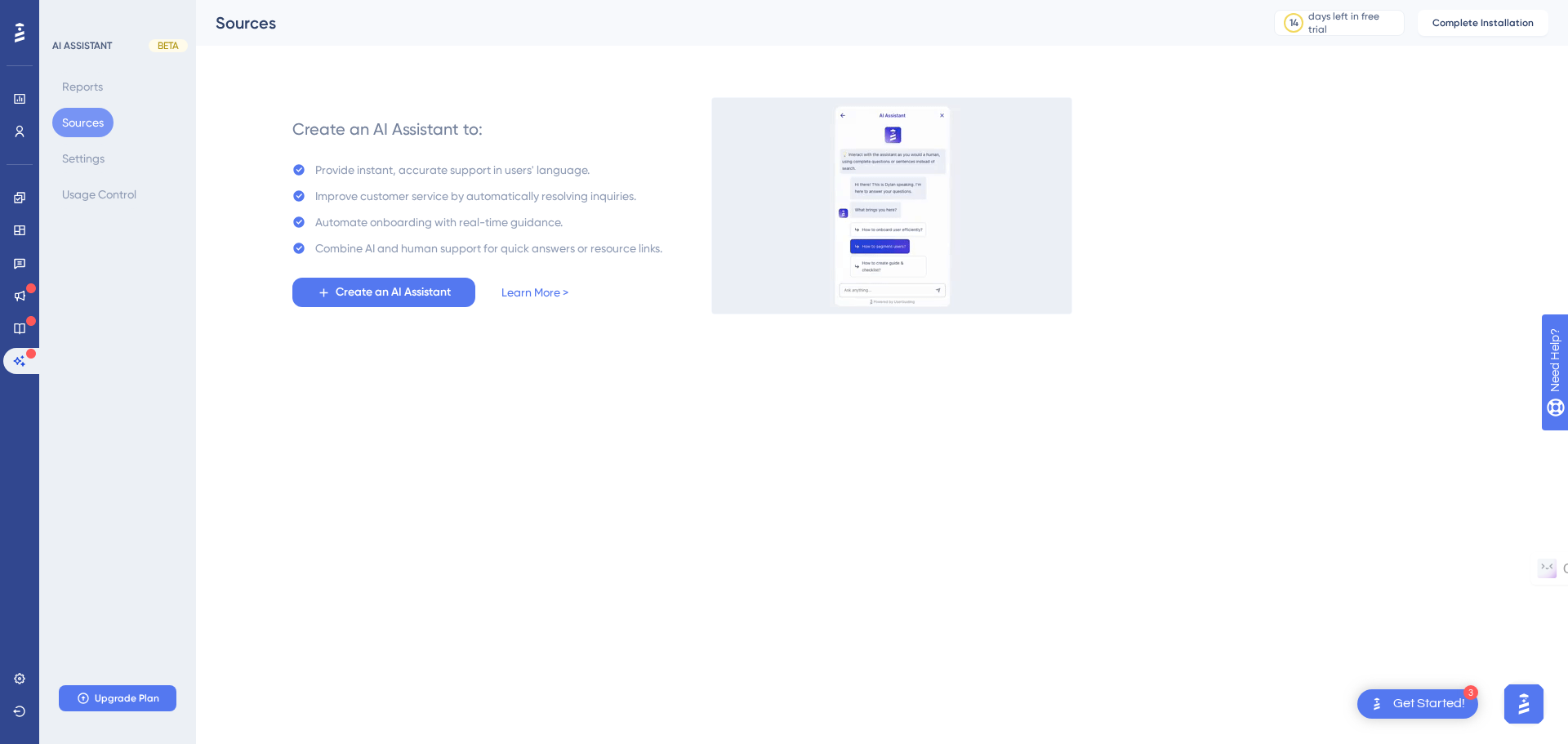
click at [10, 310] on div "Engagement Widgets Feedback Product Updates Knowledge Base AI Assistant" at bounding box center [19, 279] width 33 height 189
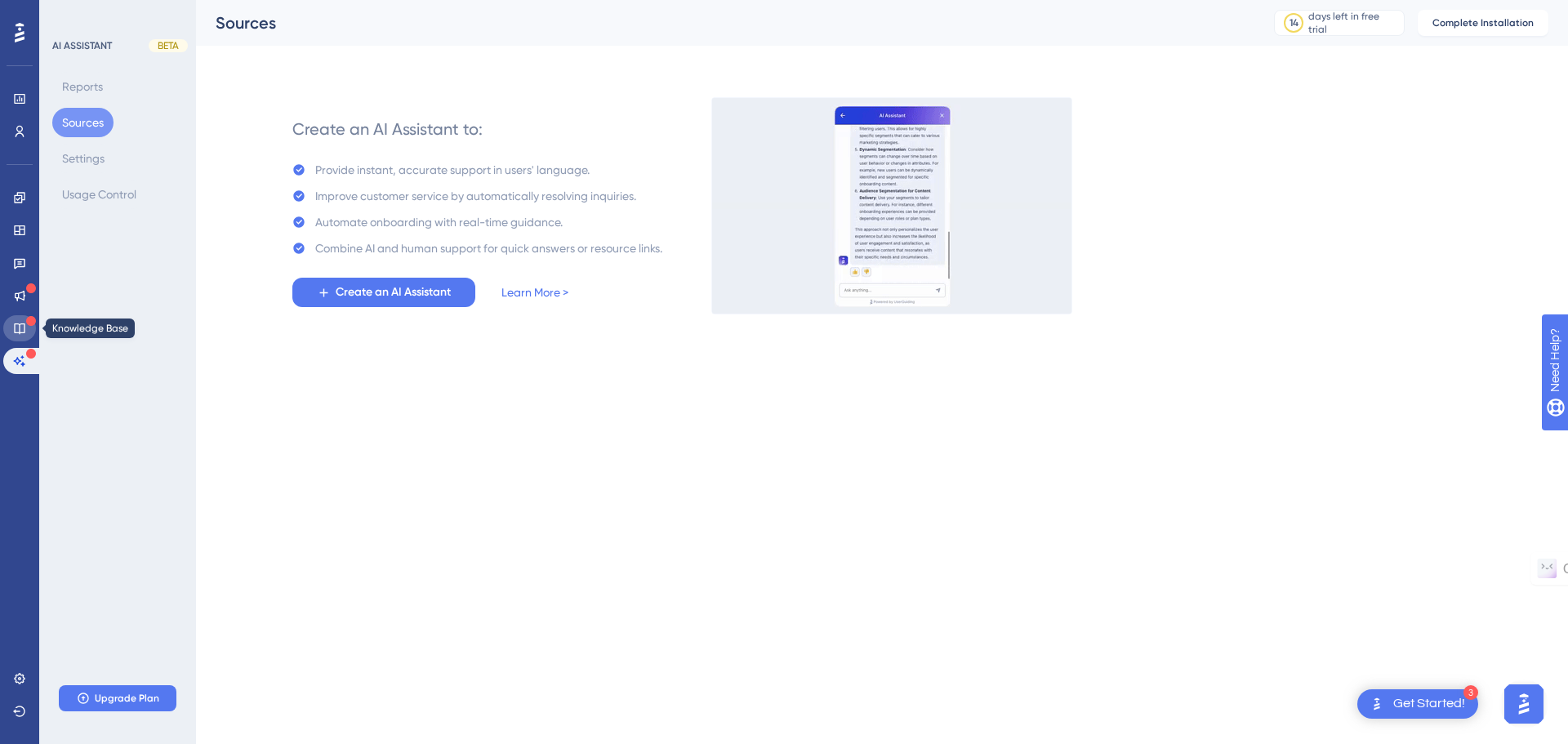
click at [12, 323] on link at bounding box center [19, 328] width 33 height 26
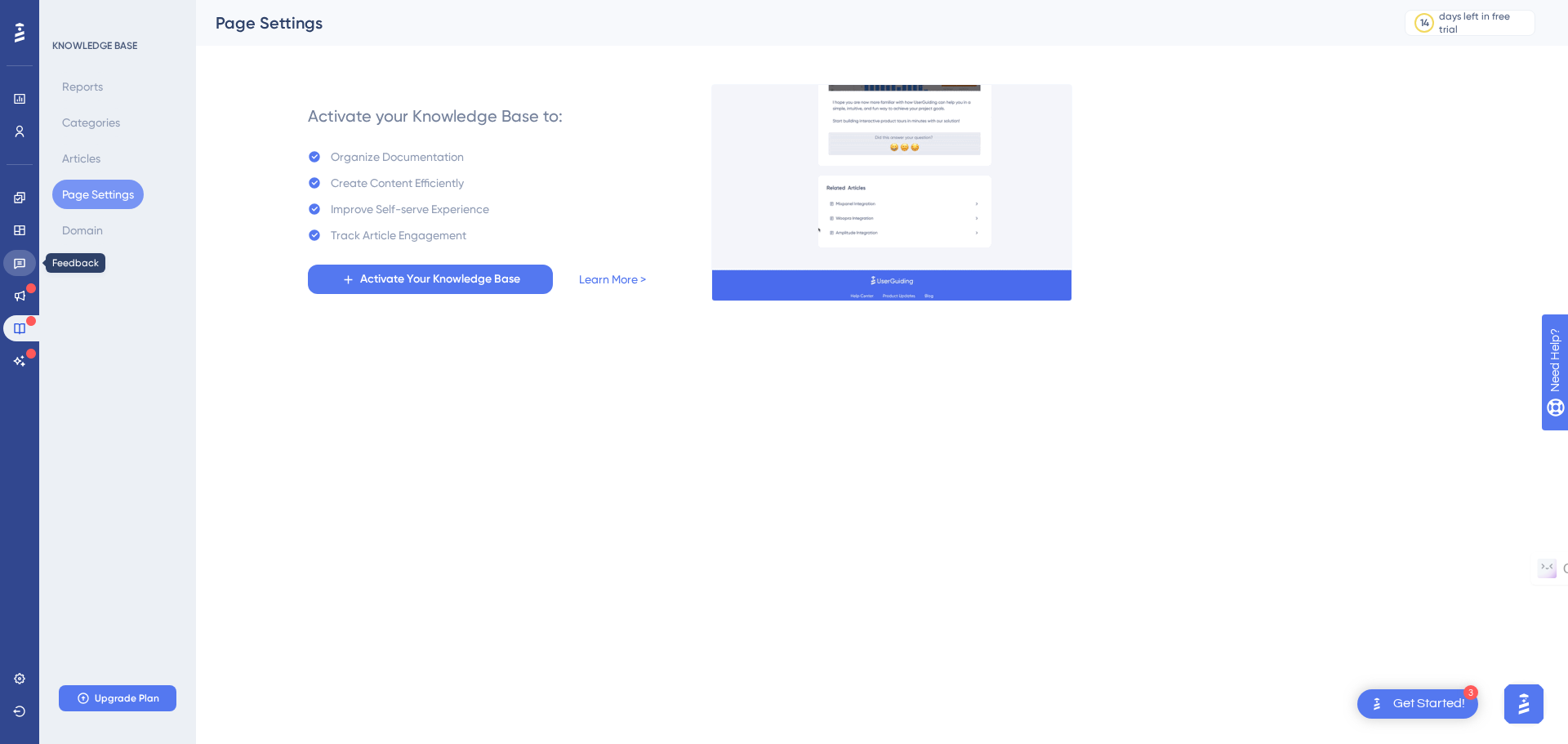
click at [18, 262] on icon at bounding box center [19, 262] width 13 height 13
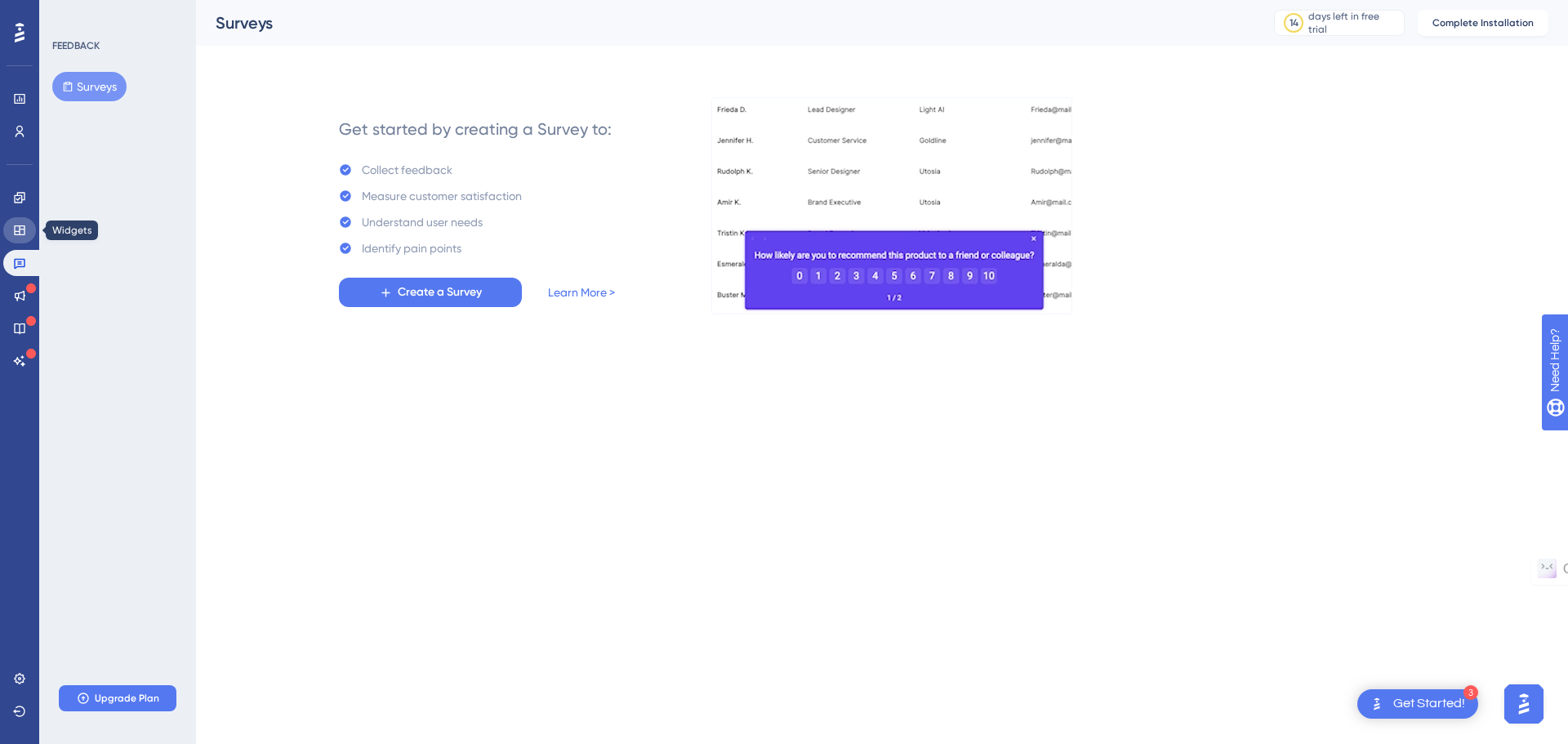
click at [20, 225] on icon at bounding box center [19, 230] width 13 height 13
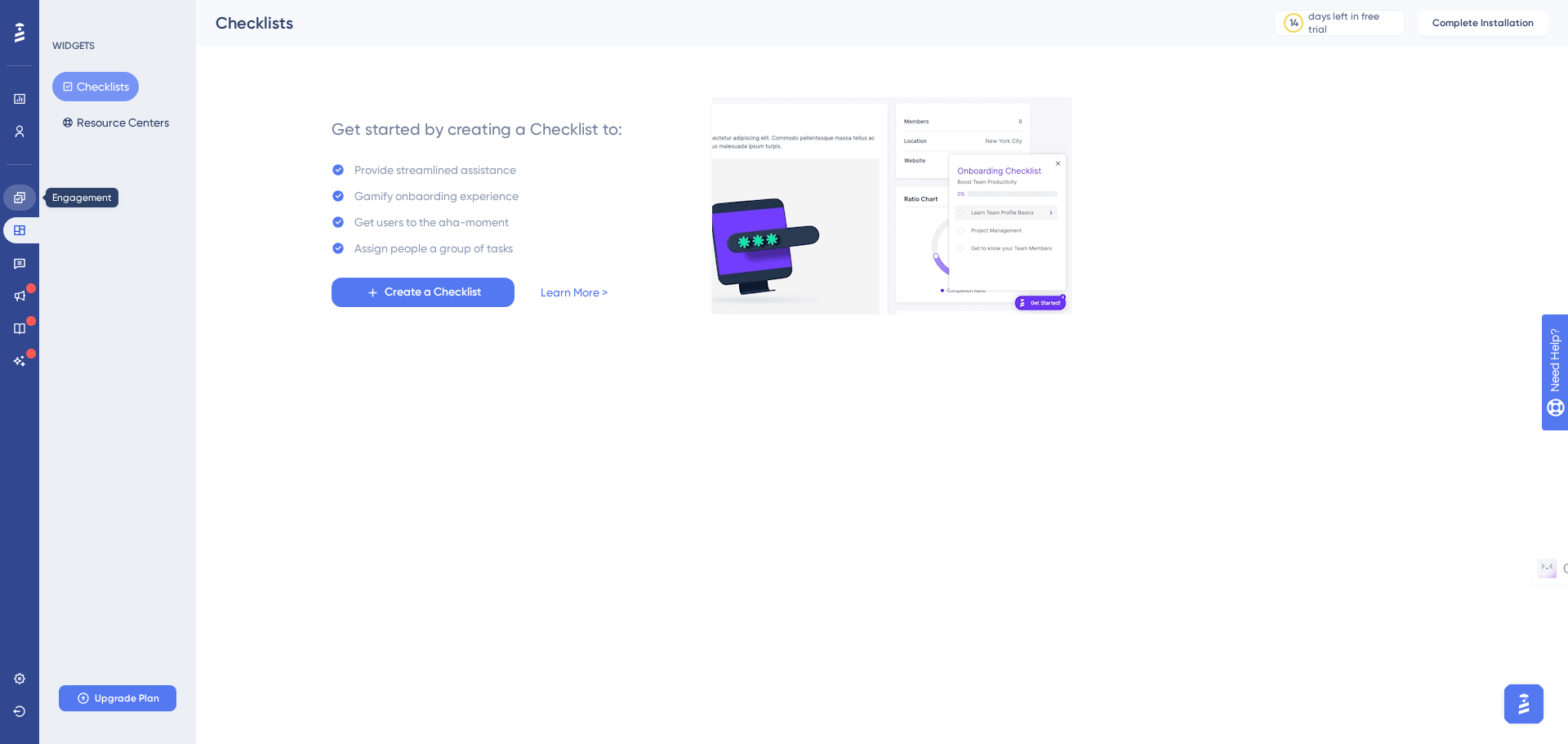
click at [20, 201] on icon at bounding box center [19, 197] width 13 height 13
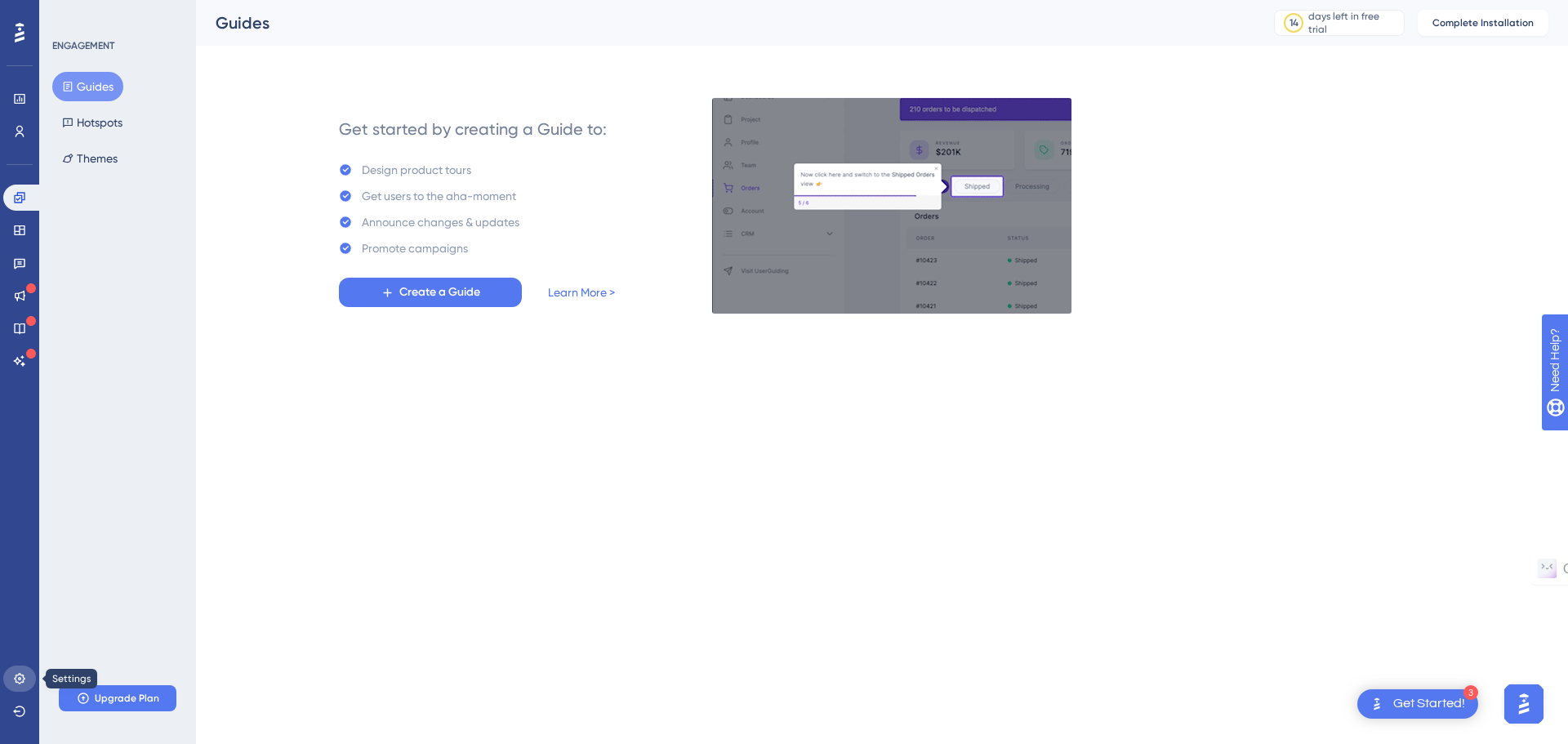
click at [24, 680] on icon at bounding box center [19, 678] width 11 height 11
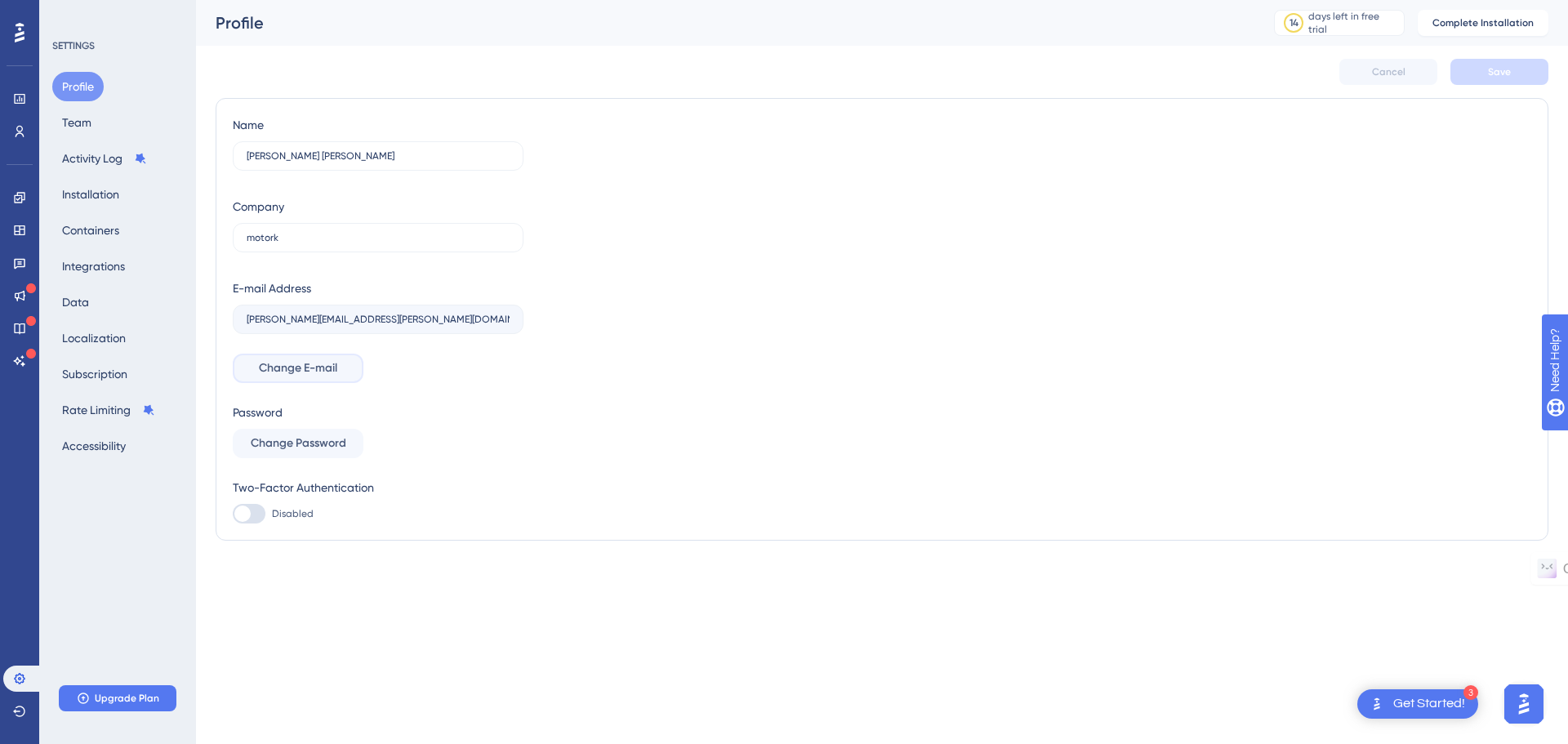
click at [350, 371] on button "Change E-mail" at bounding box center [298, 368] width 130 height 30
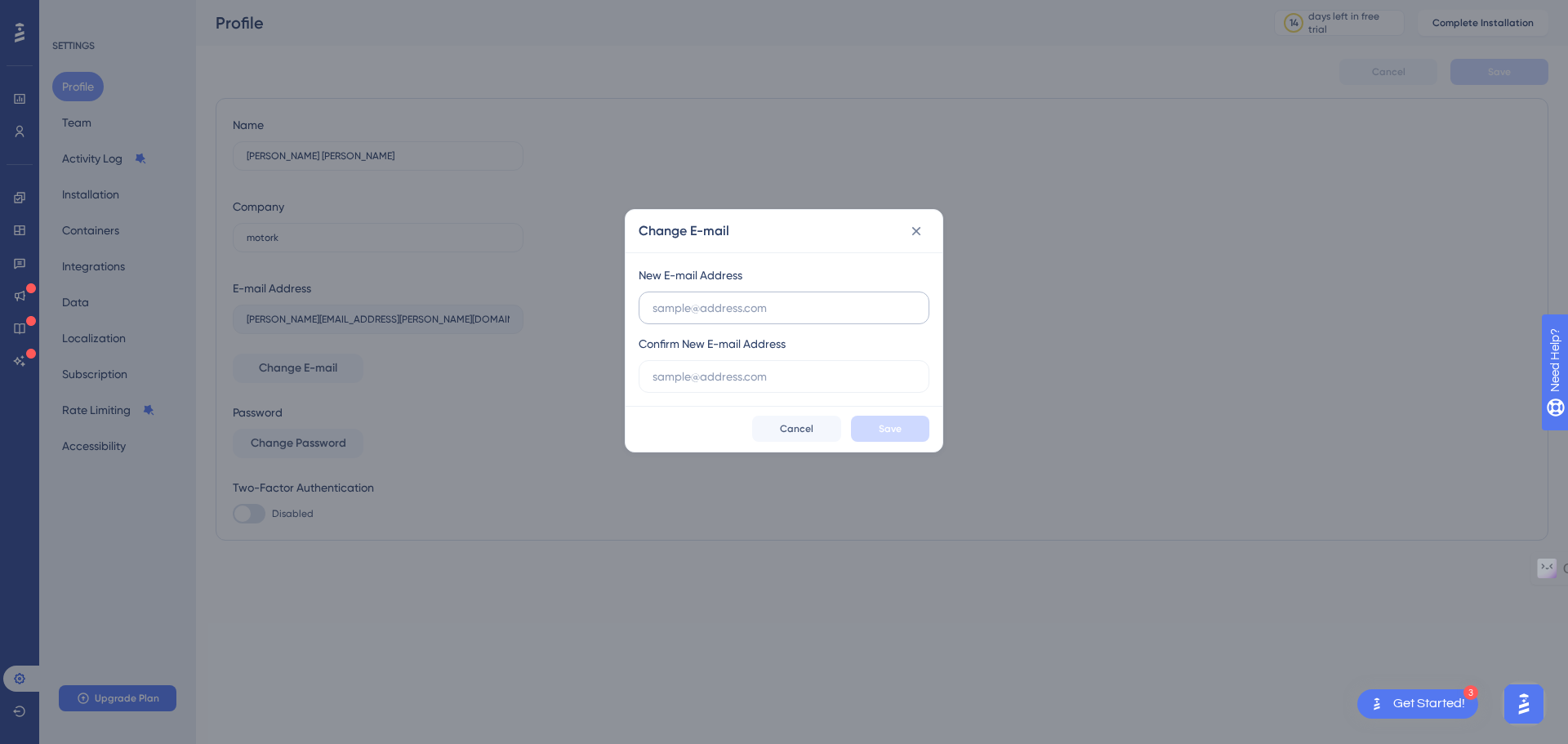
click at [734, 313] on input "text" at bounding box center [784, 308] width 262 height 18
type input "e"
click at [779, 310] on input "text" at bounding box center [784, 308] width 262 height 18
paste input "team.leadgen@motork.io"
type input "team.leadgen@motork.io"
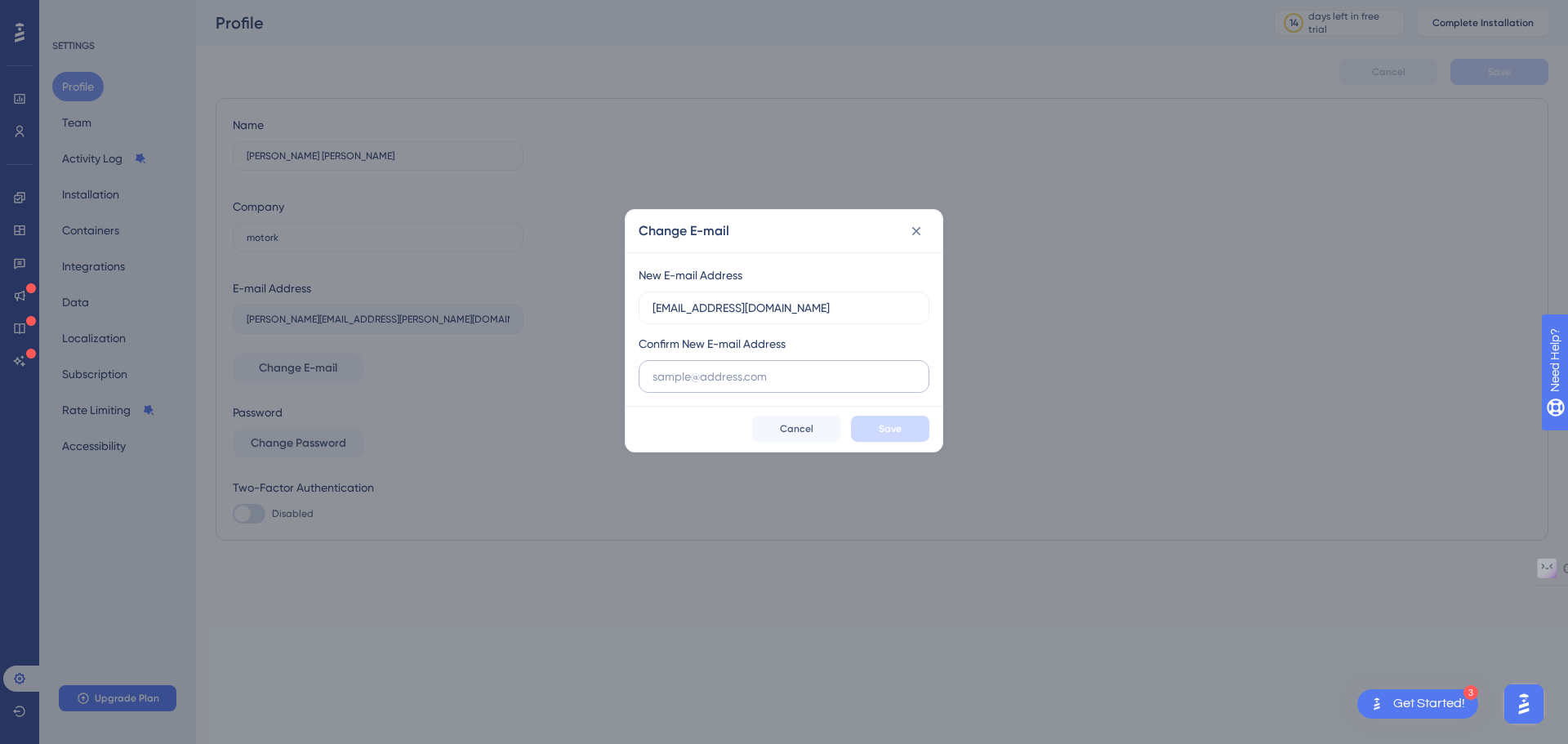
click at [752, 390] on label at bounding box center [784, 376] width 291 height 33
click at [752, 386] on input "text" at bounding box center [784, 376] width 262 height 18
paste input "team.leadgen@motork.io"
type input "team.leadgen@motork.io"
click at [899, 433] on span "Save" at bounding box center [890, 428] width 23 height 13
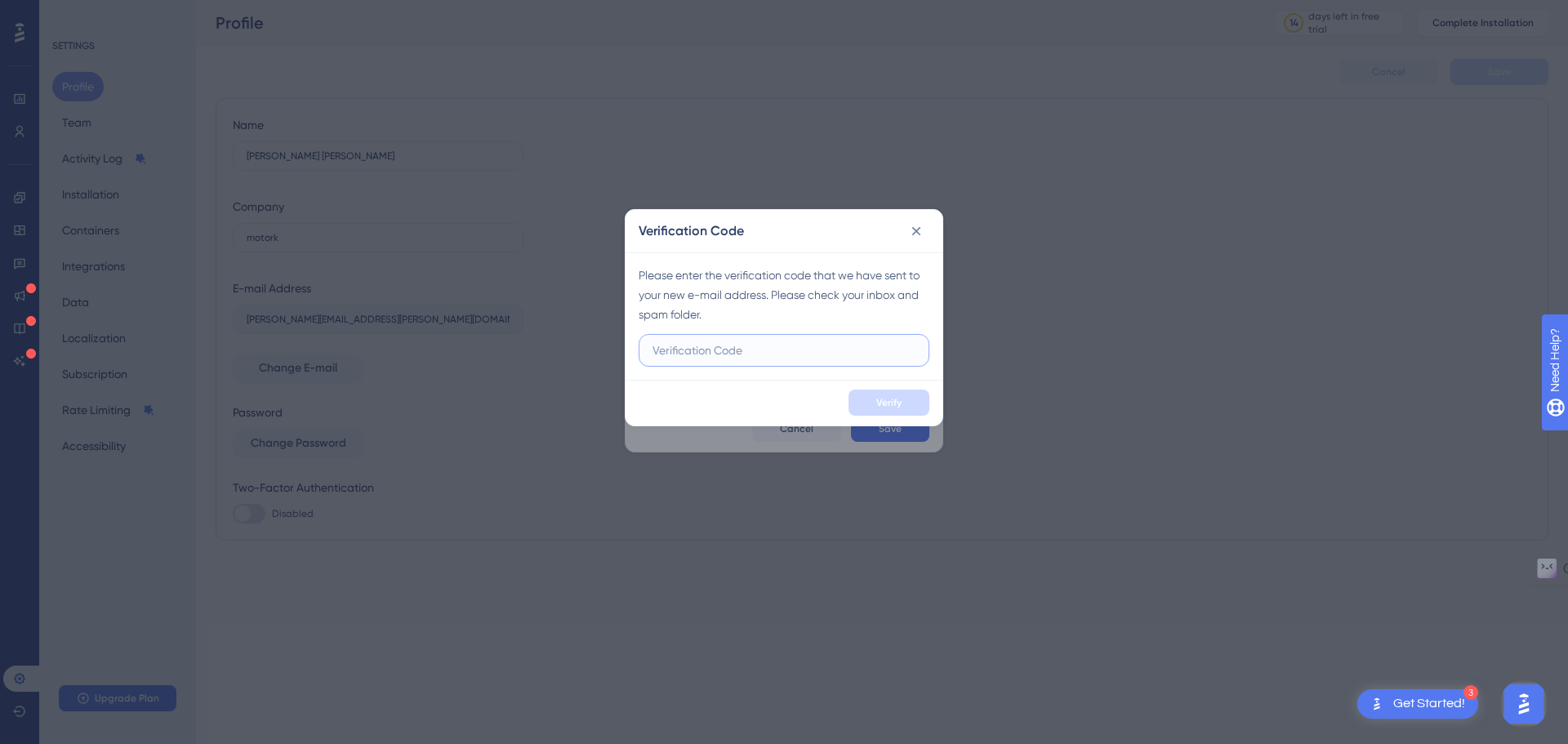
click at [808, 347] on input "text" at bounding box center [784, 350] width 262 height 18
paste input "203703"
type input "203703"
click at [914, 401] on button "Verify" at bounding box center [889, 403] width 81 height 26
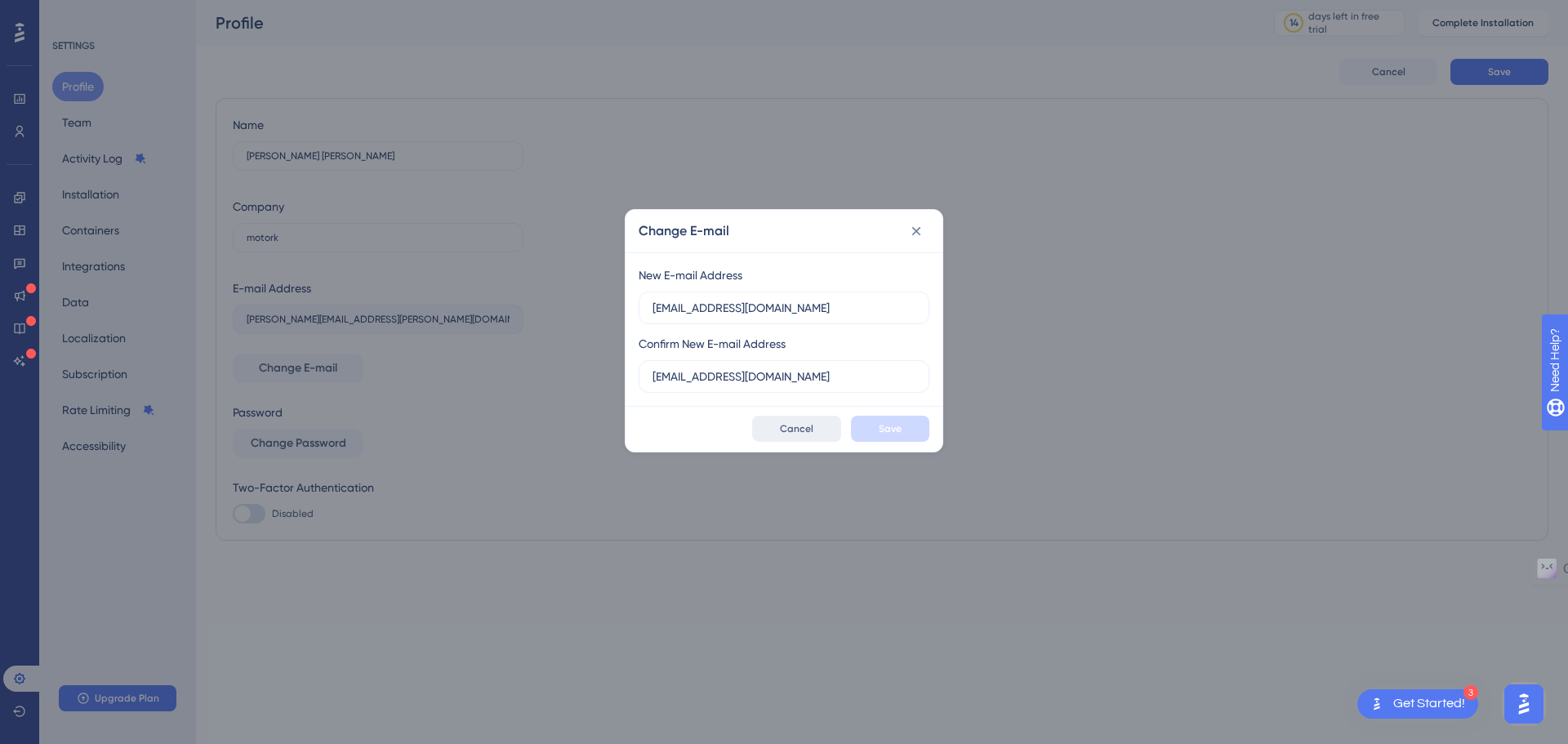
click at [817, 429] on button "Cancel" at bounding box center [796, 428] width 89 height 26
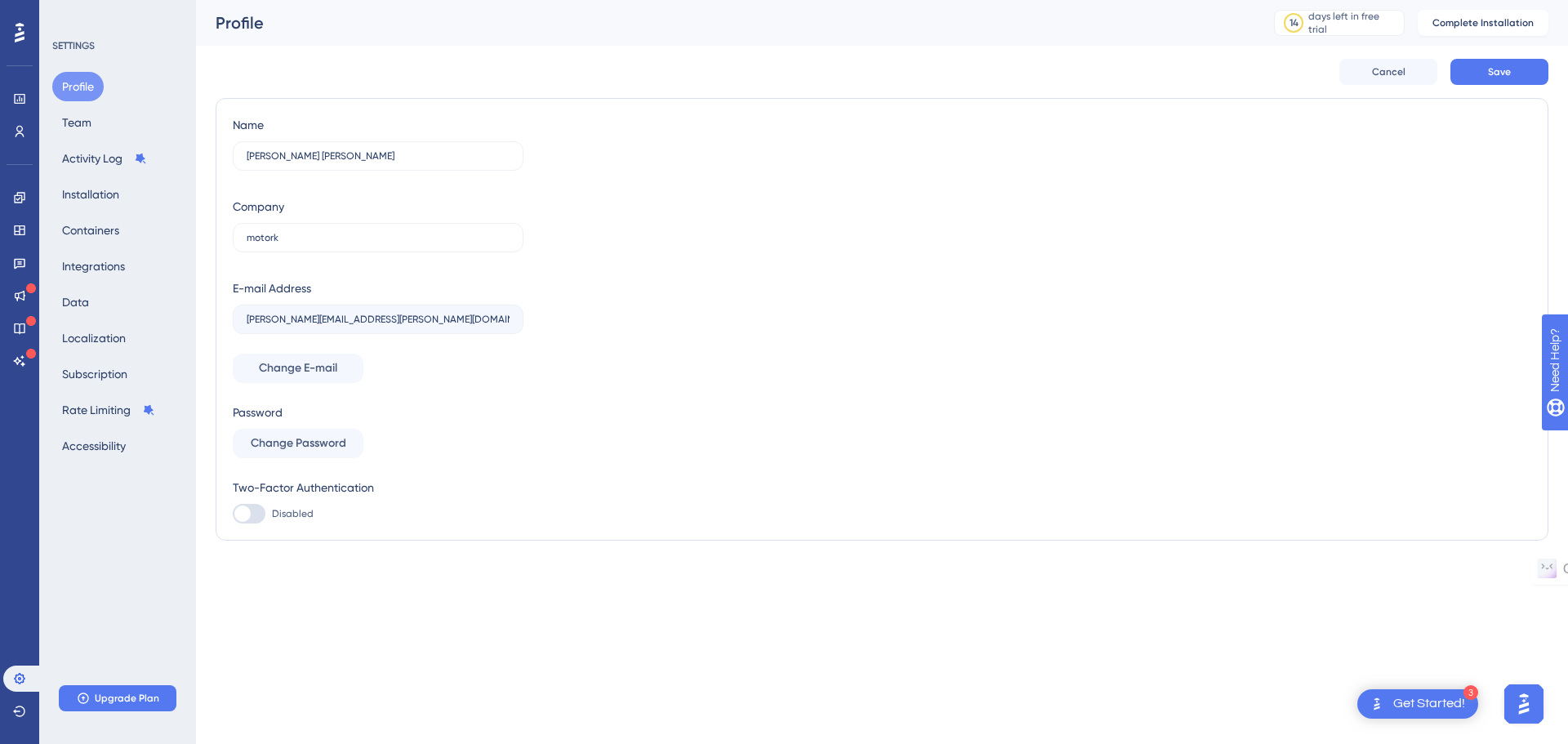
click at [401, 270] on div "Name Beatriz Azevedo Andrés Company motork E-mail Address beatriz.azevedo@motor…" at bounding box center [378, 225] width 291 height 219
click at [1496, 75] on span "Save" at bounding box center [1499, 71] width 23 height 13
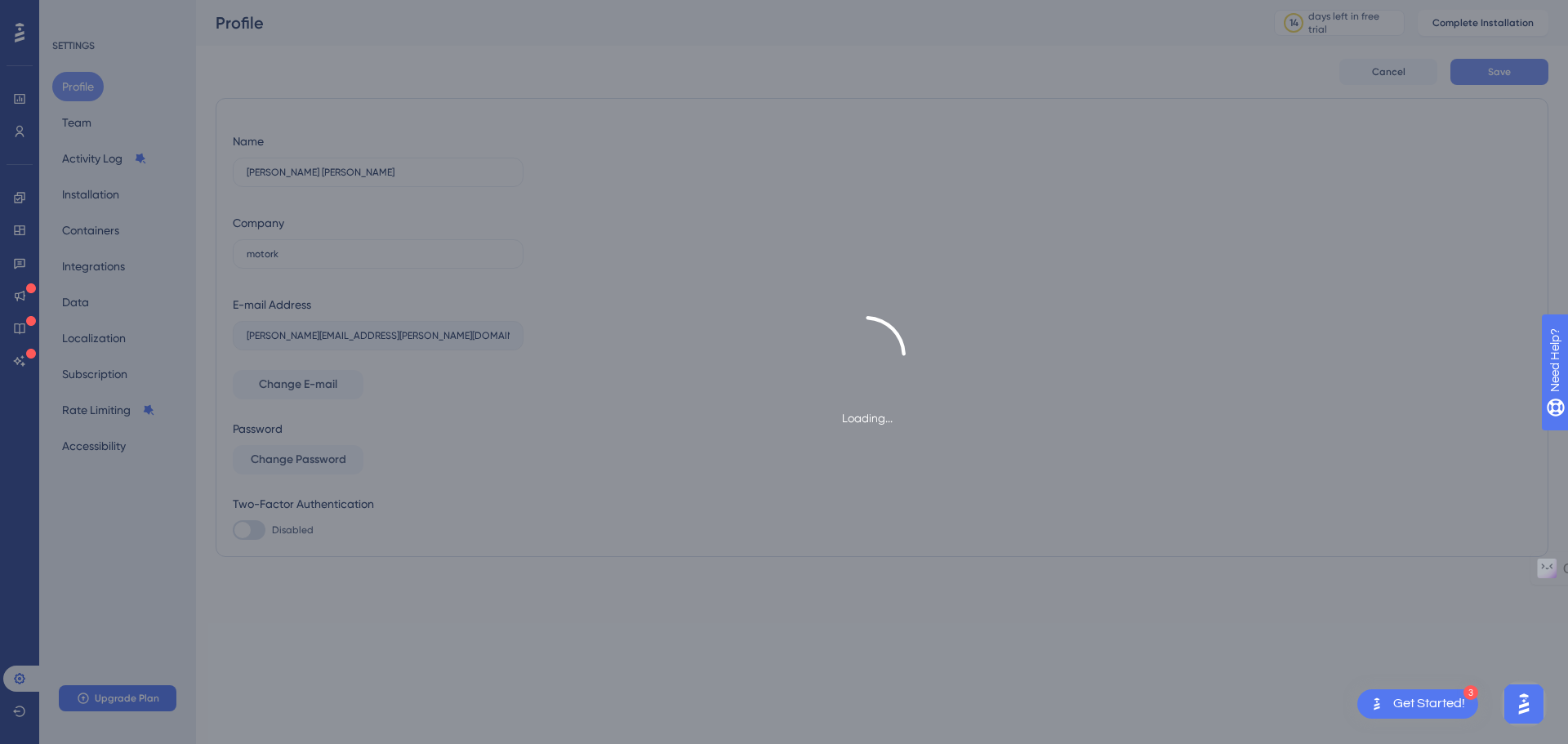
type input "team.leadgen@motork.io"
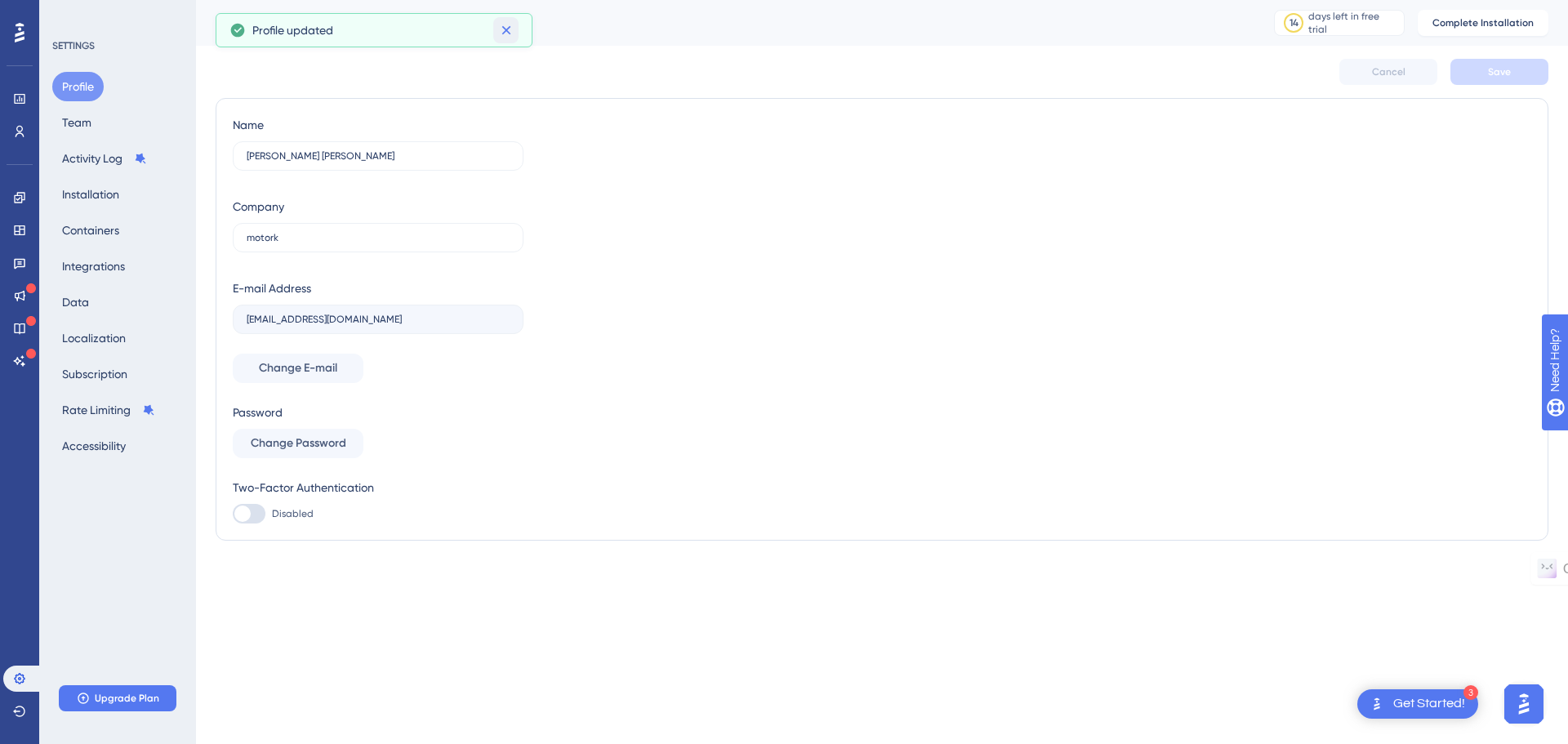
click at [495, 24] on button at bounding box center [506, 30] width 26 height 26
click at [17, 34] on icon at bounding box center [20, 33] width 10 height 20
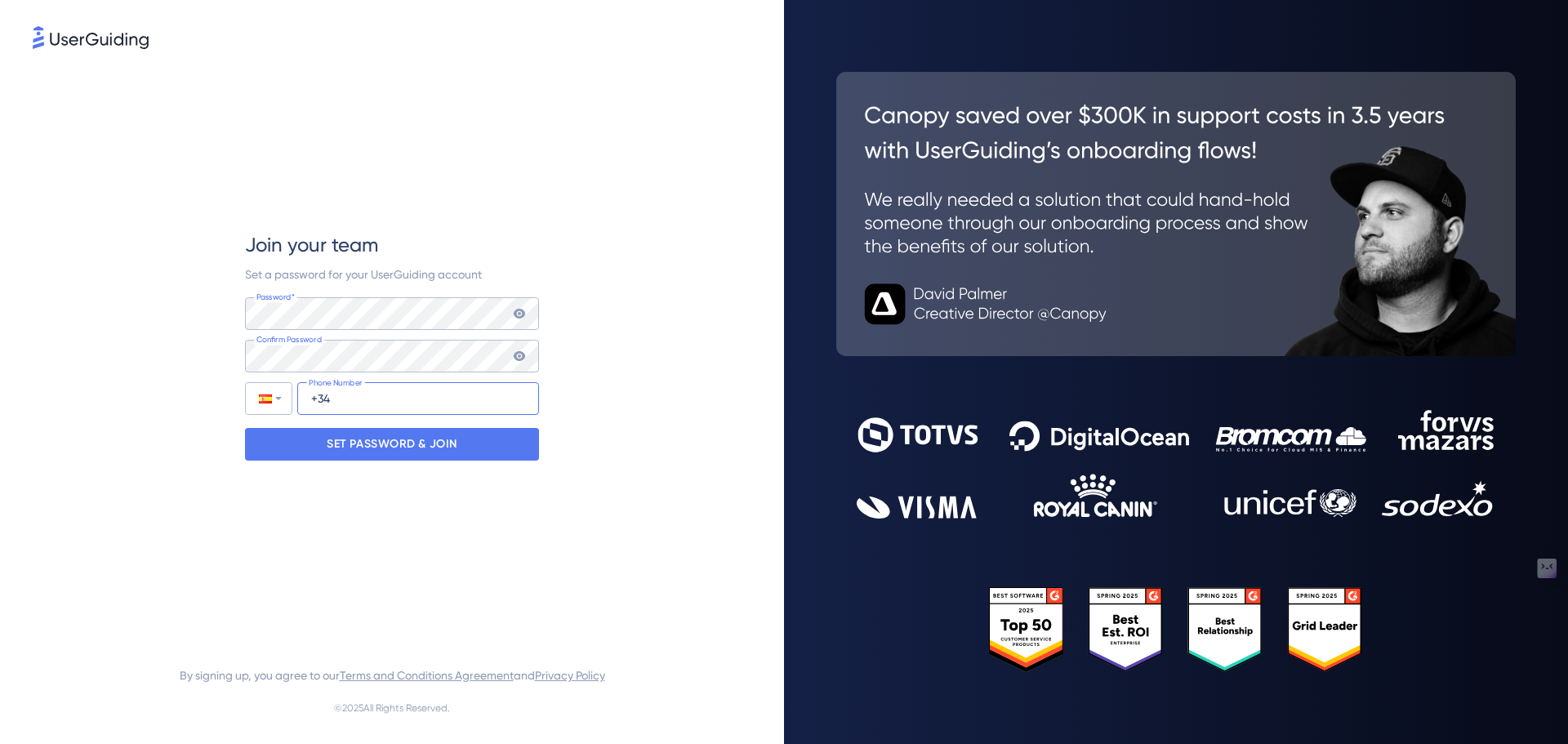
click at [353, 395] on input "+34" at bounding box center [417, 398] width 242 height 33
type input "[PHONE_NUMBER]"
click at [437, 444] on p "SET PASSWORD & JOIN" at bounding box center [392, 444] width 130 height 26
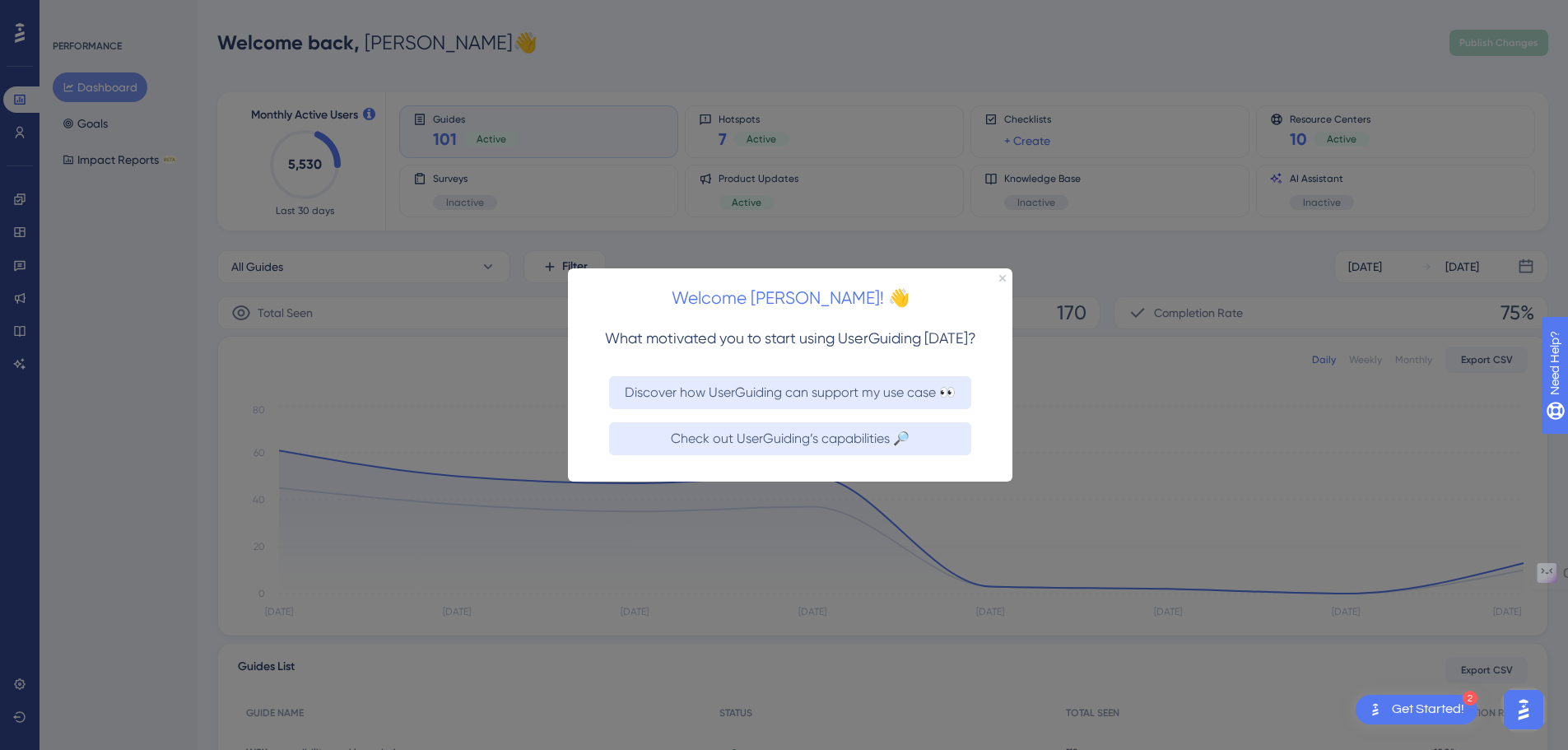
click at [1002, 281] on div "Welcome [PERSON_NAME]! 👋" at bounding box center [789, 292] width 444 height 51
click at [999, 275] on icon "Close Preview" at bounding box center [1002, 278] width 7 height 7
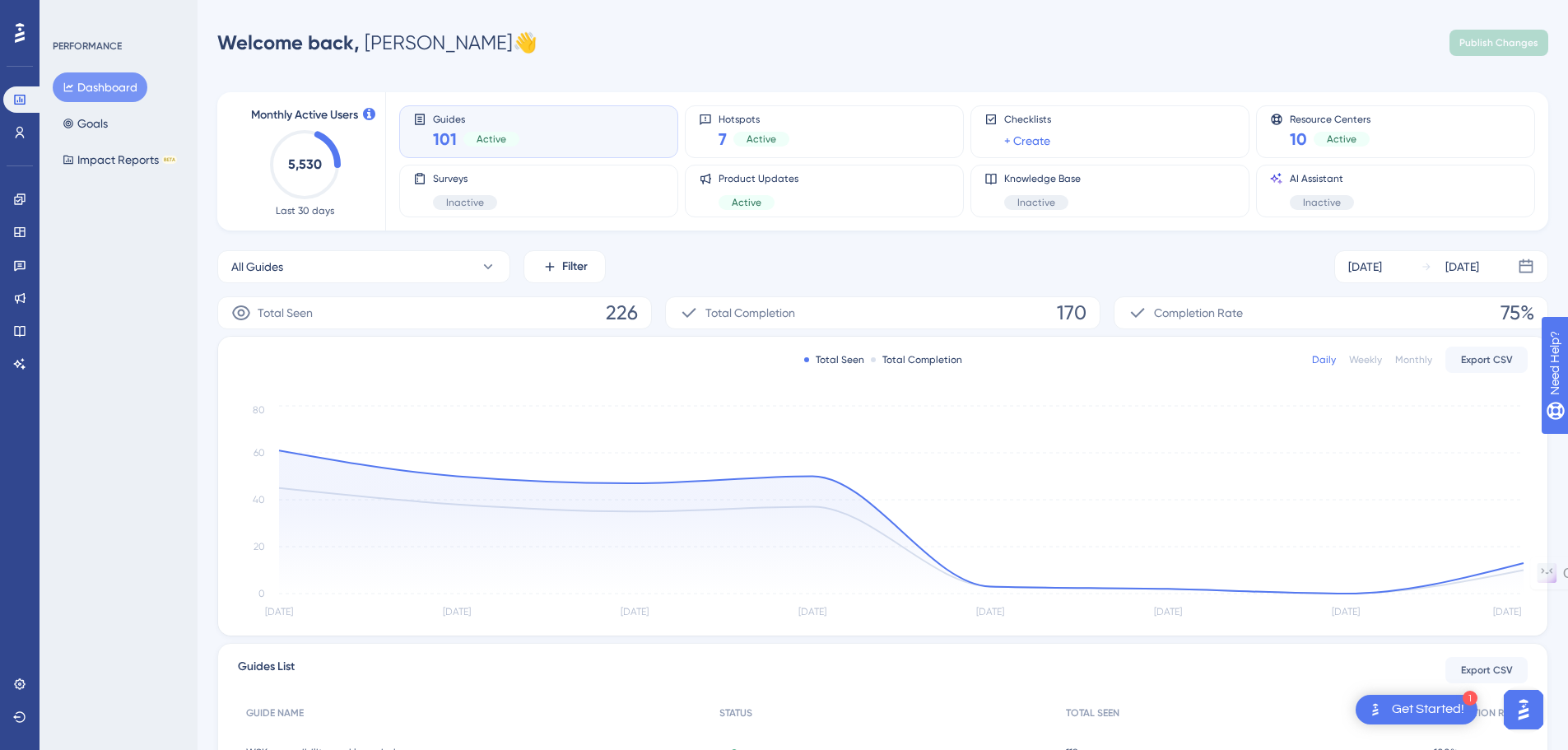
click at [944, 256] on div "All Guides Filter [DATE] [DATE]" at bounding box center [882, 267] width 1330 height 33
click at [1092, 280] on div "All Guides Filter [DATE] [DATE]" at bounding box center [882, 267] width 1330 height 33
